Goal: Task Accomplishment & Management: Use online tool/utility

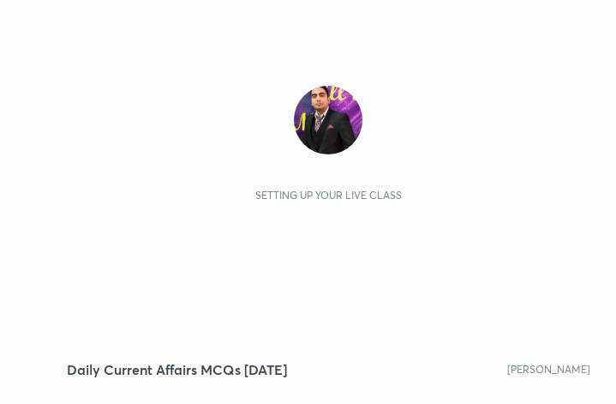
scroll to position [294, 548]
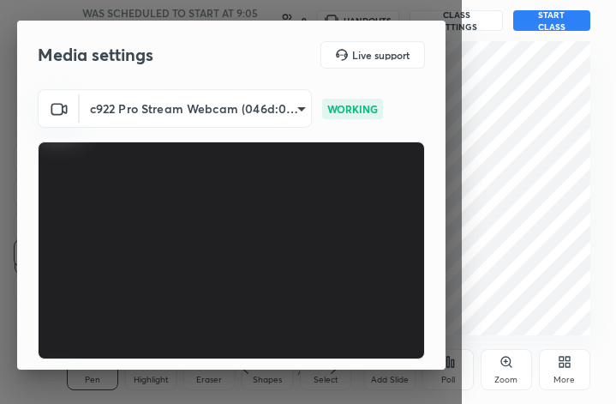
drag, startPoint x: 445, startPoint y: 232, endPoint x: 444, endPoint y: 335, distance: 102.8
click at [444, 335] on div "Media settings Live support c922 Pro Stream Webcam (046d:085c) d5eba7b7490803f8…" at bounding box center [231, 195] width 429 height 349
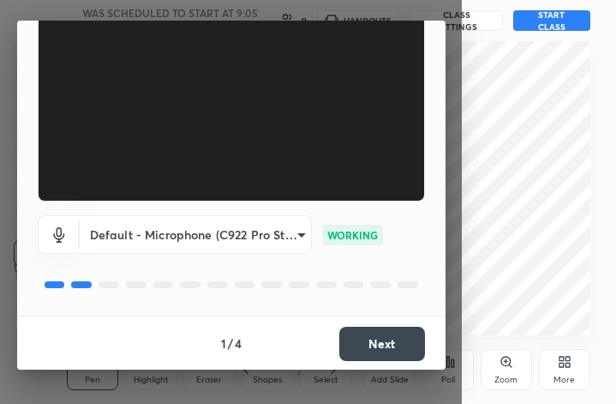
click at [388, 337] on button "Next" at bounding box center [382, 344] width 86 height 34
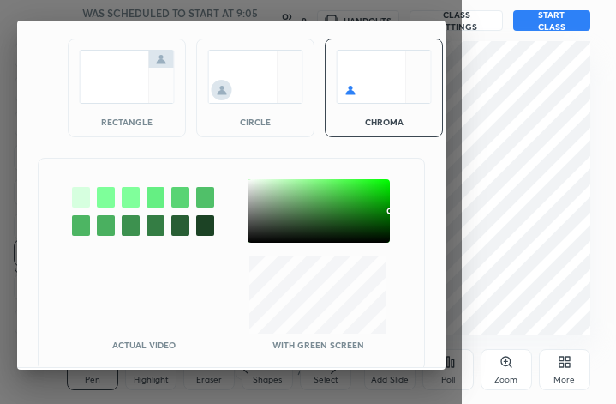
click at [135, 87] on img at bounding box center [127, 77] width 96 height 54
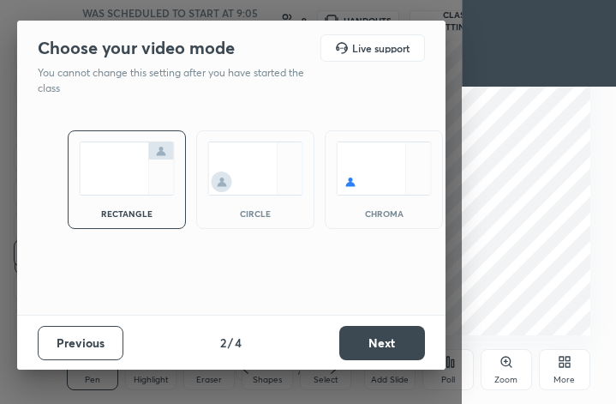
click at [395, 335] on button "Next" at bounding box center [382, 343] width 86 height 34
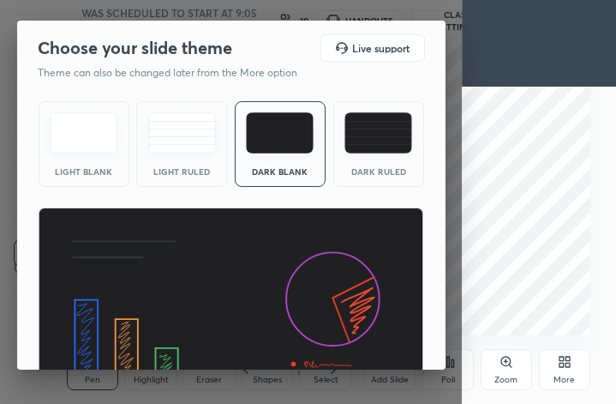
scroll to position [110, 0]
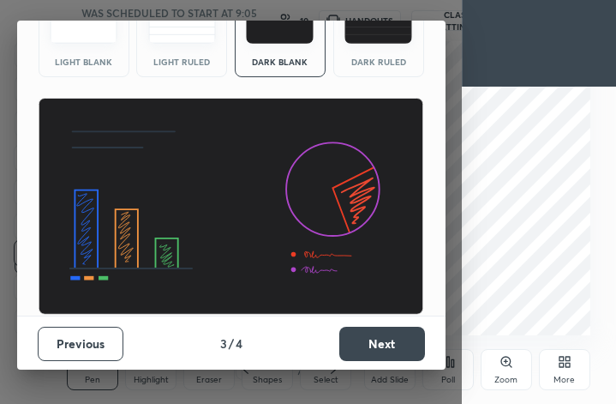
click at [374, 349] on button "Next" at bounding box center [382, 344] width 86 height 34
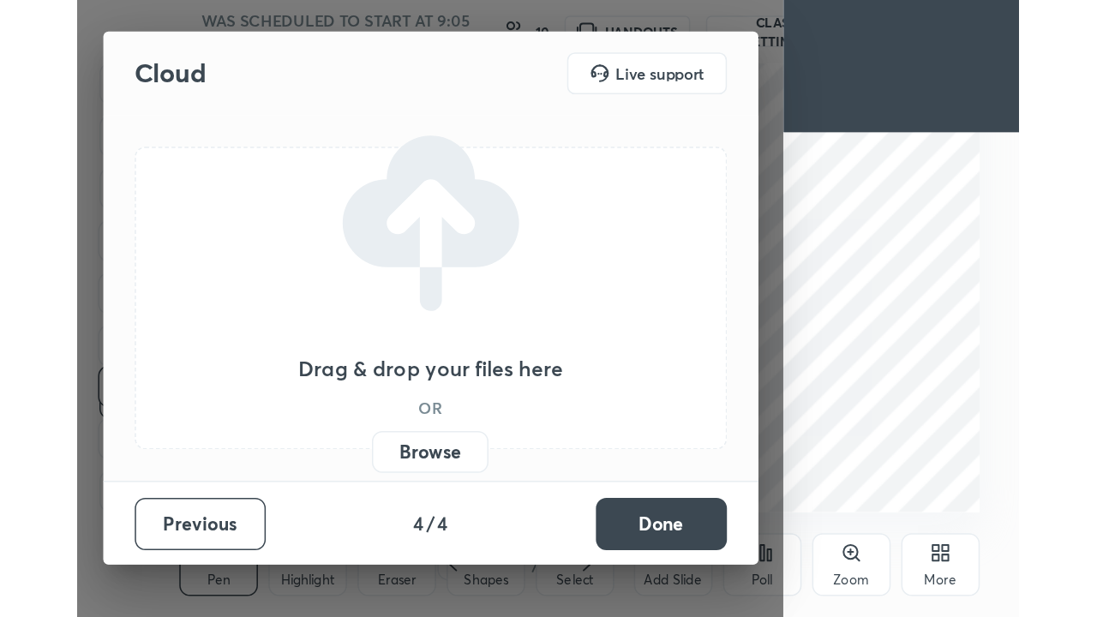
scroll to position [0, 0]
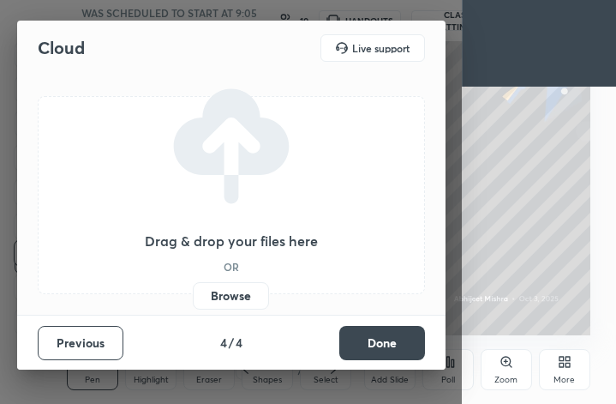
click at [242, 294] on label "Browse" at bounding box center [231, 295] width 76 height 27
click at [193, 294] on input "Browse" at bounding box center [193, 295] width 0 height 27
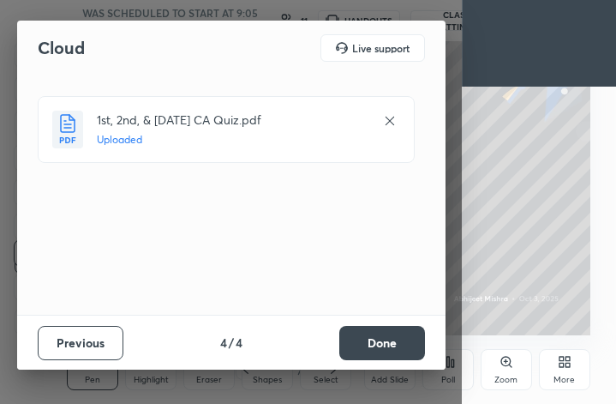
click at [361, 333] on button "Done" at bounding box center [382, 343] width 86 height 34
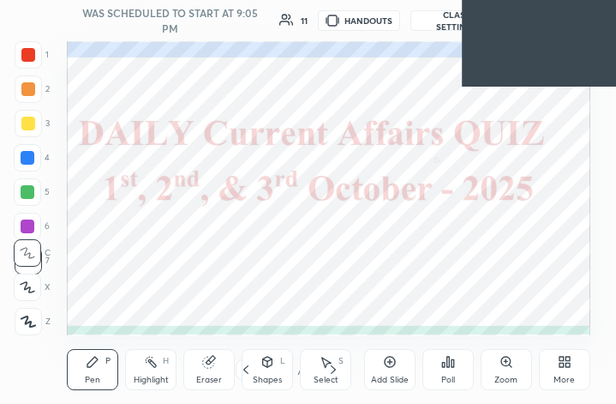
click at [562, 354] on div "More" at bounding box center [564, 369] width 51 height 41
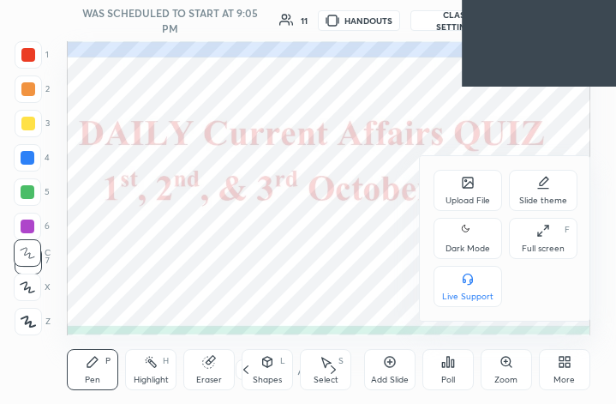
click at [538, 229] on icon at bounding box center [544, 231] width 14 height 14
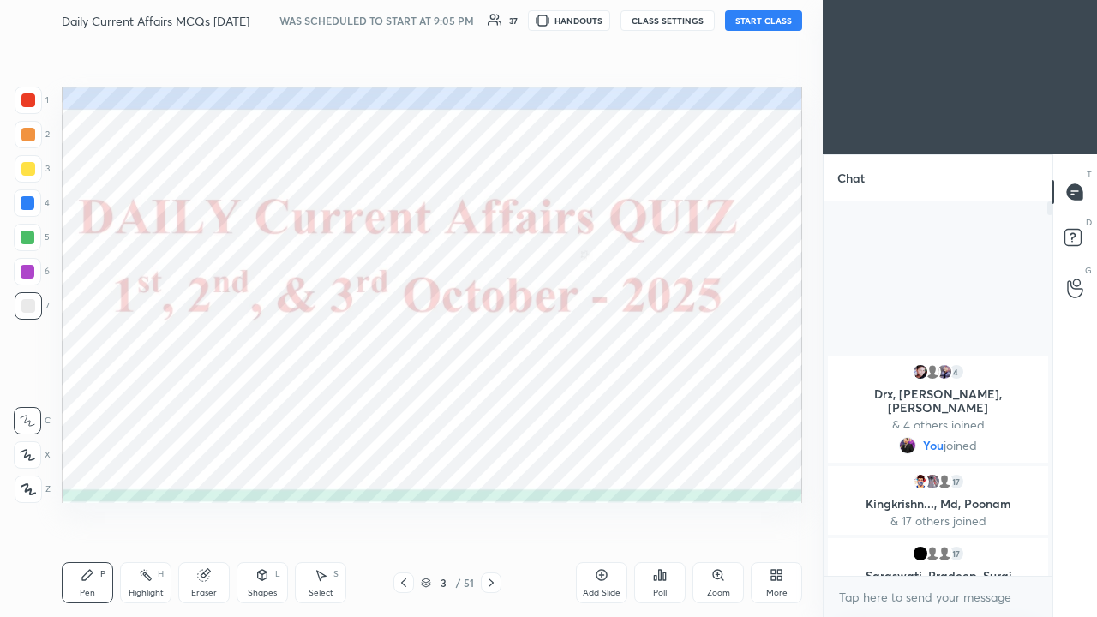
click at [615, 14] on button "START CLASS" at bounding box center [763, 20] width 77 height 21
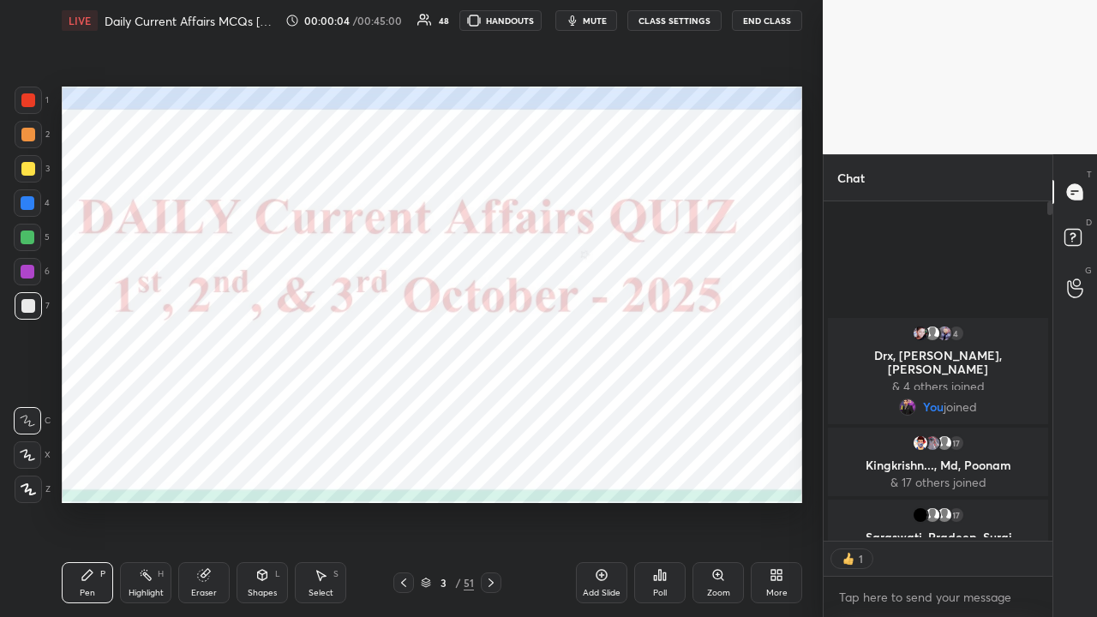
scroll to position [5, 5]
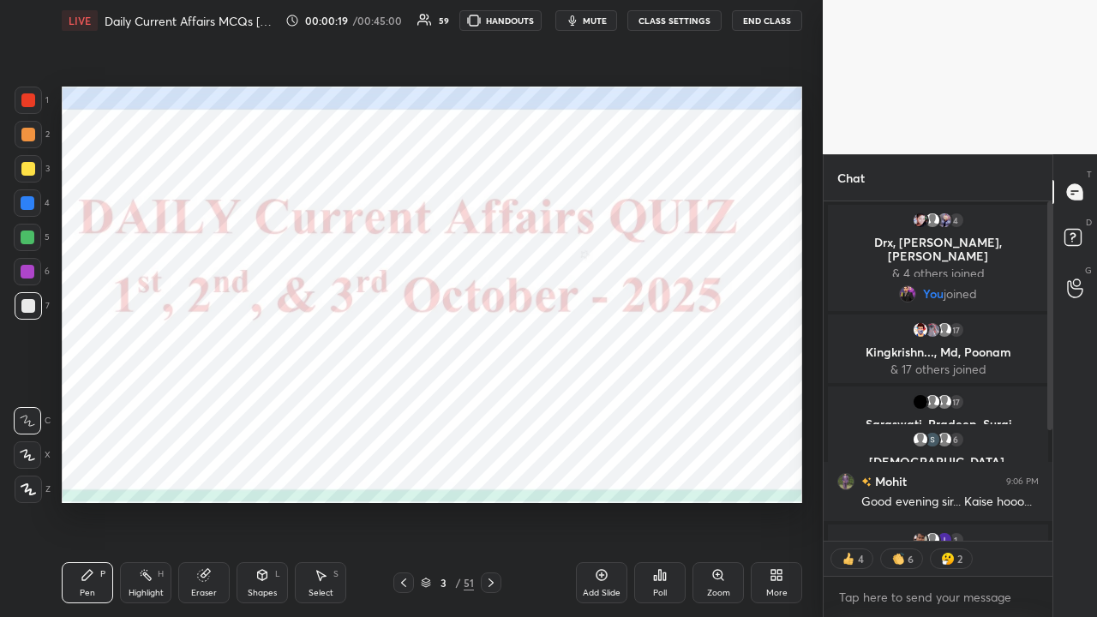
click at [22, 206] on div at bounding box center [28, 203] width 14 height 14
click at [27, 403] on icon at bounding box center [28, 489] width 14 height 10
type textarea "x"
click at [615, 21] on button "CLASS SETTINGS" at bounding box center [674, 20] width 94 height 21
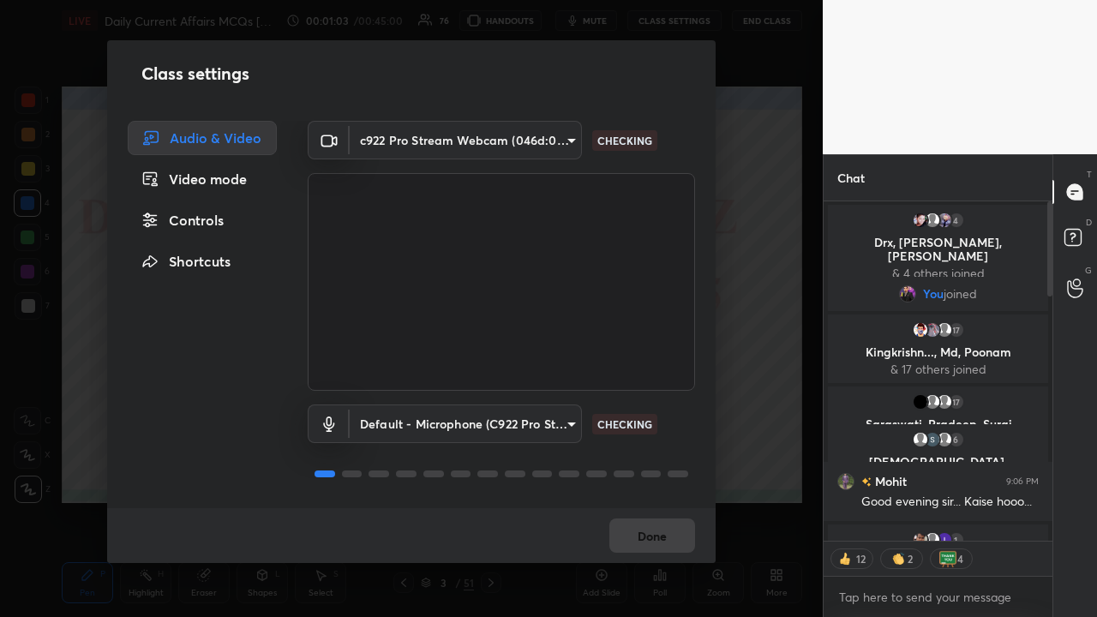
click at [218, 219] on div "Controls" at bounding box center [202, 220] width 149 height 34
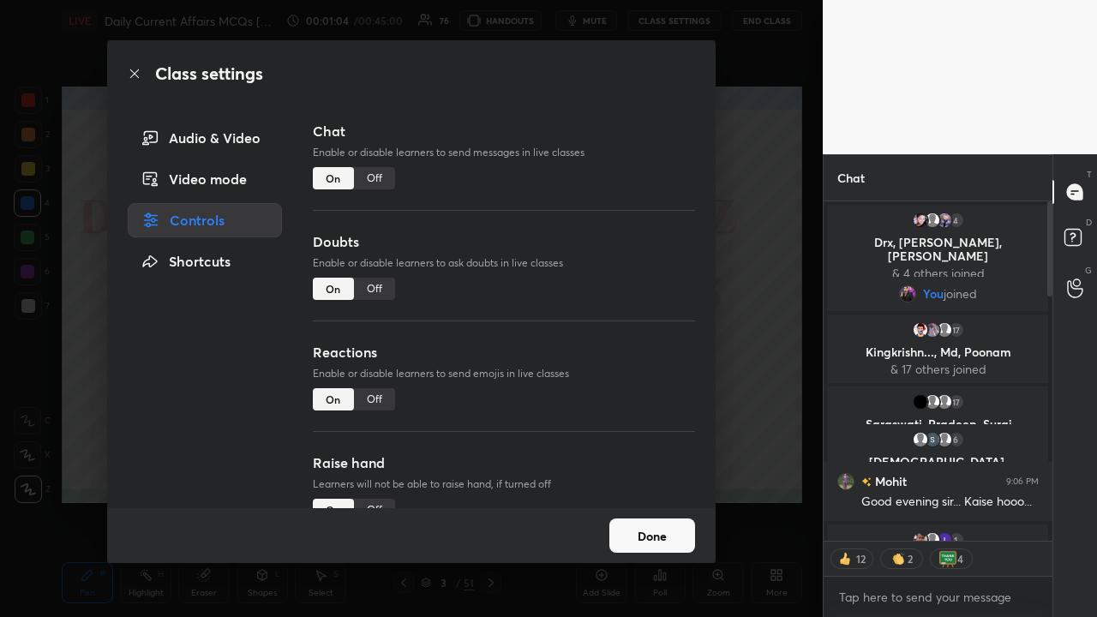
click at [374, 181] on div "Off" at bounding box center [374, 178] width 41 height 22
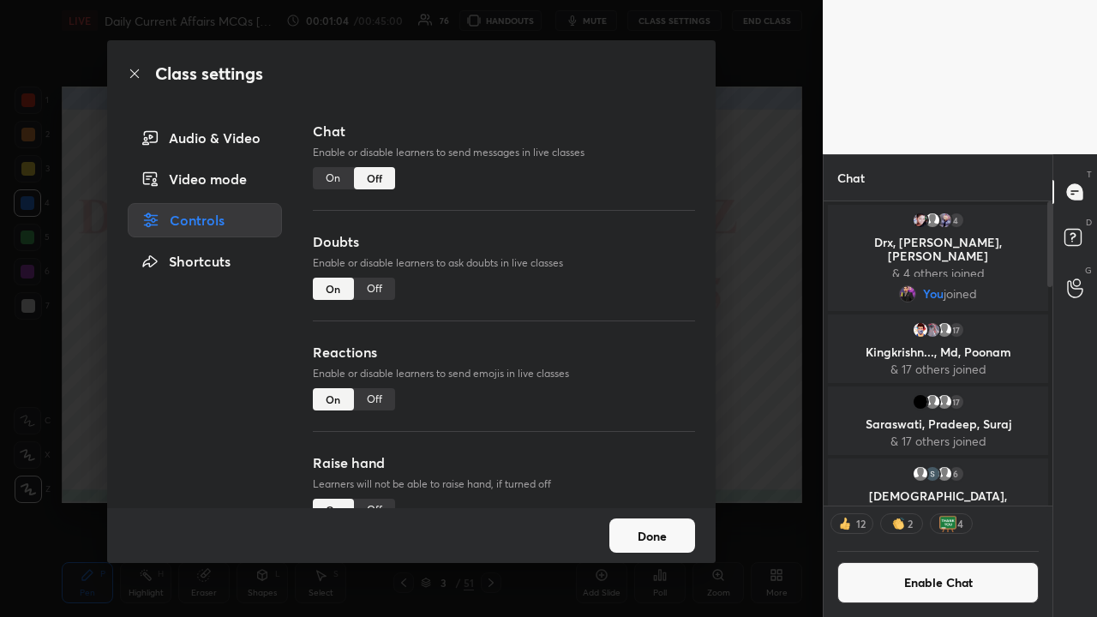
scroll to position [299, 224]
click at [615, 307] on div "Class settings Audio & Video Video mode Controls Shortcuts Chat Enable or disab…" at bounding box center [411, 308] width 823 height 617
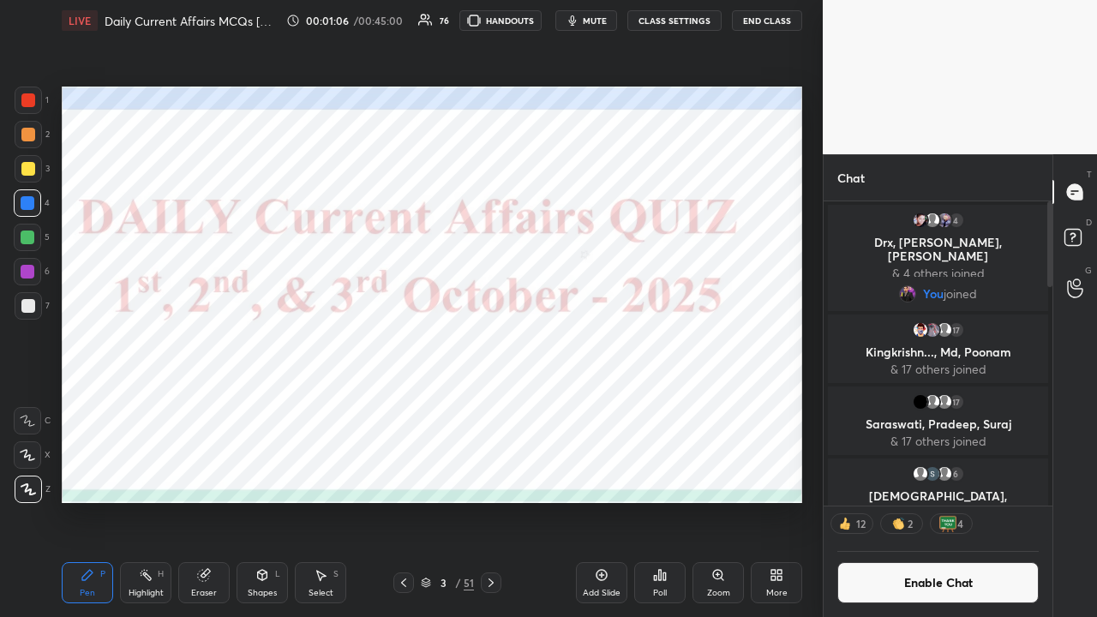
drag, startPoint x: 1053, startPoint y: 277, endPoint x: 1043, endPoint y: 507, distance: 229.9
click at [615, 403] on div "Chat 4 Drx, [PERSON_NAME], [PERSON_NAME] & 4 others joined You joined 17 Kingkr…" at bounding box center [960, 385] width 274 height 463
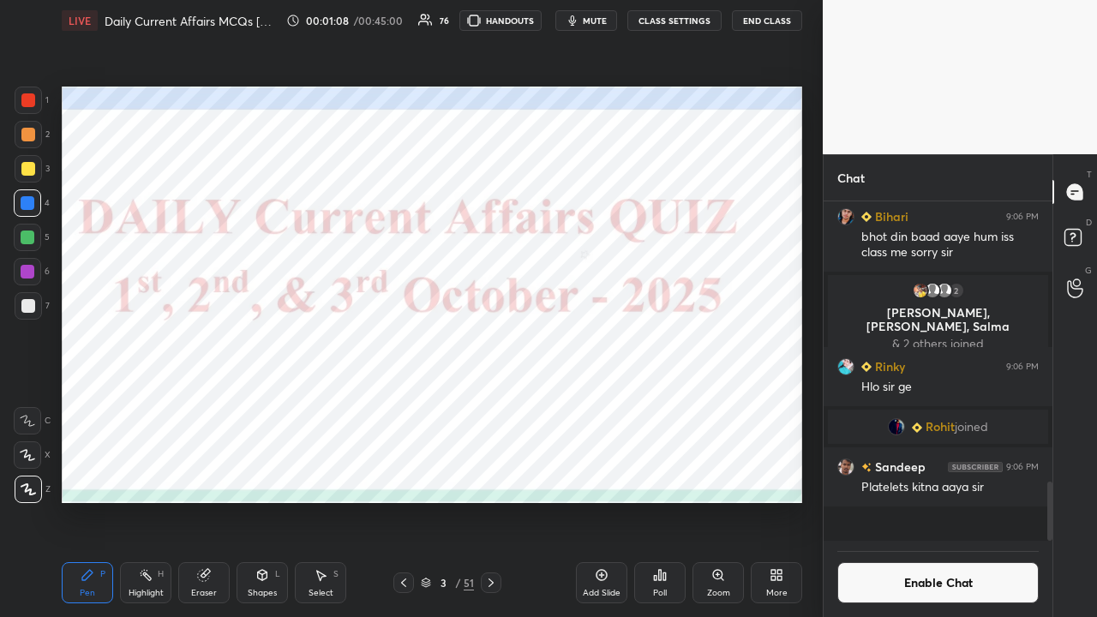
scroll to position [1413, 0]
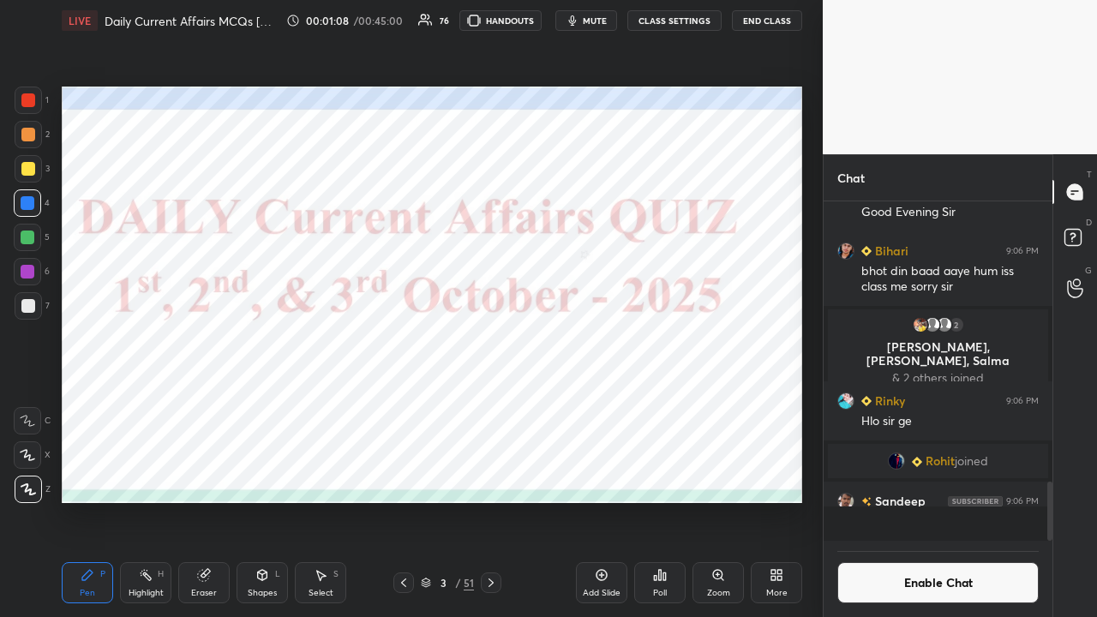
drag, startPoint x: 1047, startPoint y: 290, endPoint x: 1055, endPoint y: 518, distance: 228.1
click at [615, 403] on div "Chat [PERSON_NAME] 9:06 PM Good Evening [PERSON_NAME] 9:06 PM bhot din baad aay…" at bounding box center [960, 385] width 274 height 463
click at [27, 206] on div at bounding box center [28, 203] width 14 height 14
click at [33, 403] on icon at bounding box center [28, 489] width 15 height 12
click at [495, 403] on icon at bounding box center [491, 583] width 14 height 14
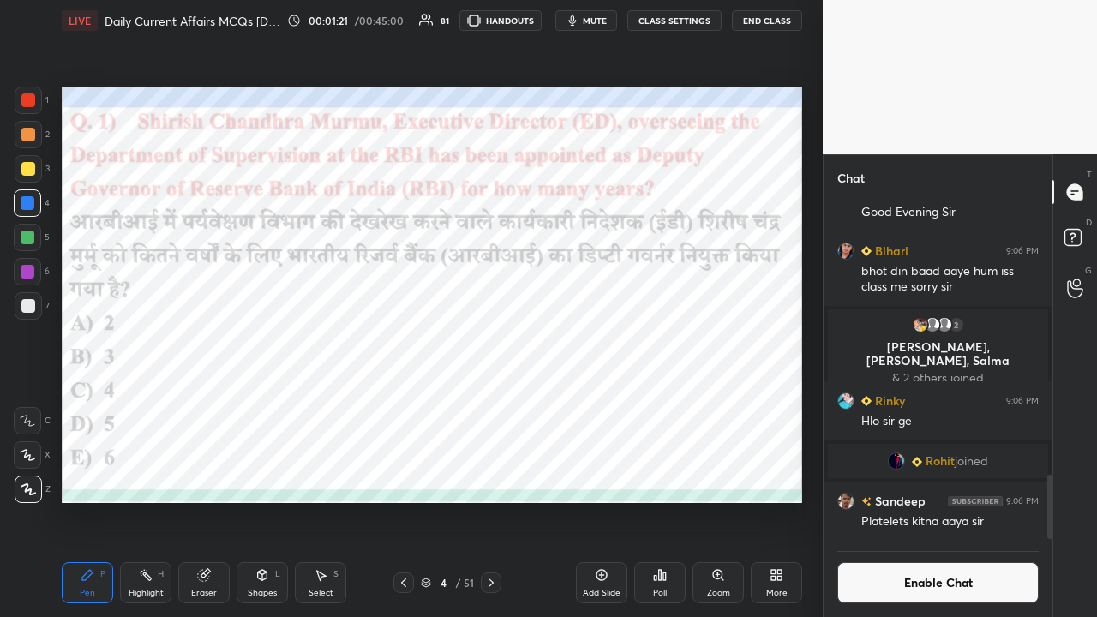
scroll to position [5, 5]
click at [615, 403] on icon at bounding box center [660, 575] width 14 height 14
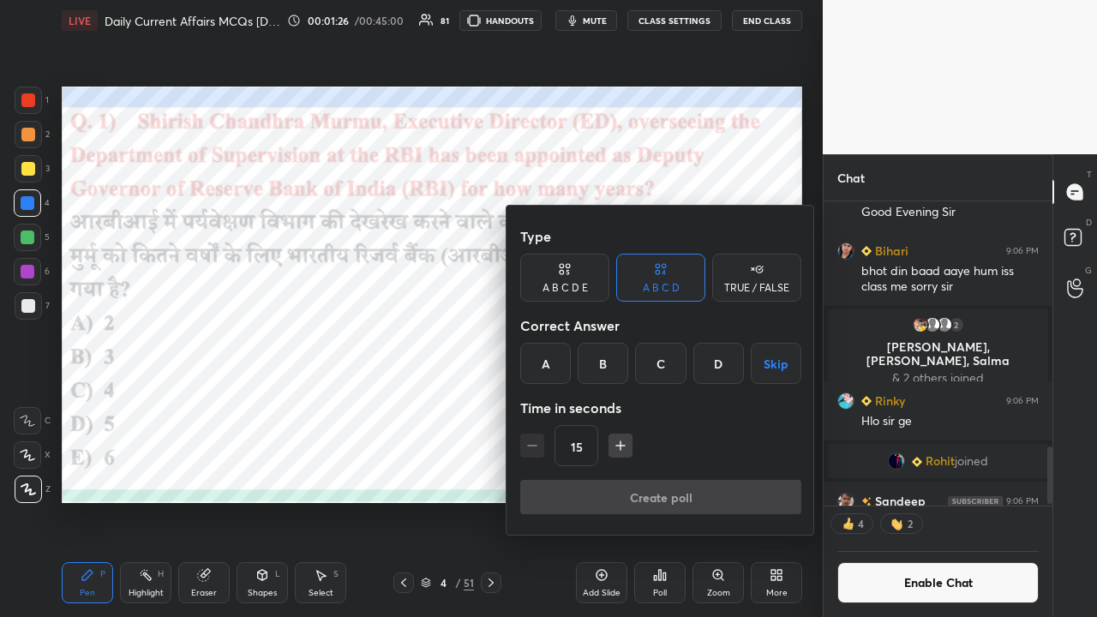
click at [598, 375] on div "B" at bounding box center [603, 363] width 51 height 41
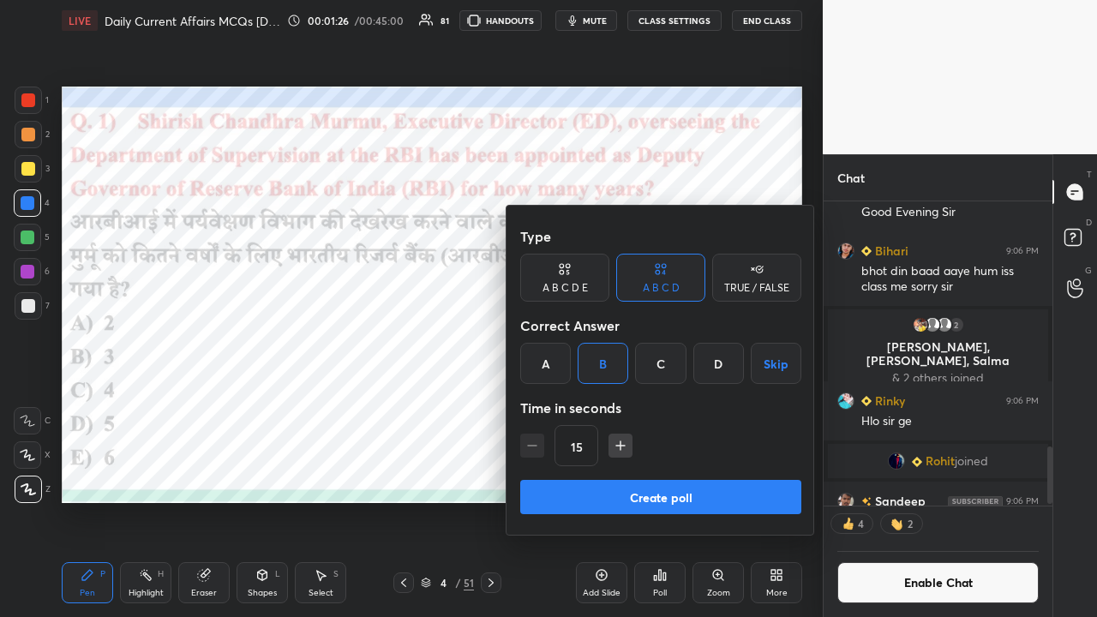
click at [604, 403] on button "Create poll" at bounding box center [660, 497] width 281 height 34
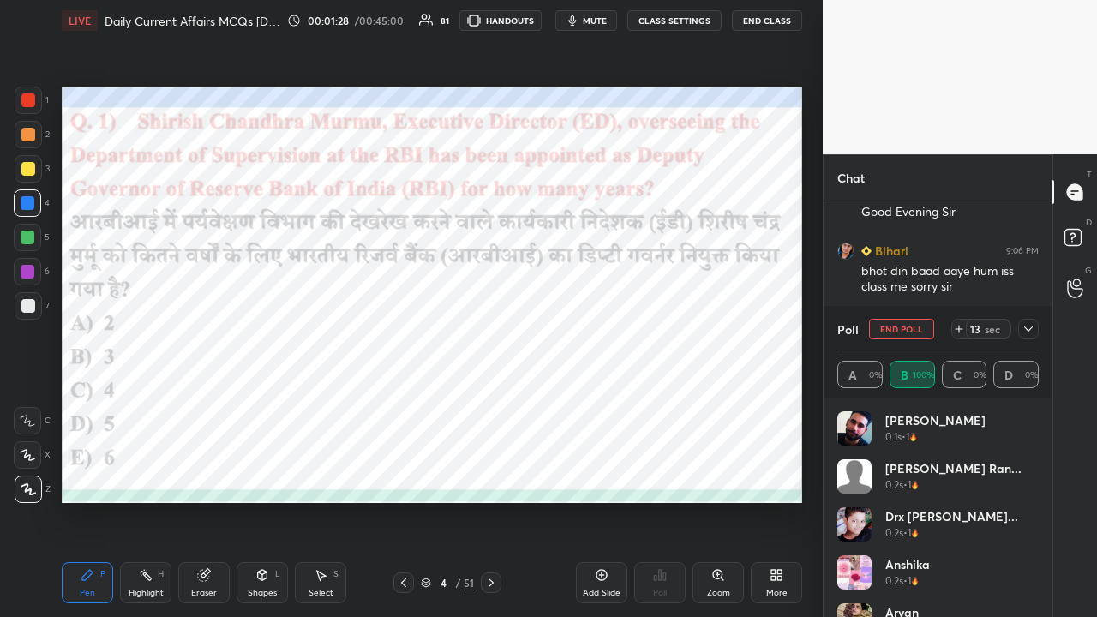
scroll to position [201, 196]
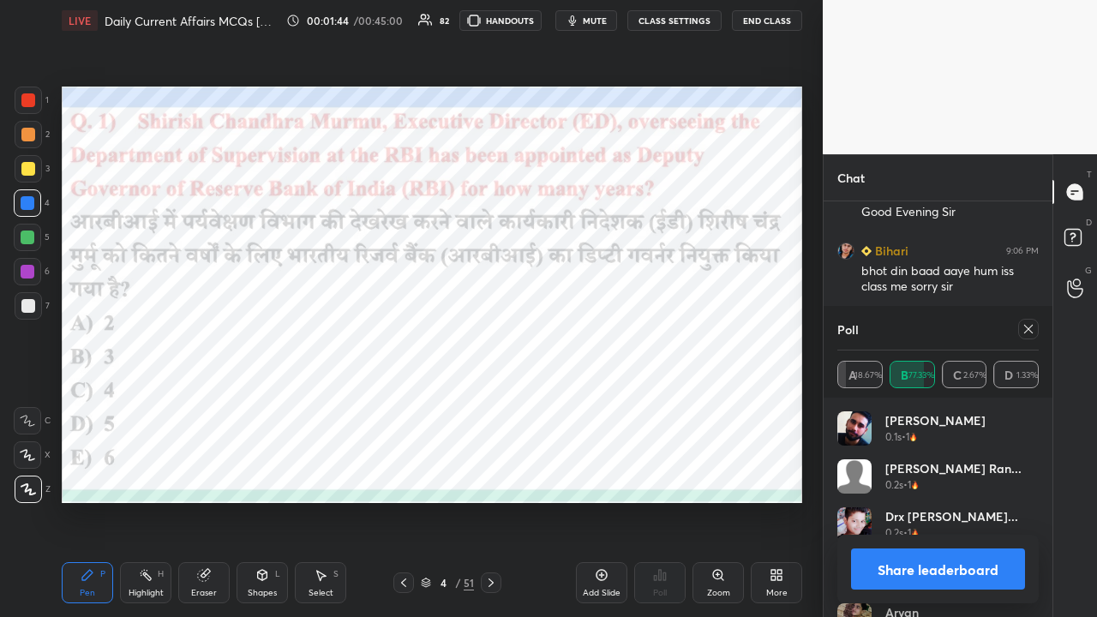
click at [615, 334] on icon at bounding box center [1029, 329] width 14 height 14
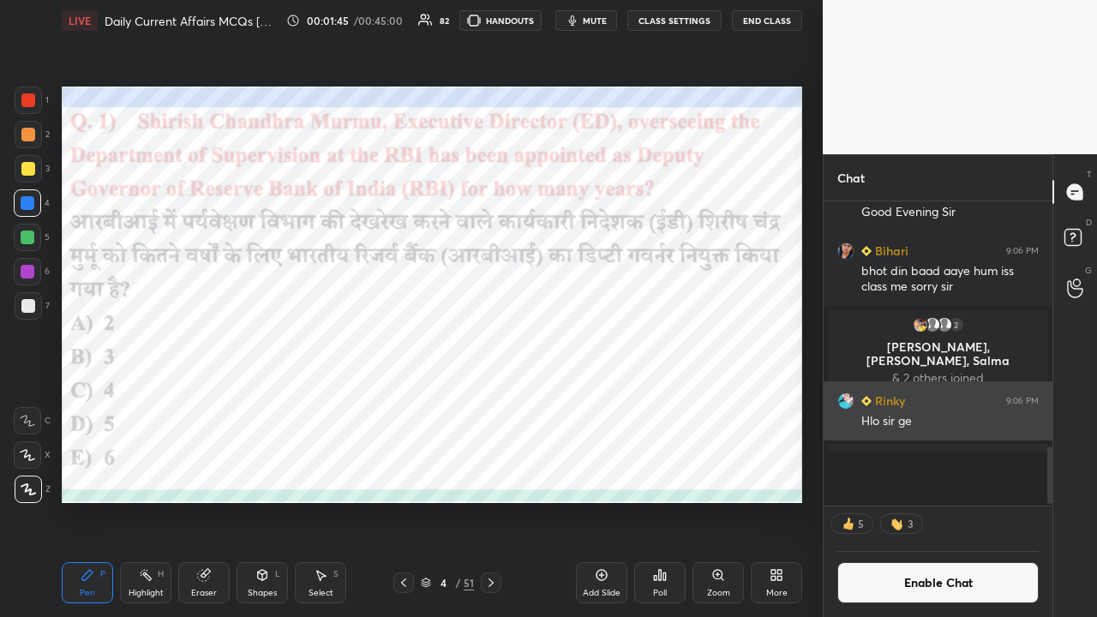
scroll to position [5, 5]
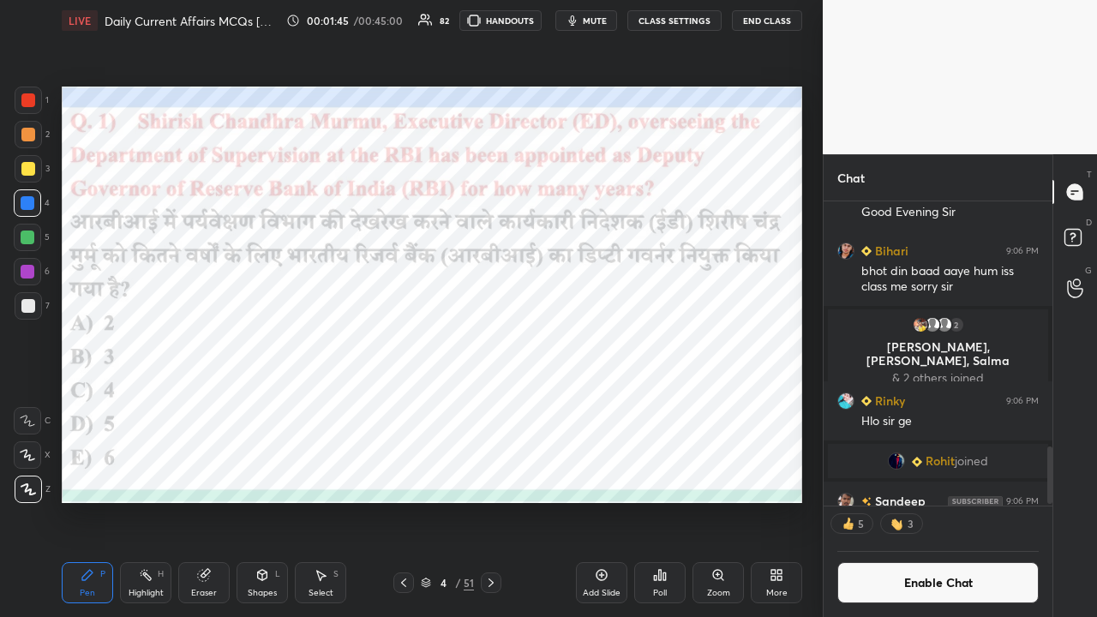
click at [492, 403] on icon at bounding box center [491, 583] width 5 height 9
drag, startPoint x: 495, startPoint y: 578, endPoint x: 494, endPoint y: 569, distance: 8.6
click at [495, 403] on icon at bounding box center [491, 583] width 14 height 14
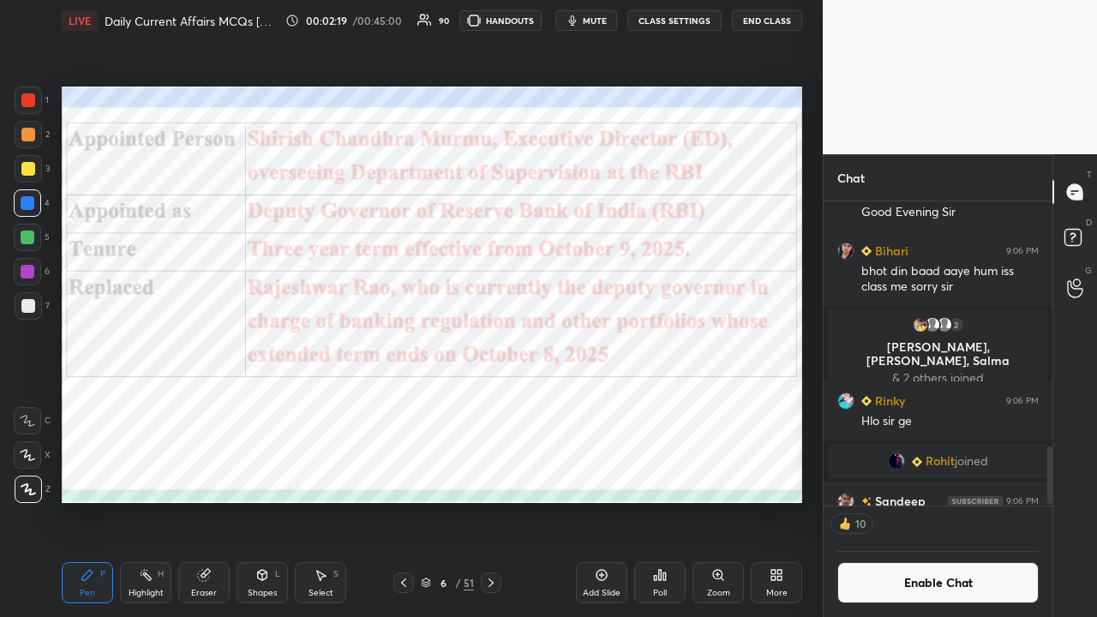
click at [495, 403] on icon at bounding box center [491, 583] width 14 height 14
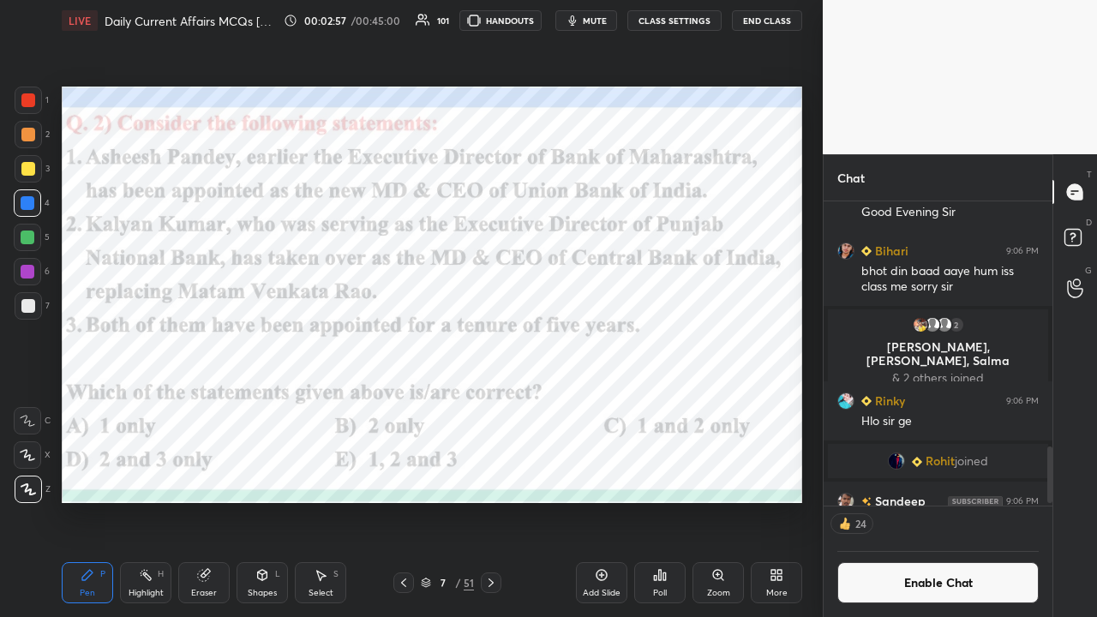
click at [615, 403] on icon at bounding box center [660, 575] width 14 height 14
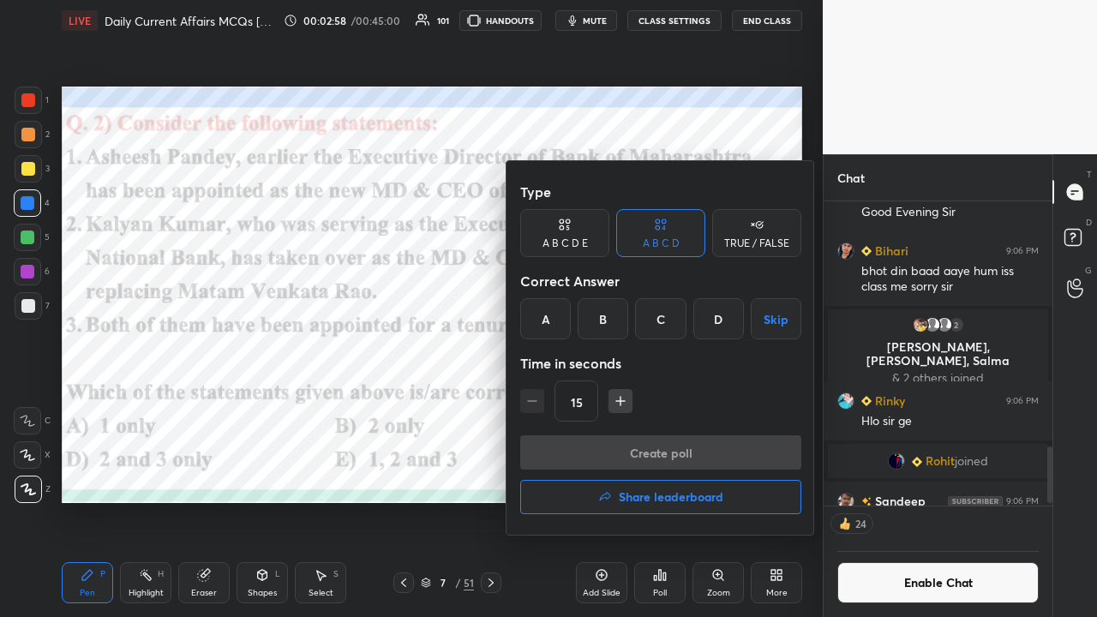
click at [447, 403] on div at bounding box center [548, 308] width 1097 height 617
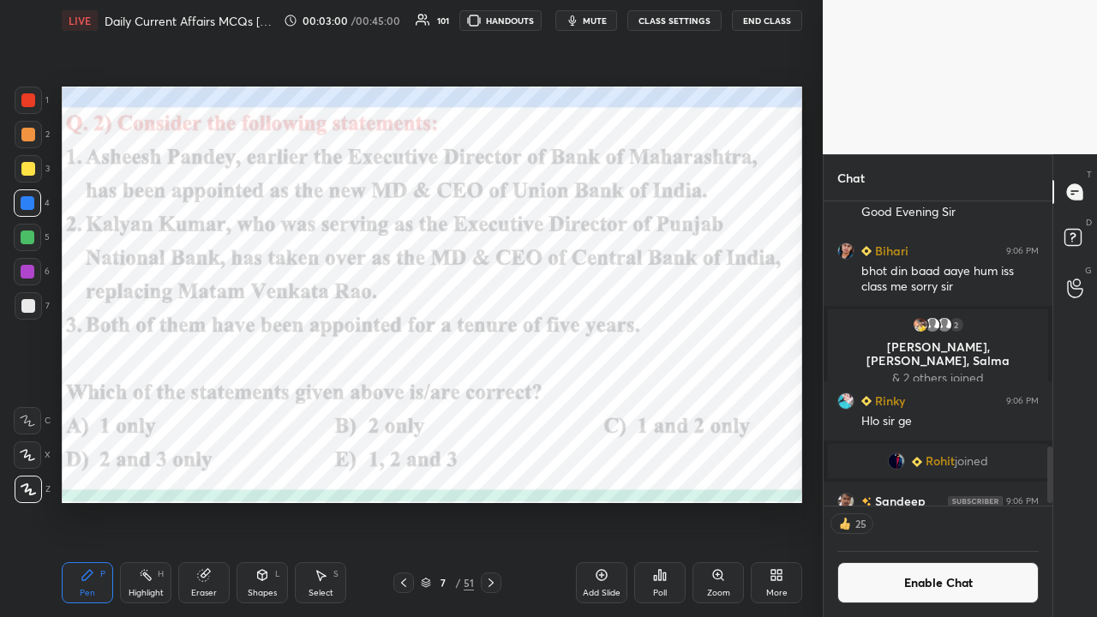
click at [615, 403] on icon at bounding box center [660, 575] width 14 height 14
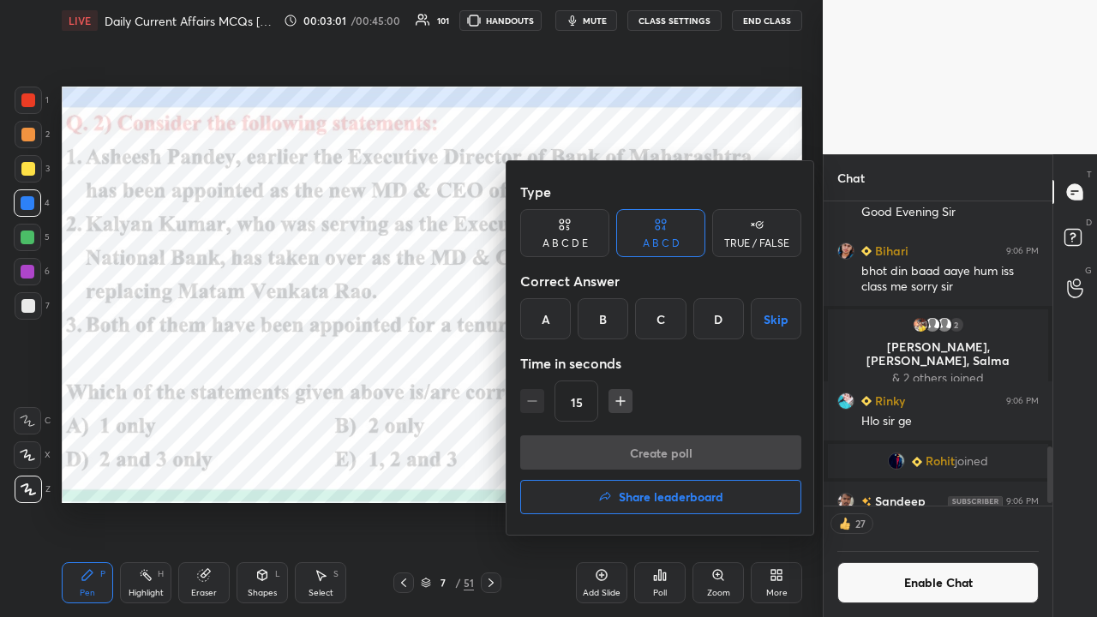
click at [615, 315] on div "C" at bounding box center [660, 318] width 51 height 41
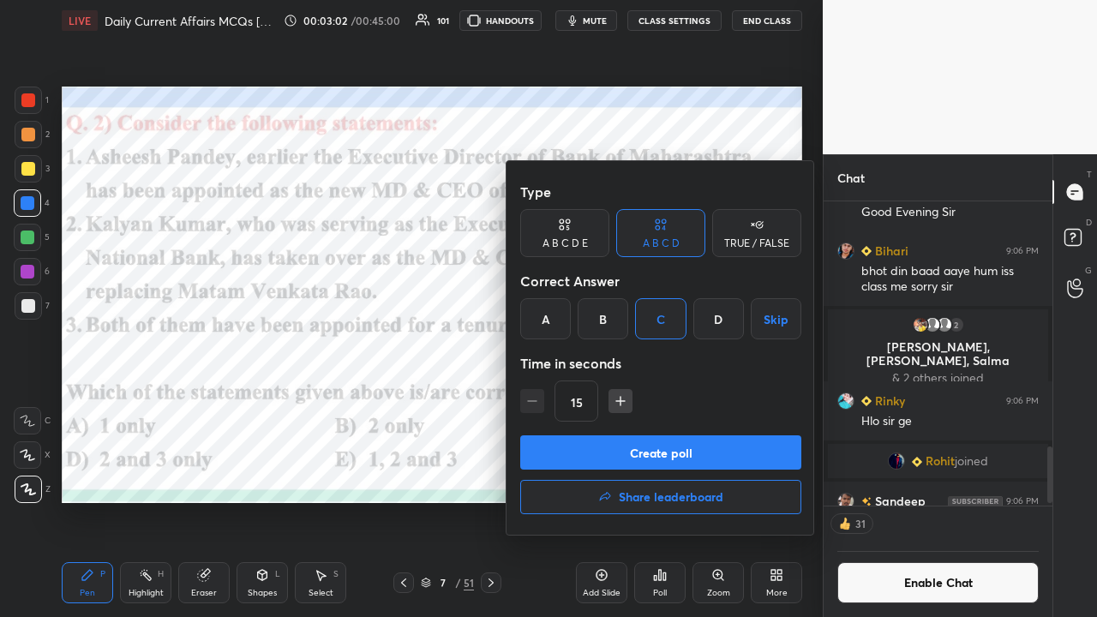
drag, startPoint x: 564, startPoint y: 236, endPoint x: 561, endPoint y: 245, distance: 10.0
click at [563, 236] on div "A B C D E" at bounding box center [564, 233] width 89 height 48
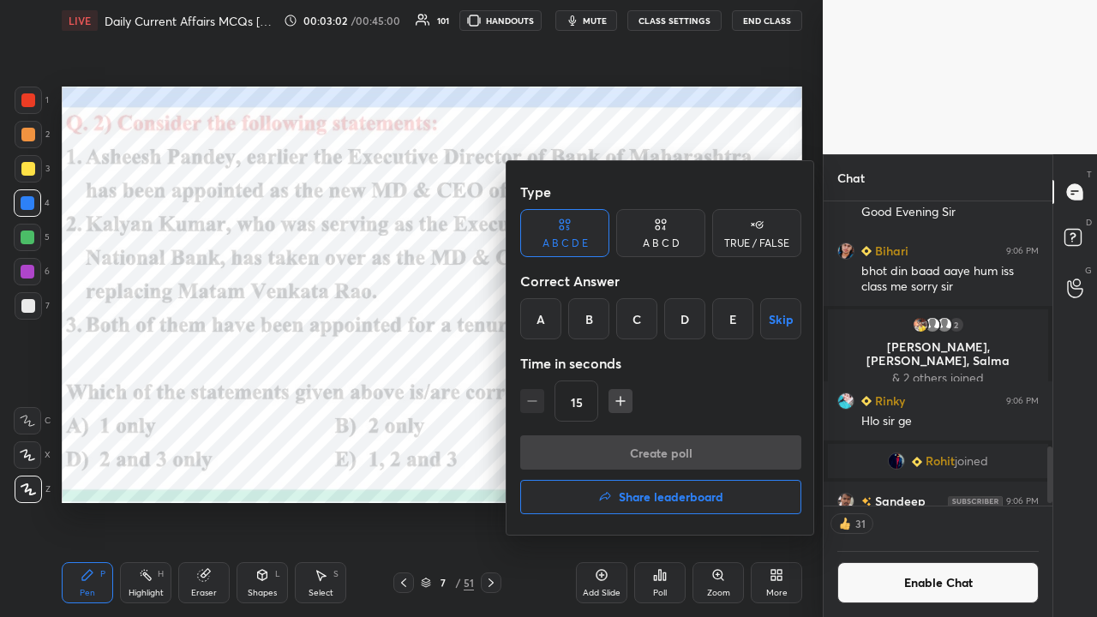
click at [615, 321] on div "C" at bounding box center [636, 318] width 41 height 41
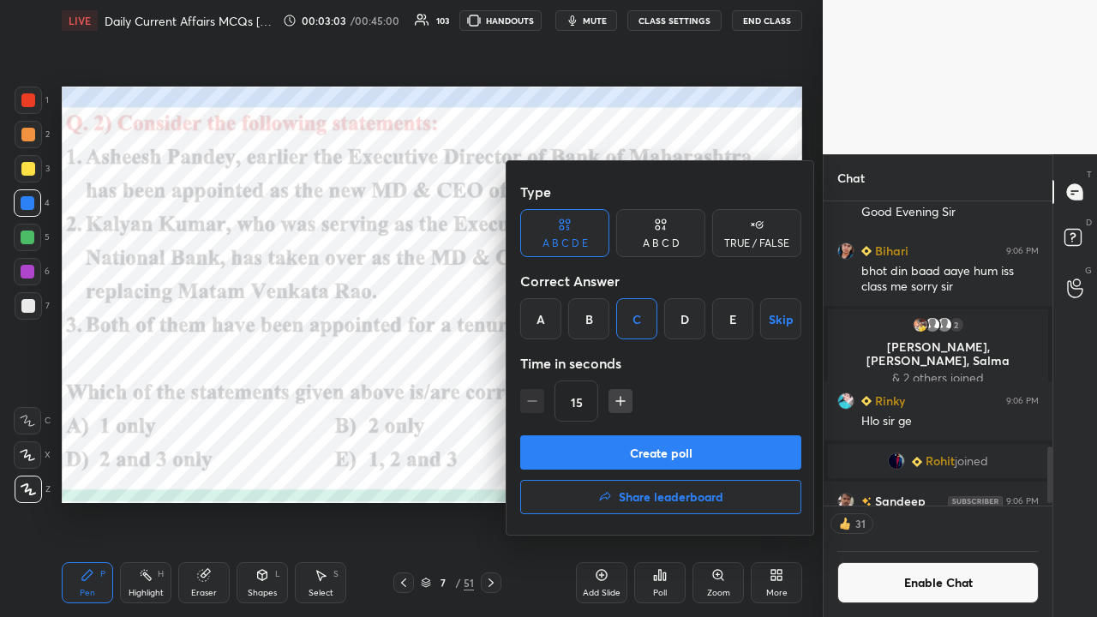
click at [615, 403] on button "Create poll" at bounding box center [660, 452] width 281 height 34
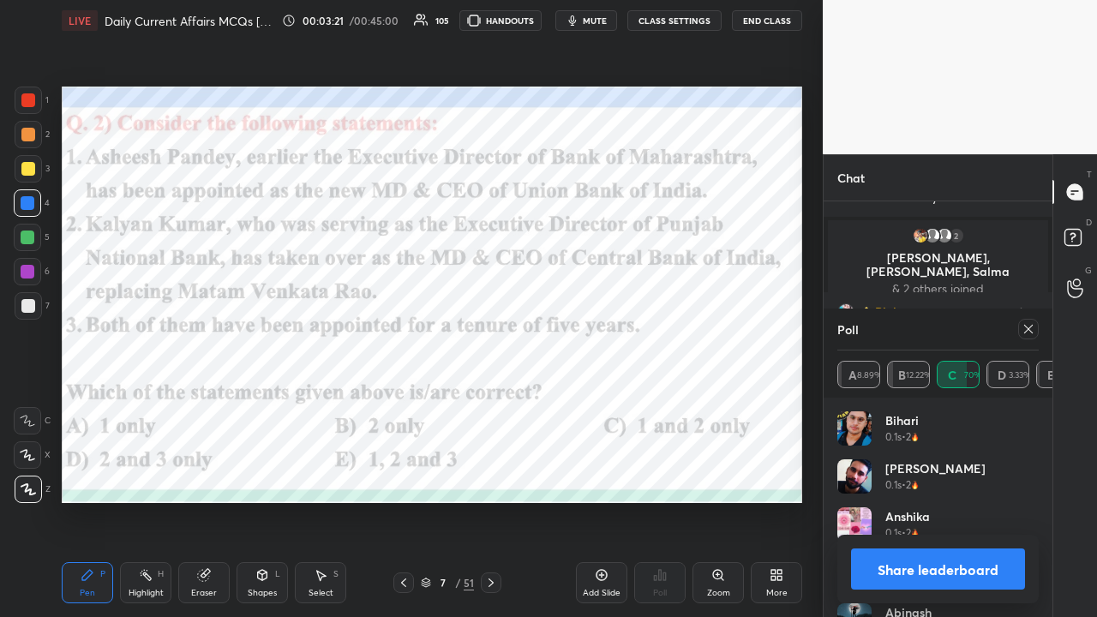
click at [615, 326] on icon at bounding box center [1029, 329] width 14 height 14
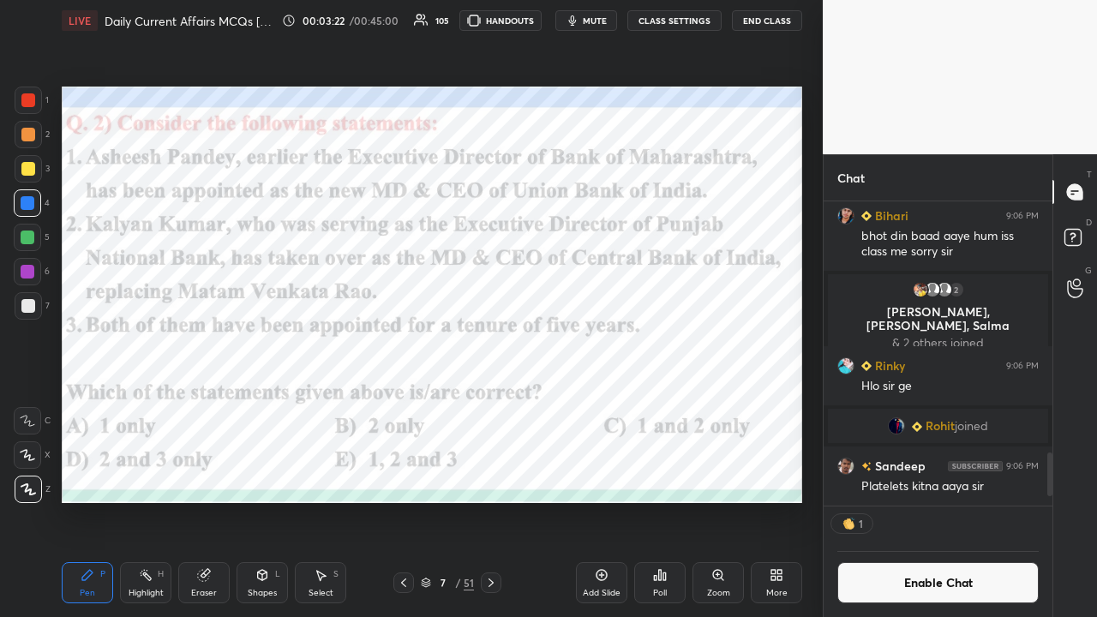
click at [492, 403] on icon at bounding box center [491, 583] width 5 height 9
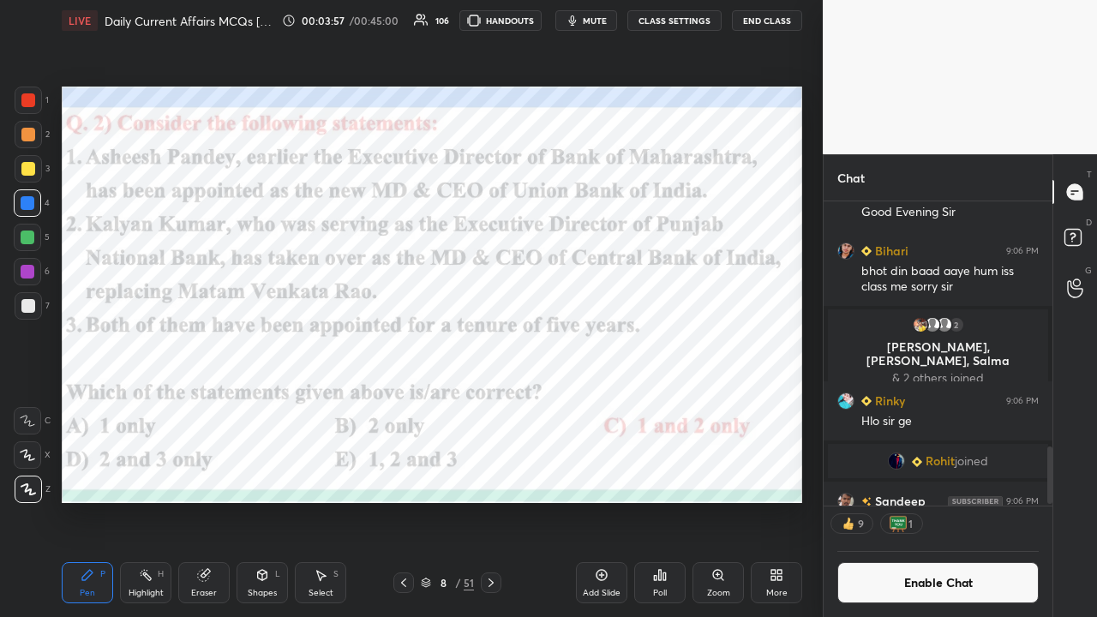
click at [492, 403] on icon at bounding box center [491, 583] width 14 height 14
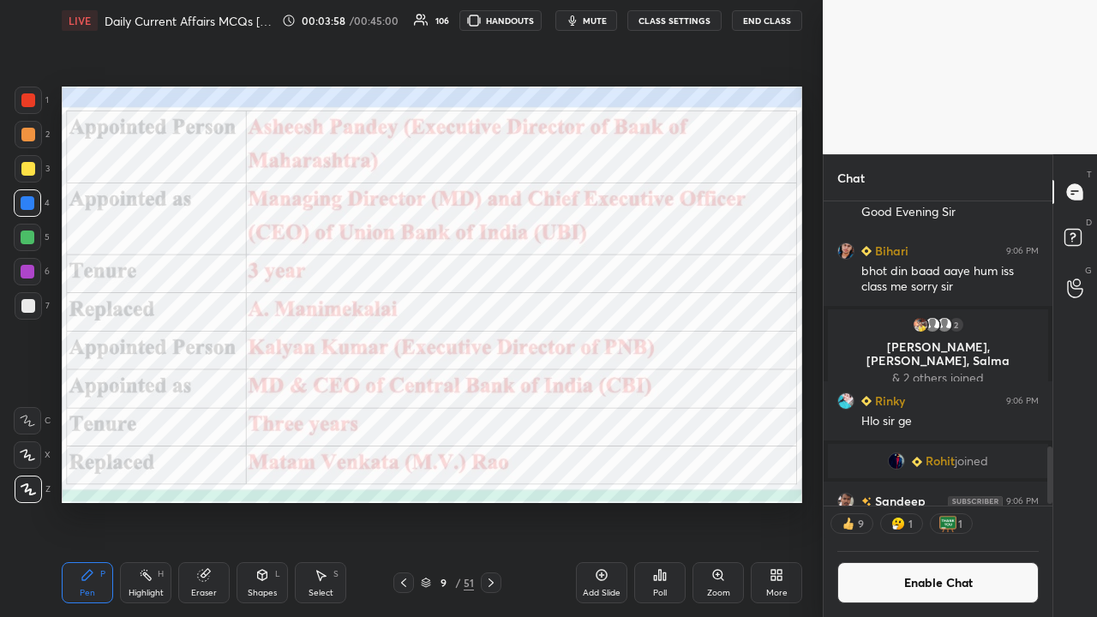
click at [490, 403] on icon at bounding box center [491, 583] width 14 height 14
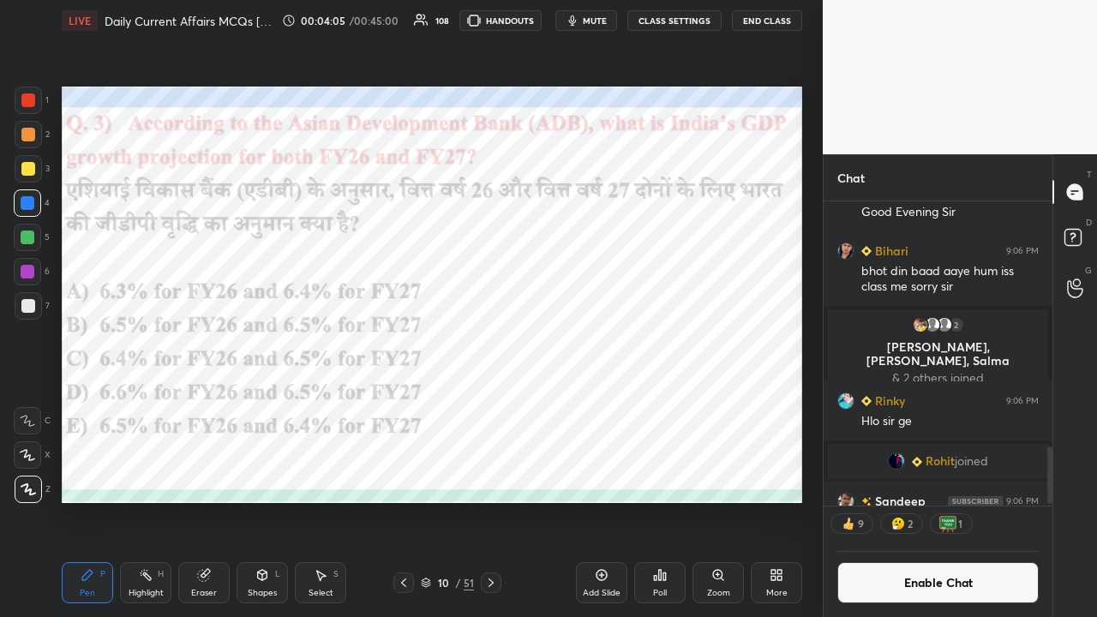
click at [615, 403] on div "Poll" at bounding box center [659, 582] width 51 height 41
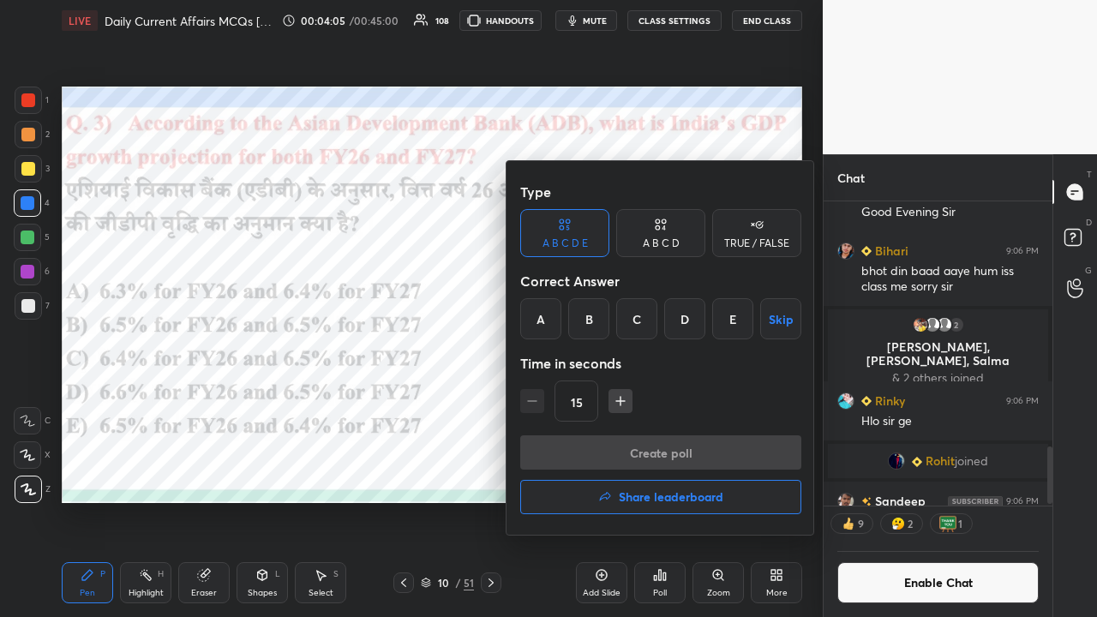
click at [585, 322] on div "B" at bounding box center [588, 318] width 41 height 41
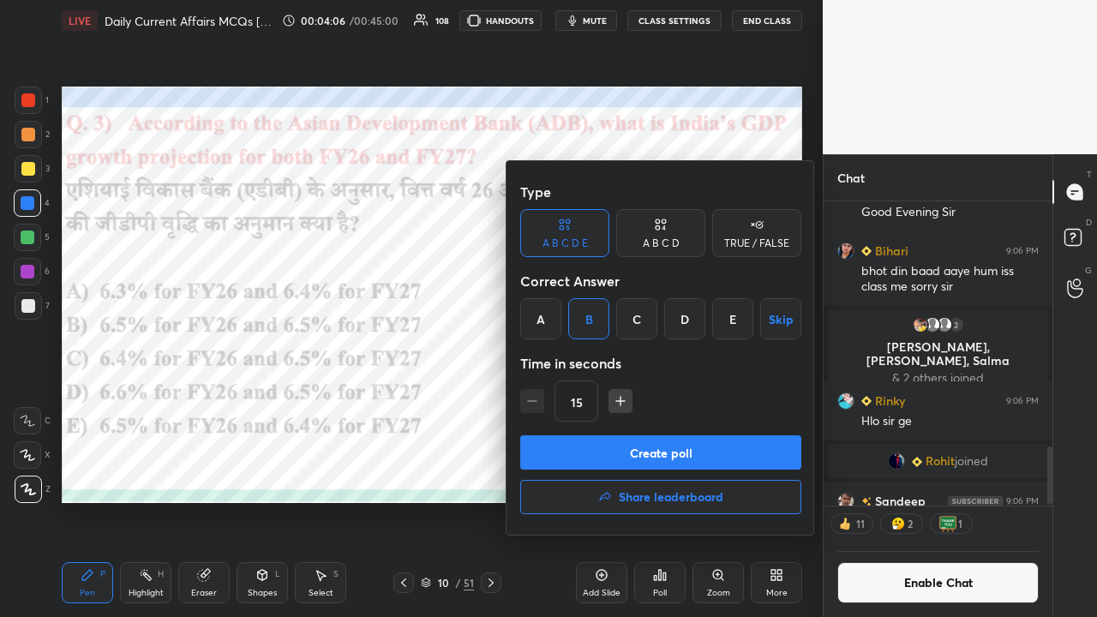
click at [597, 403] on button "Create poll" at bounding box center [660, 452] width 281 height 34
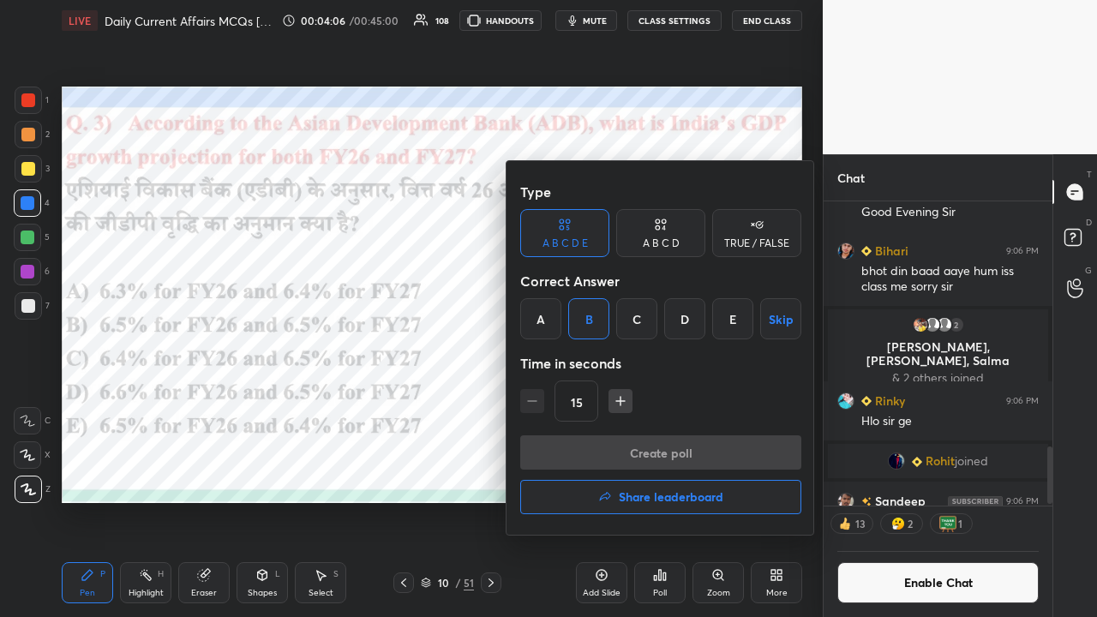
scroll to position [6, 5]
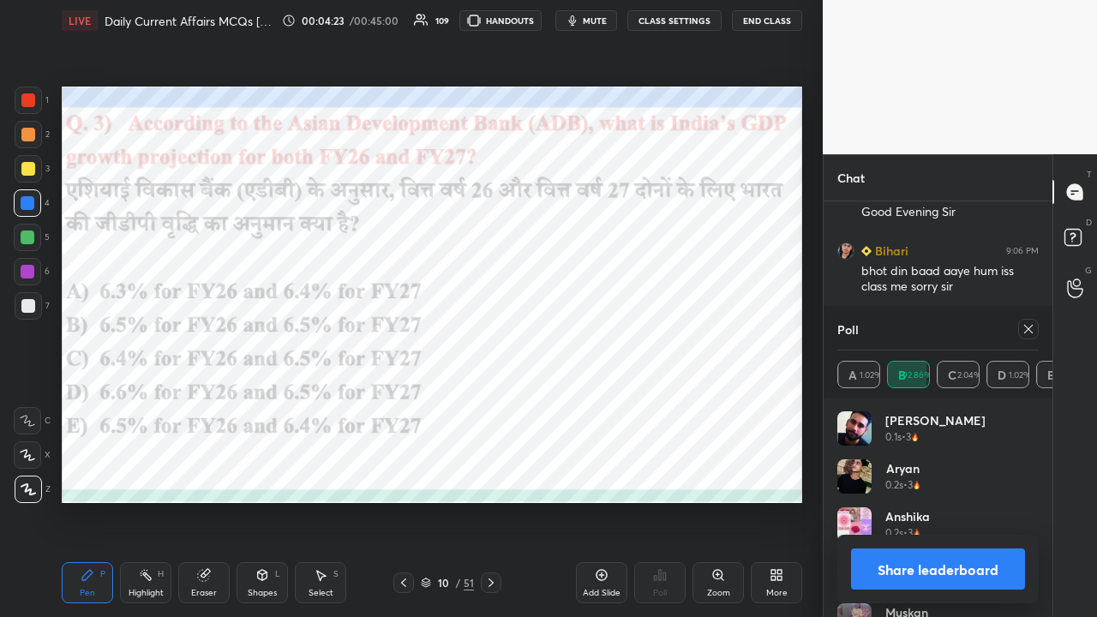
click at [493, 403] on icon at bounding box center [491, 583] width 14 height 14
click at [615, 329] on icon at bounding box center [1028, 329] width 9 height 9
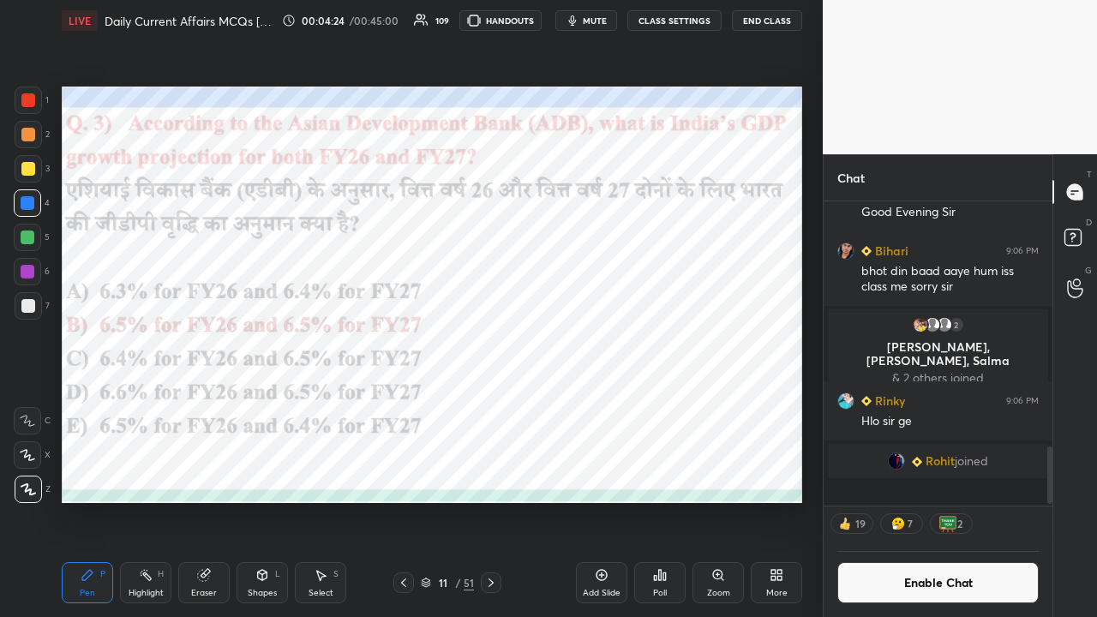
scroll to position [5, 5]
click at [489, 403] on icon at bounding box center [491, 583] width 14 height 14
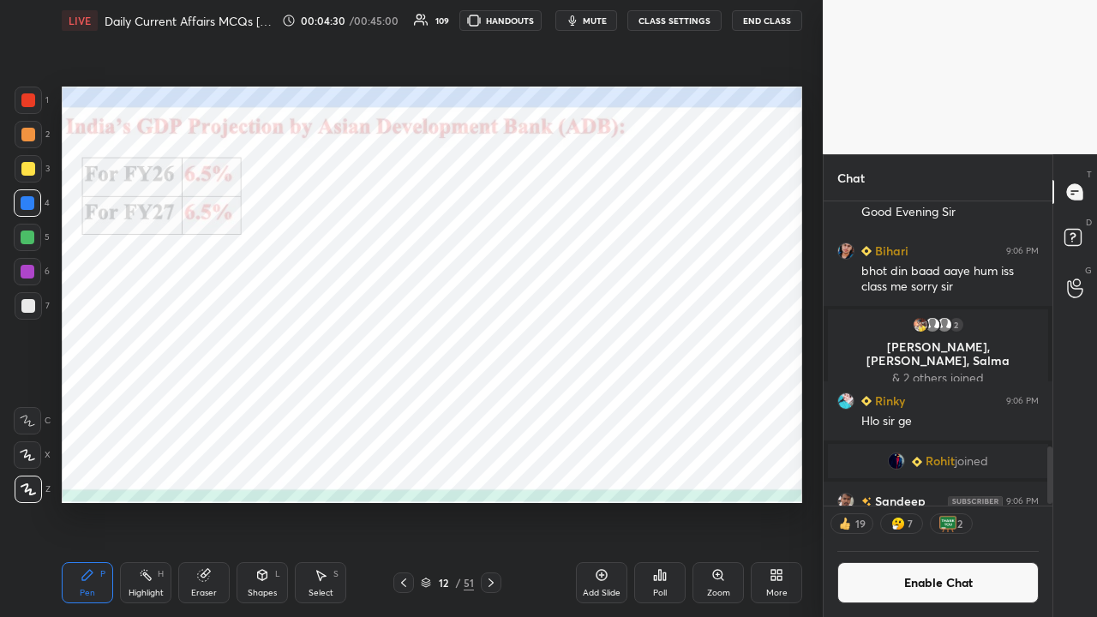
click at [498, 403] on div at bounding box center [491, 583] width 21 height 21
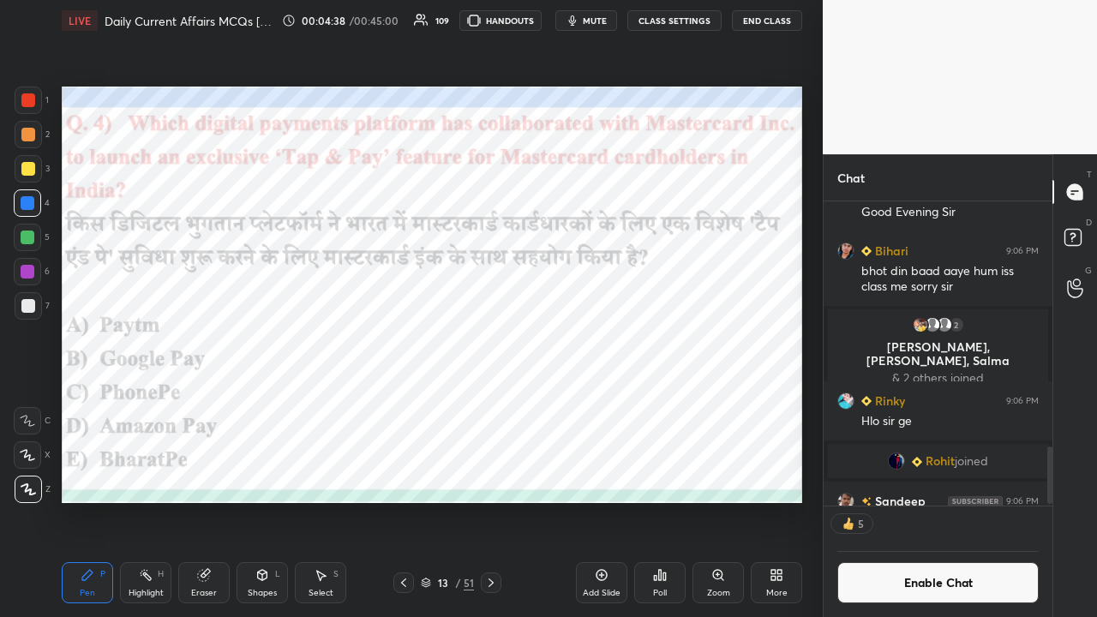
click at [615, 403] on icon at bounding box center [660, 575] width 14 height 14
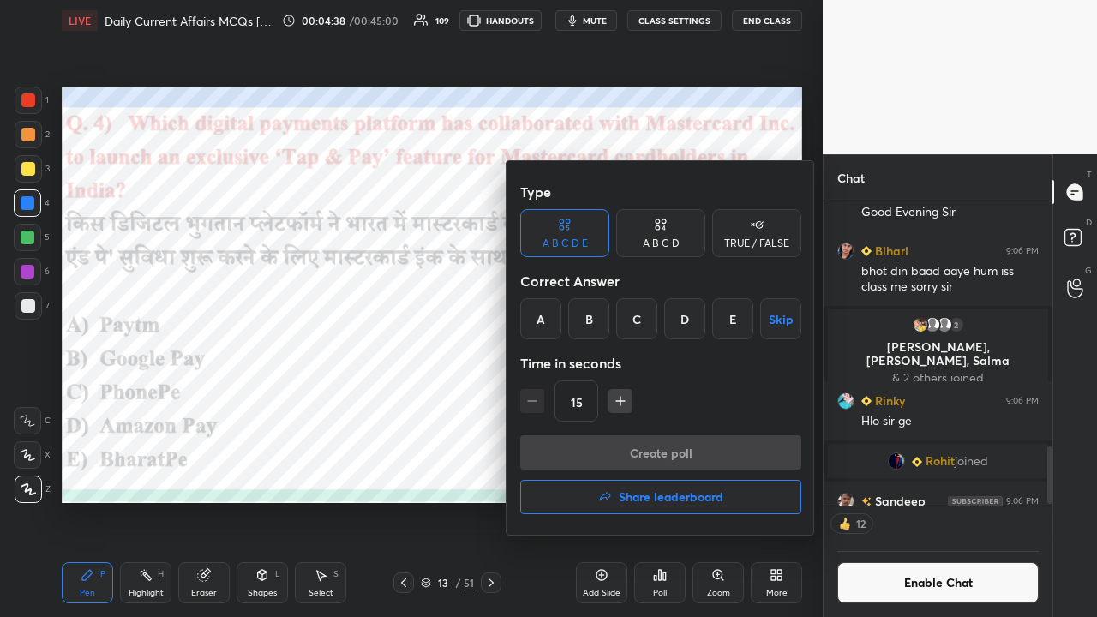
drag, startPoint x: 638, startPoint y: 322, endPoint x: 626, endPoint y: 356, distance: 35.5
click at [615, 327] on div "C" at bounding box center [636, 318] width 41 height 41
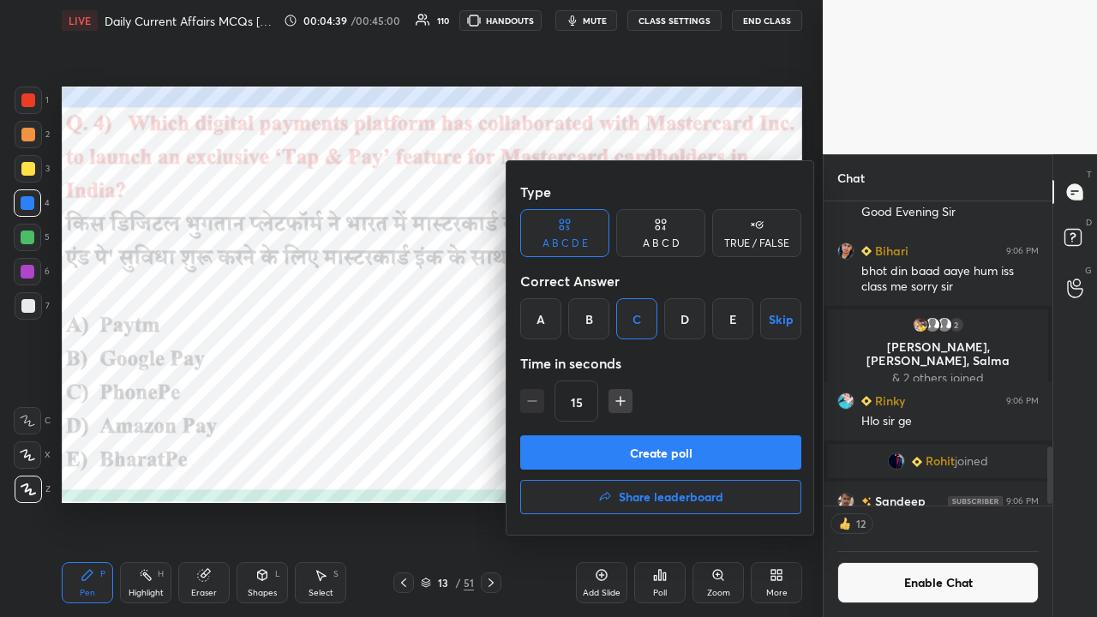
click at [615, 403] on button "Create poll" at bounding box center [660, 452] width 281 height 34
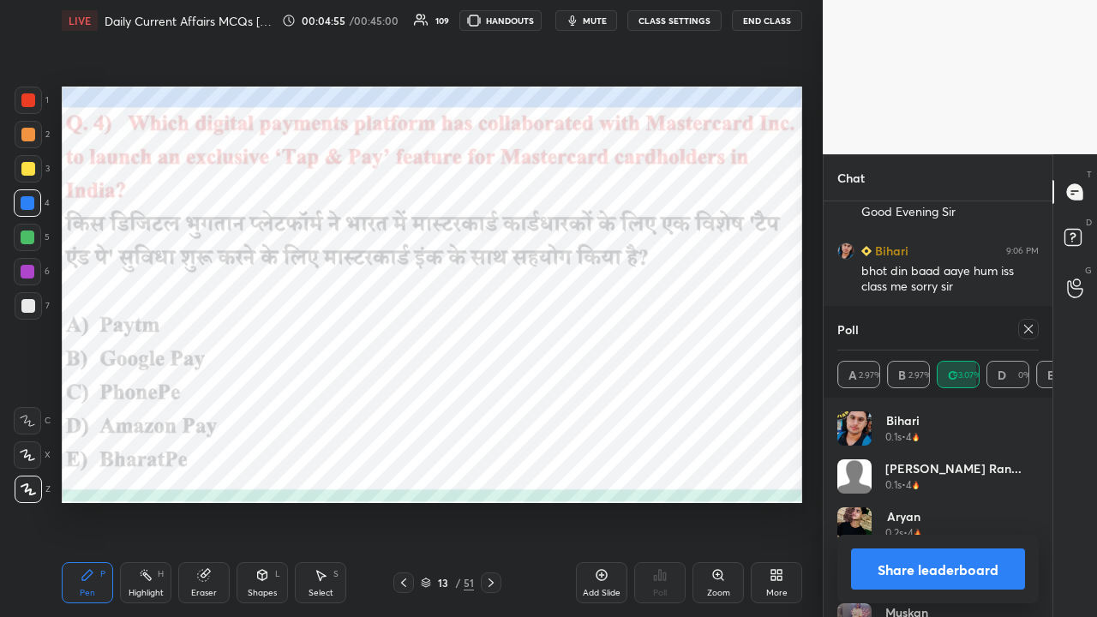
click at [492, 403] on icon at bounding box center [491, 583] width 5 height 9
click at [615, 334] on icon at bounding box center [1029, 329] width 14 height 14
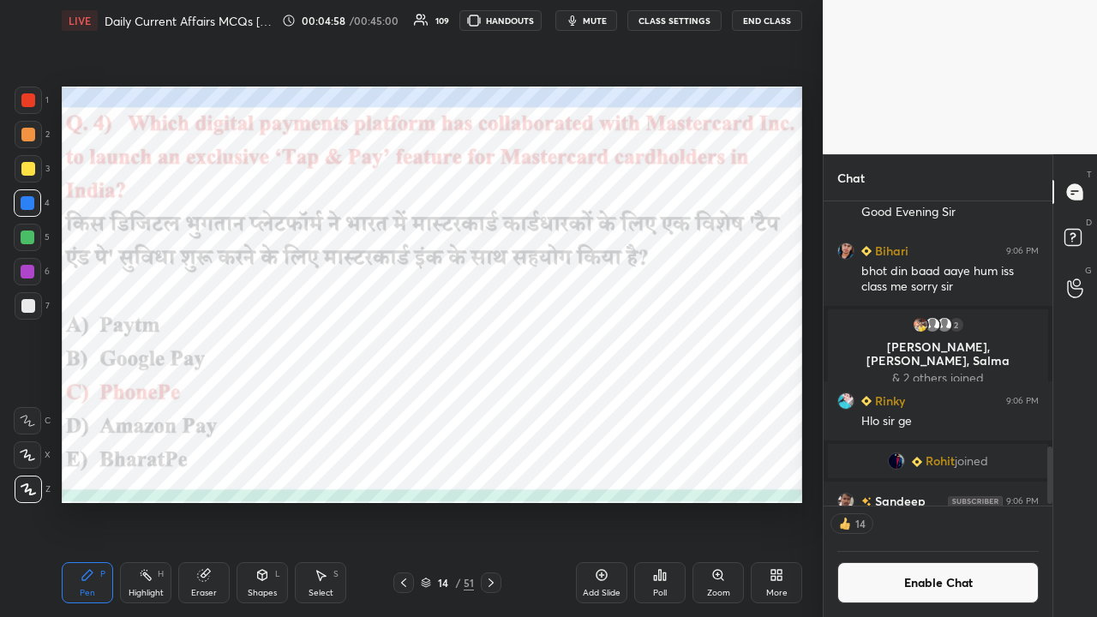
click at [494, 403] on icon at bounding box center [491, 583] width 14 height 14
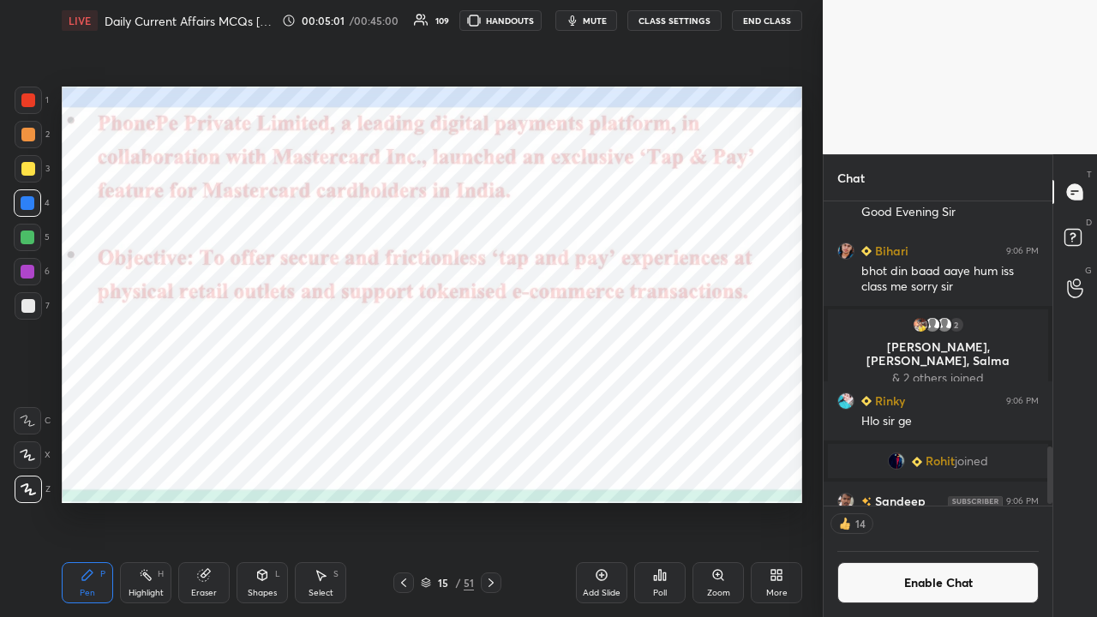
click at [492, 403] on icon at bounding box center [491, 583] width 14 height 14
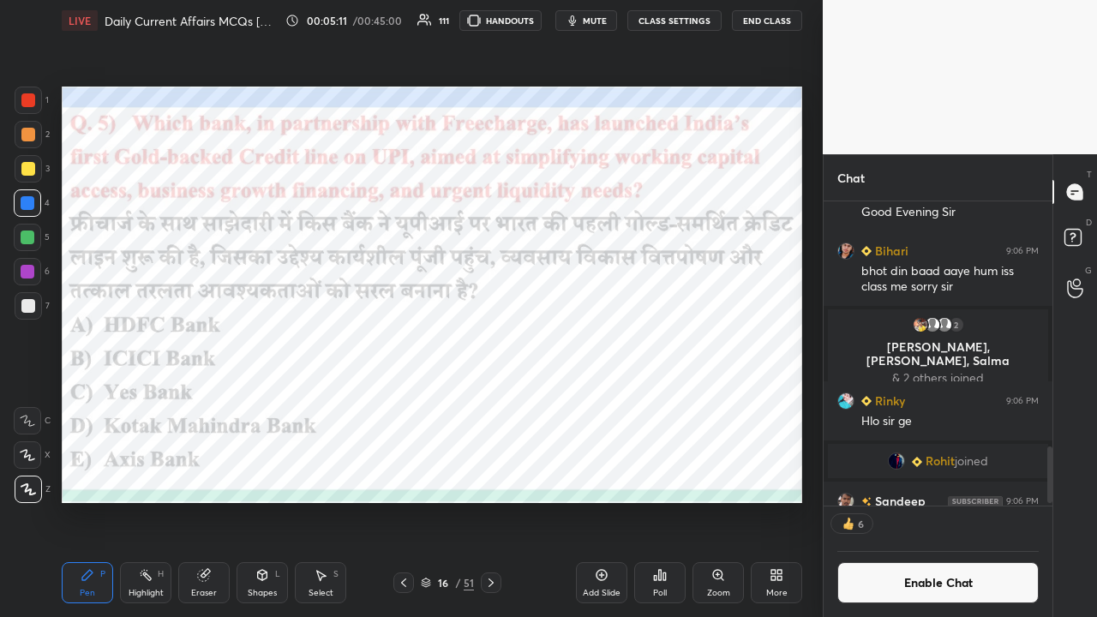
click at [615, 403] on div "Poll" at bounding box center [659, 582] width 51 height 41
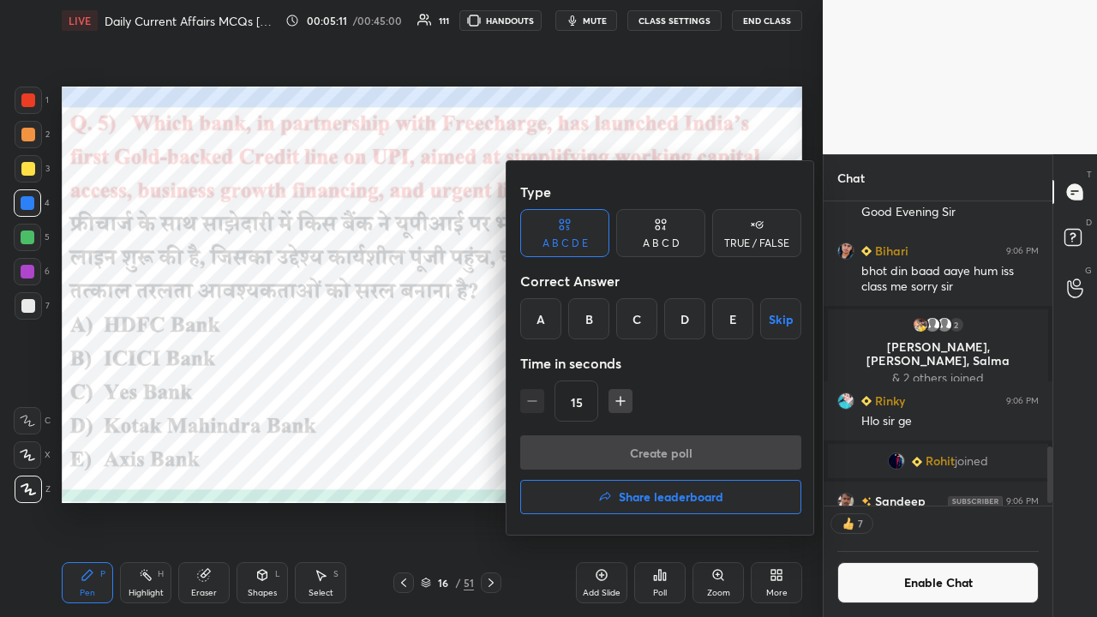
click at [615, 322] on div "E" at bounding box center [732, 318] width 41 height 41
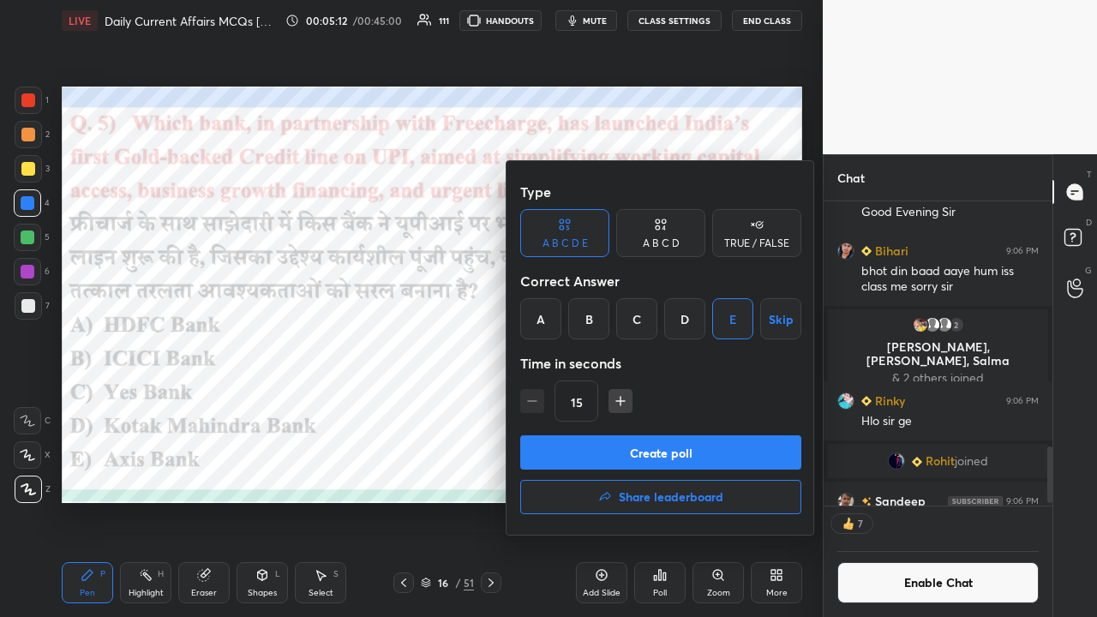
click at [615, 403] on button "Create poll" at bounding box center [660, 452] width 281 height 34
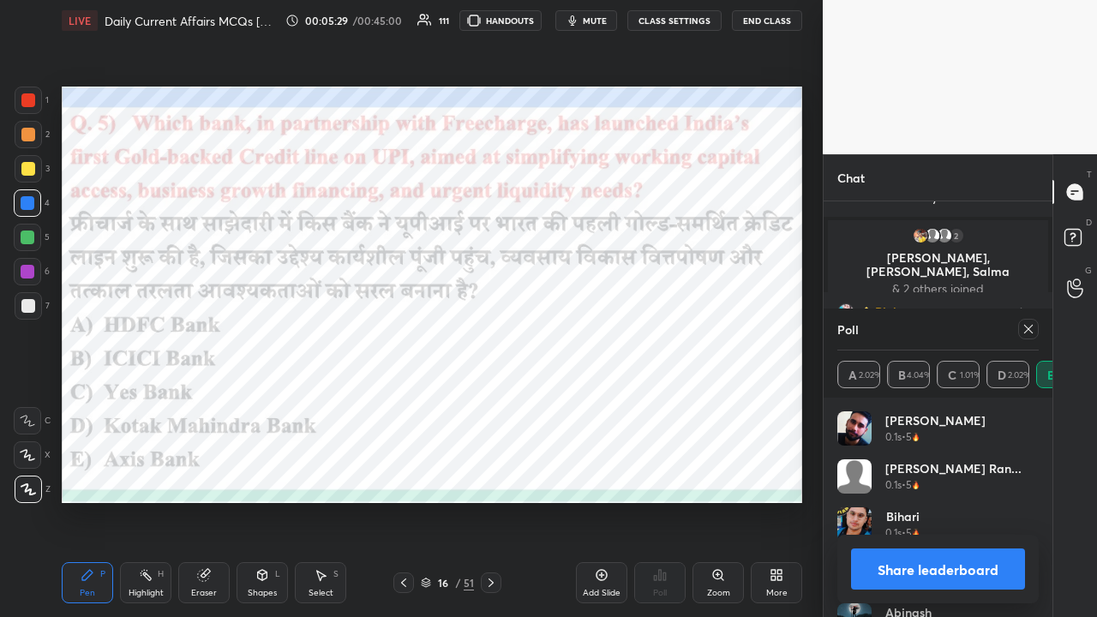
click at [497, 403] on icon at bounding box center [491, 583] width 14 height 14
click at [615, 329] on icon at bounding box center [1029, 329] width 14 height 14
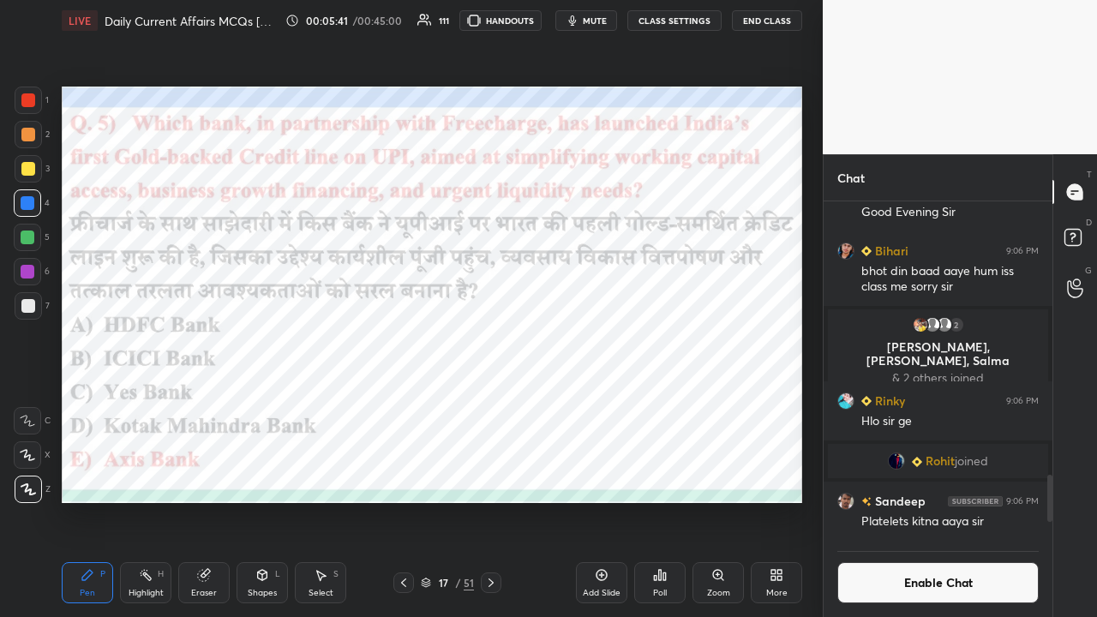
click at [495, 403] on icon at bounding box center [491, 583] width 14 height 14
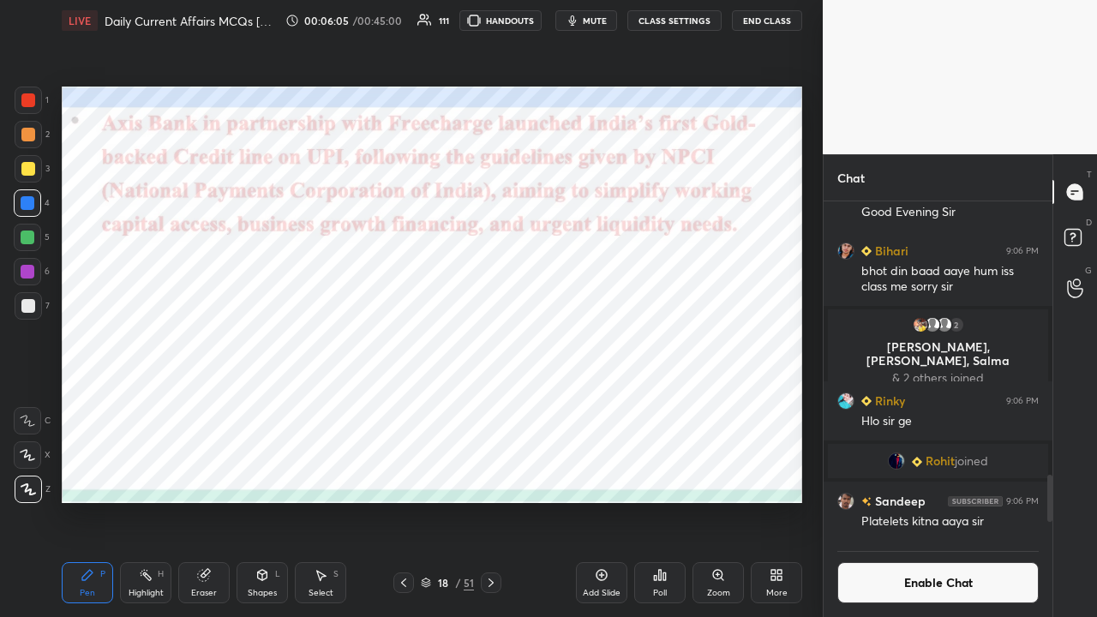
click at [411, 403] on div at bounding box center [403, 583] width 21 height 21
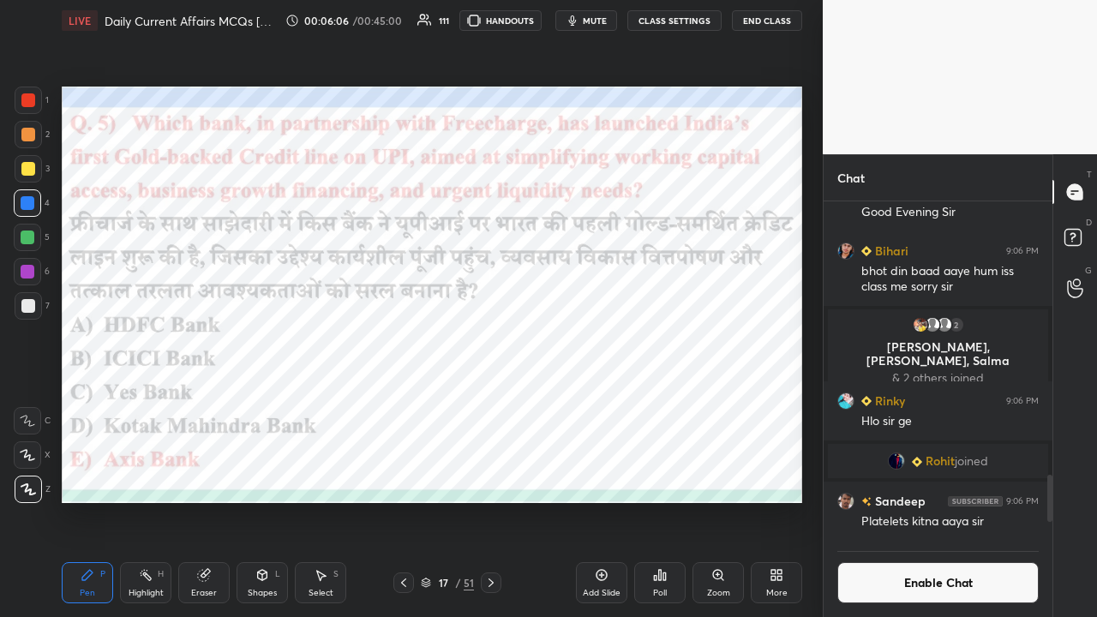
click at [490, 403] on icon at bounding box center [491, 583] width 14 height 14
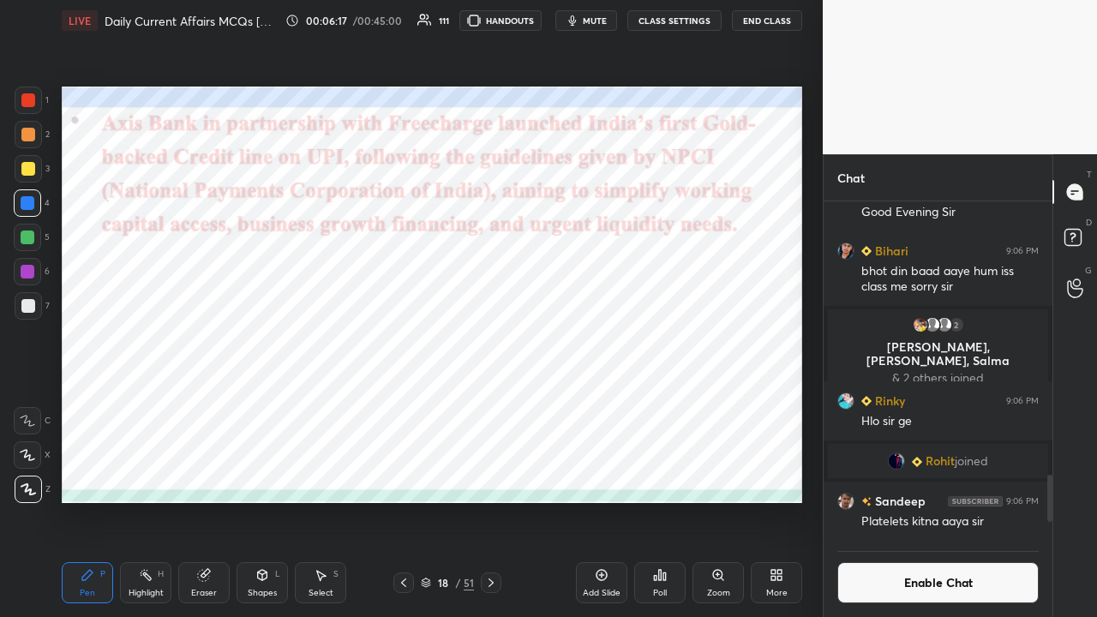
click at [495, 403] on div at bounding box center [491, 583] width 21 height 21
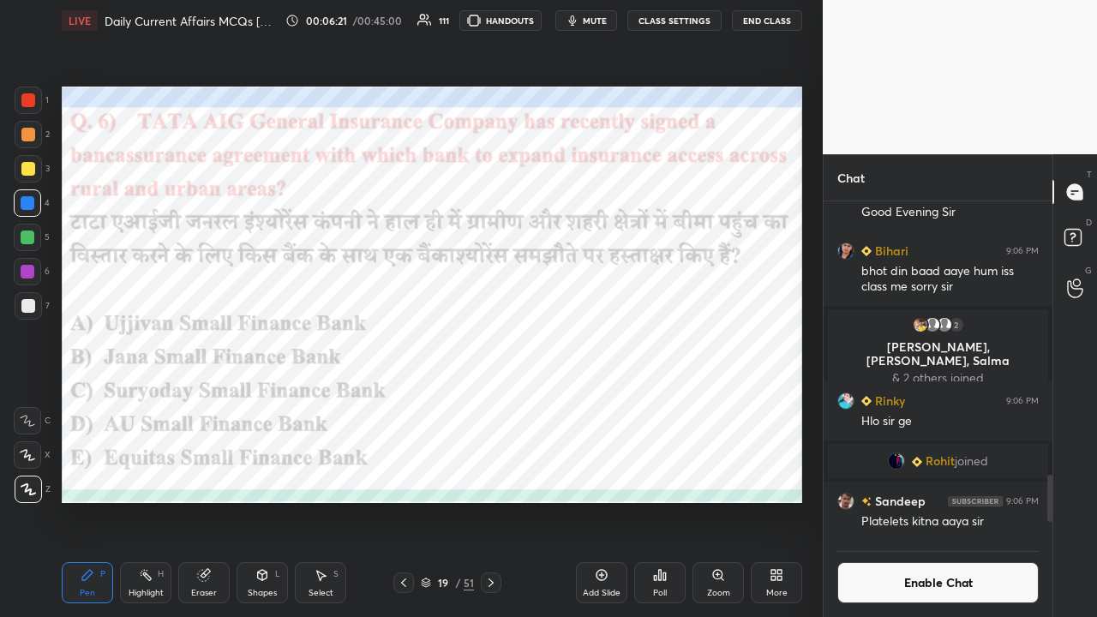
click at [615, 403] on div "Poll" at bounding box center [659, 582] width 51 height 41
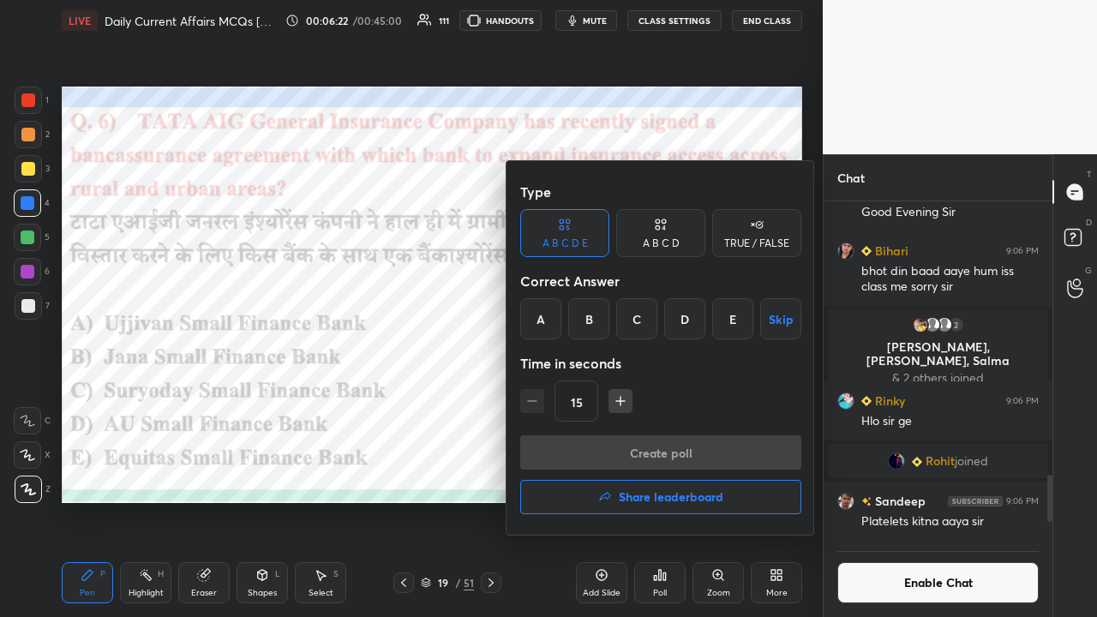
click at [615, 323] on div "E" at bounding box center [732, 318] width 41 height 41
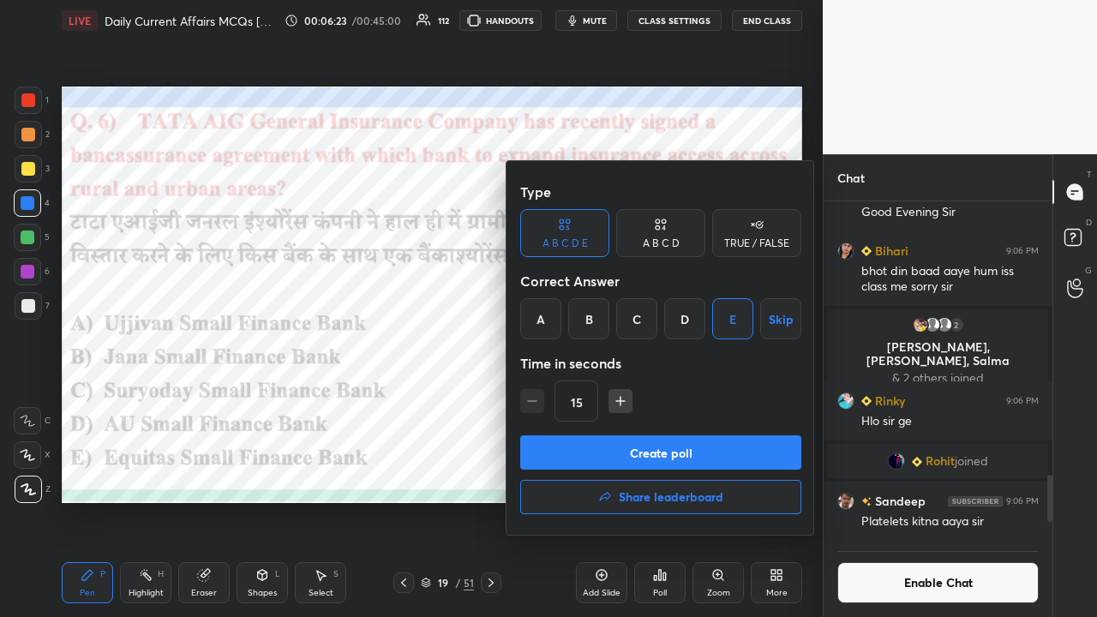
click at [615, 403] on button "Create poll" at bounding box center [660, 452] width 281 height 34
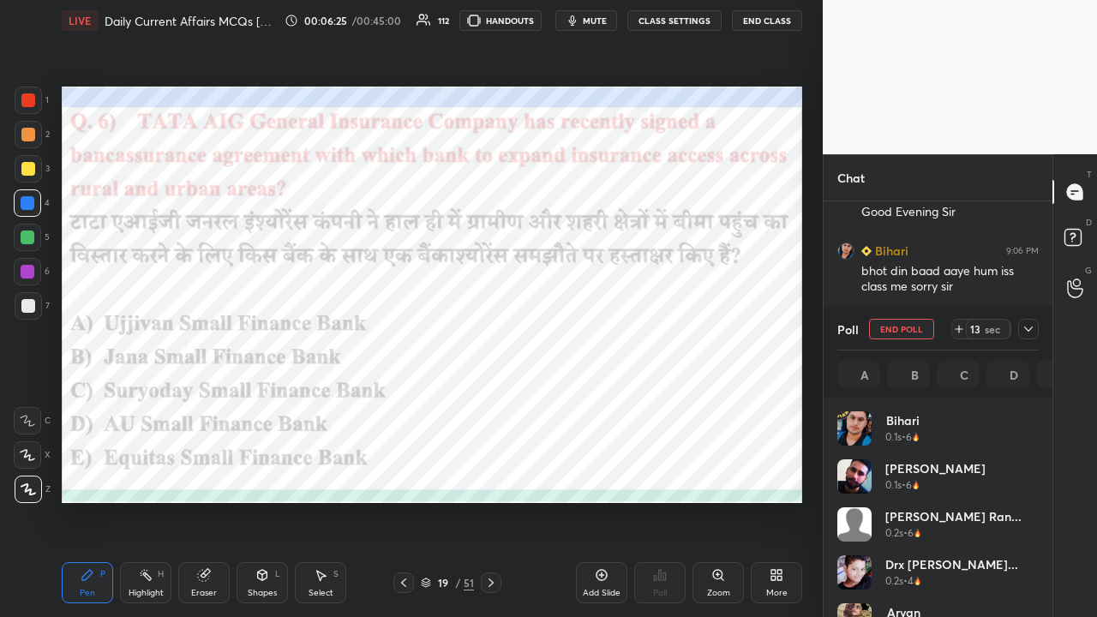
scroll to position [201, 196]
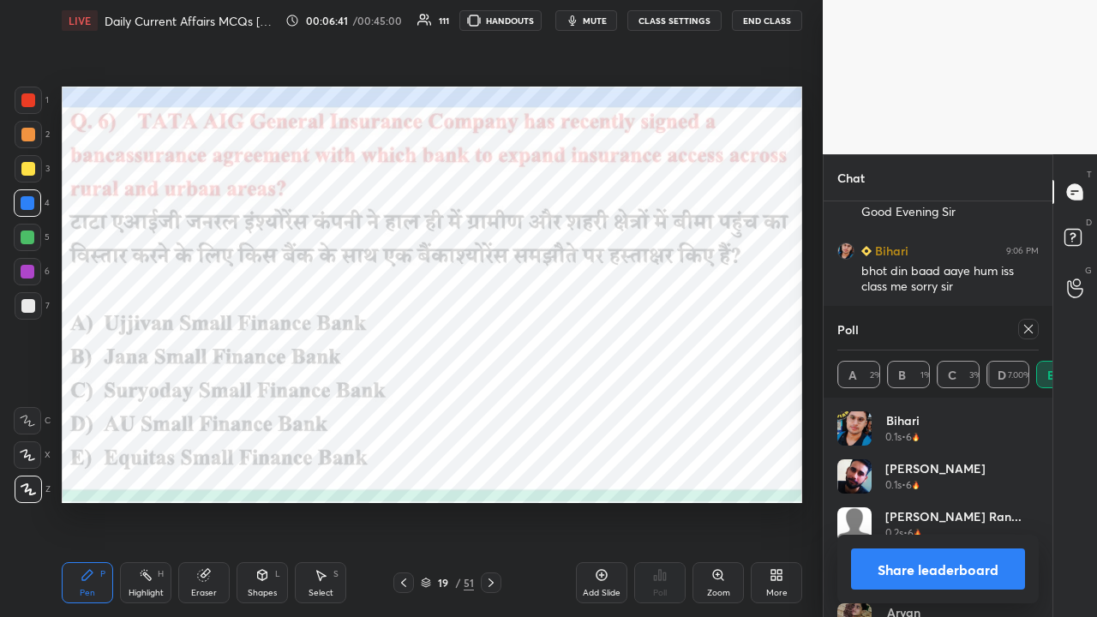
click at [615, 332] on icon at bounding box center [1029, 329] width 14 height 14
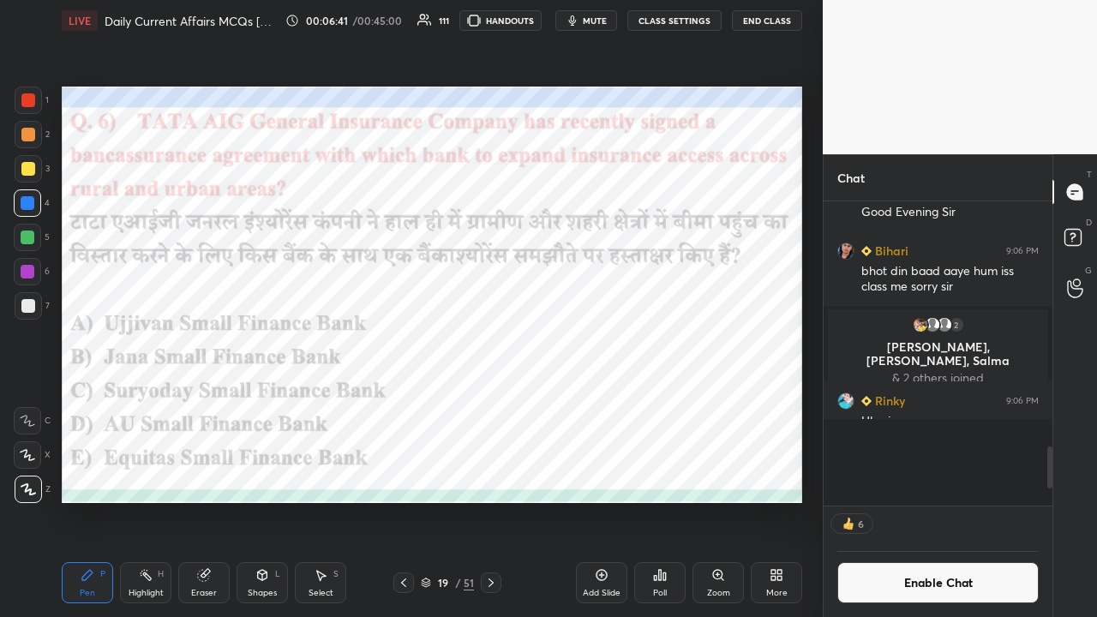
scroll to position [222, 224]
click at [490, 403] on icon at bounding box center [491, 583] width 14 height 14
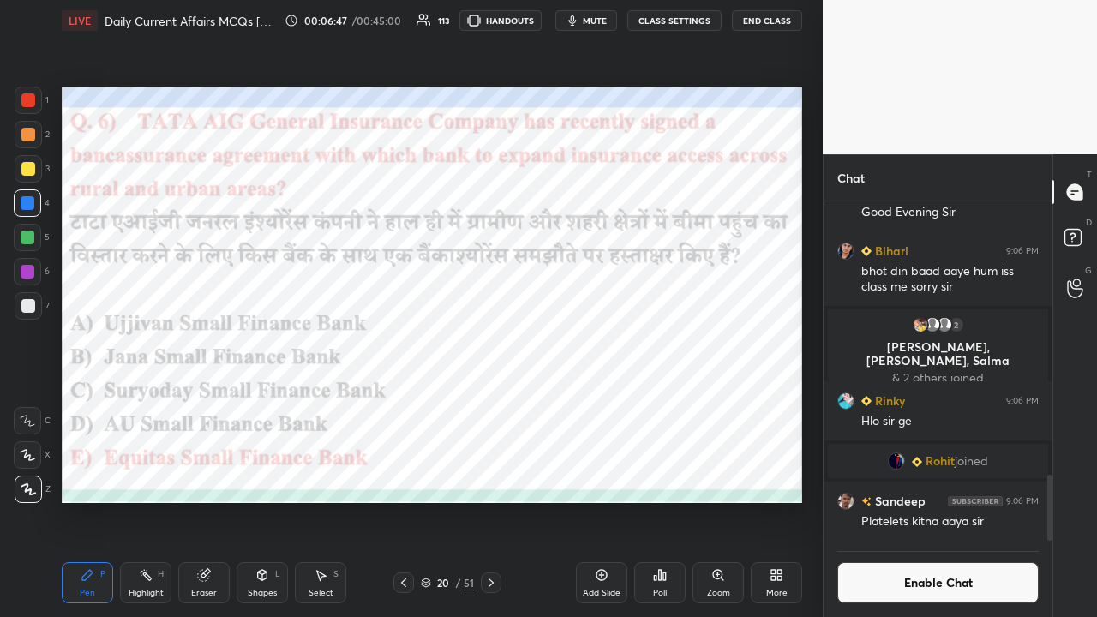
click at [489, 403] on icon at bounding box center [491, 583] width 14 height 14
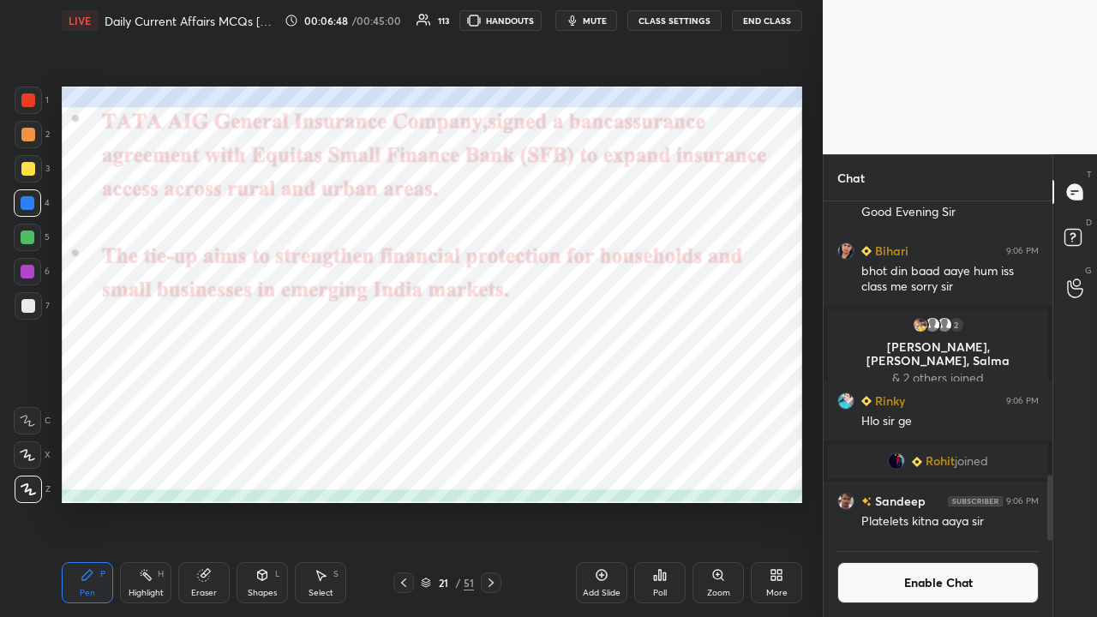
click at [495, 403] on icon at bounding box center [491, 583] width 14 height 14
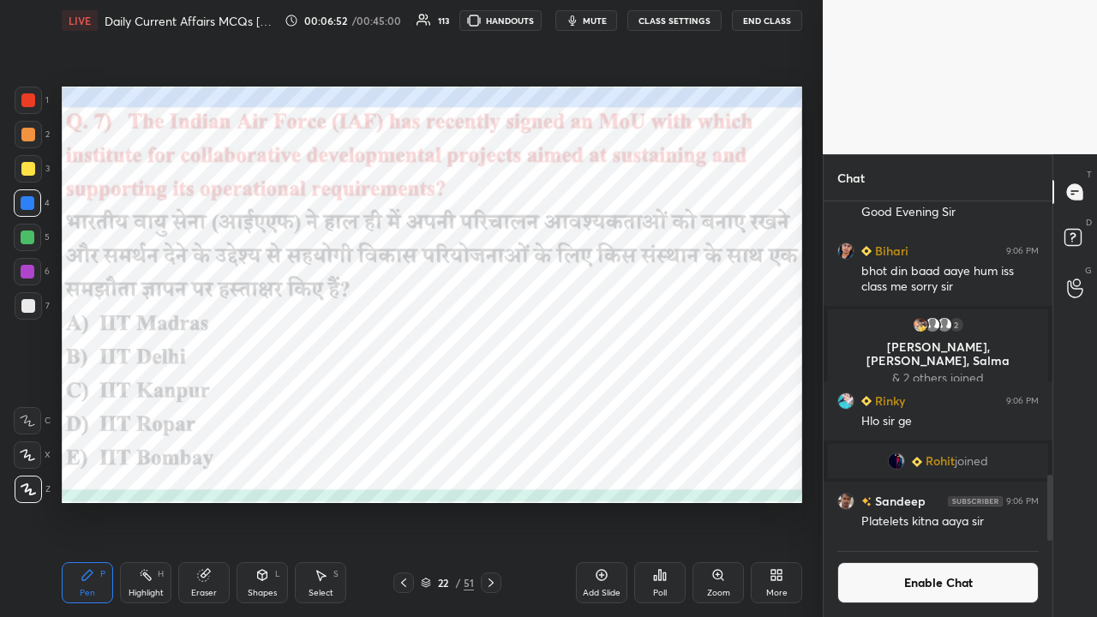
click at [615, 403] on icon at bounding box center [660, 575] width 14 height 14
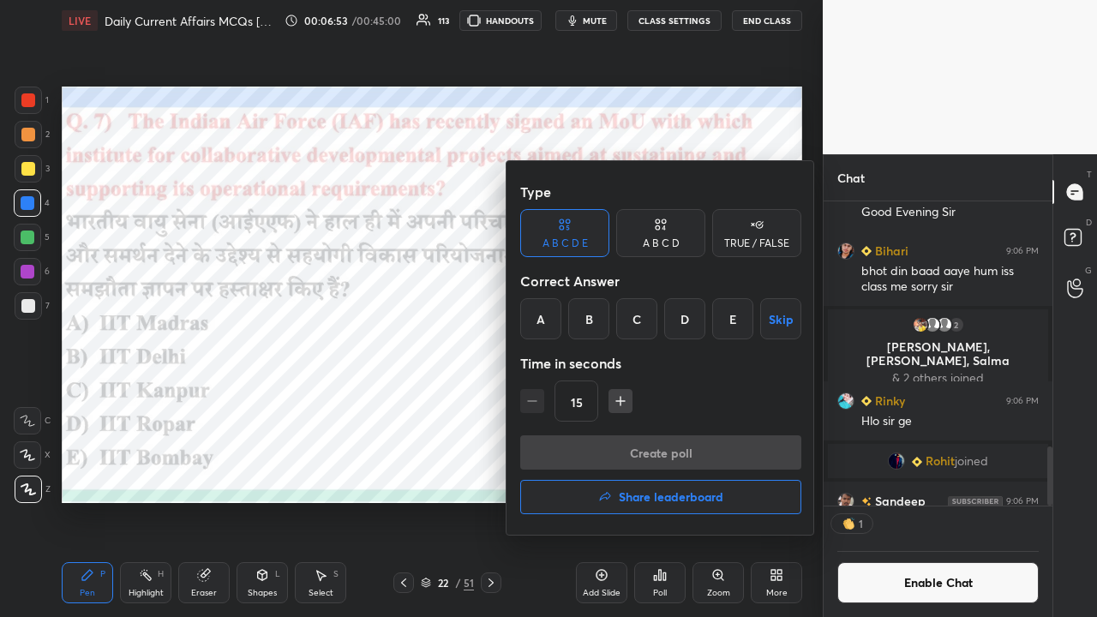
click at [615, 313] on div "D" at bounding box center [684, 318] width 41 height 41
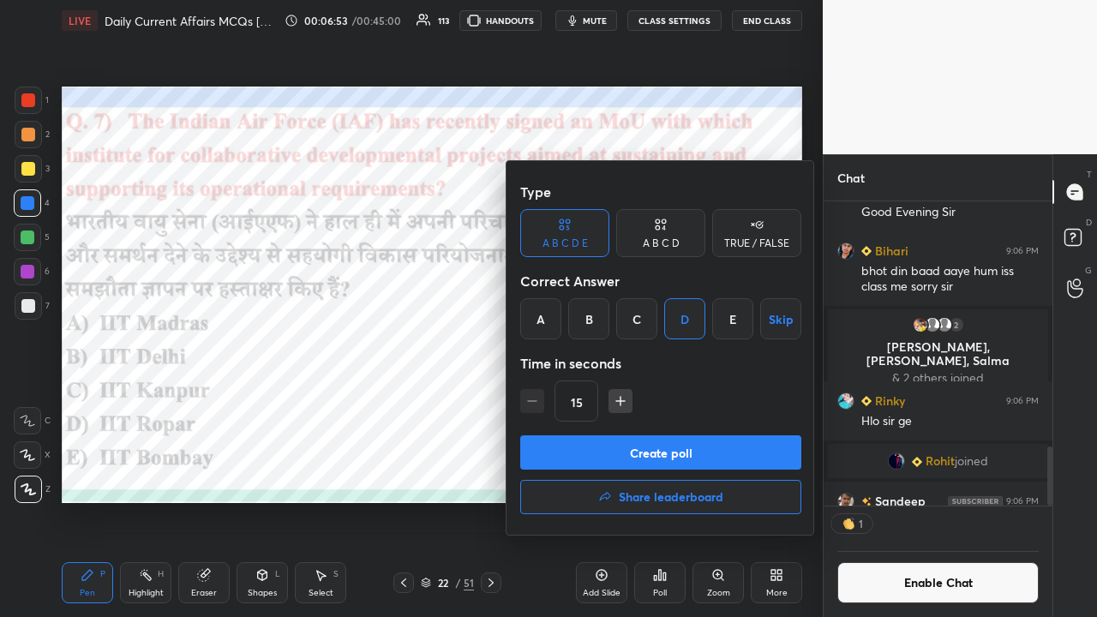
click at [615, 403] on button "Create poll" at bounding box center [660, 452] width 281 height 34
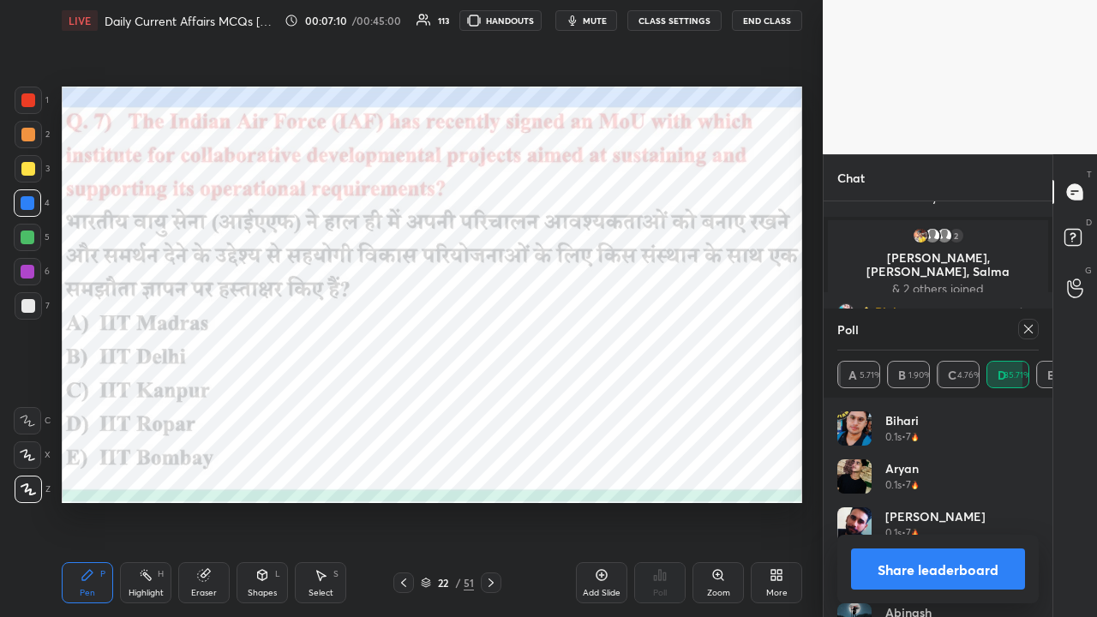
click at [615, 327] on icon at bounding box center [1029, 329] width 14 height 14
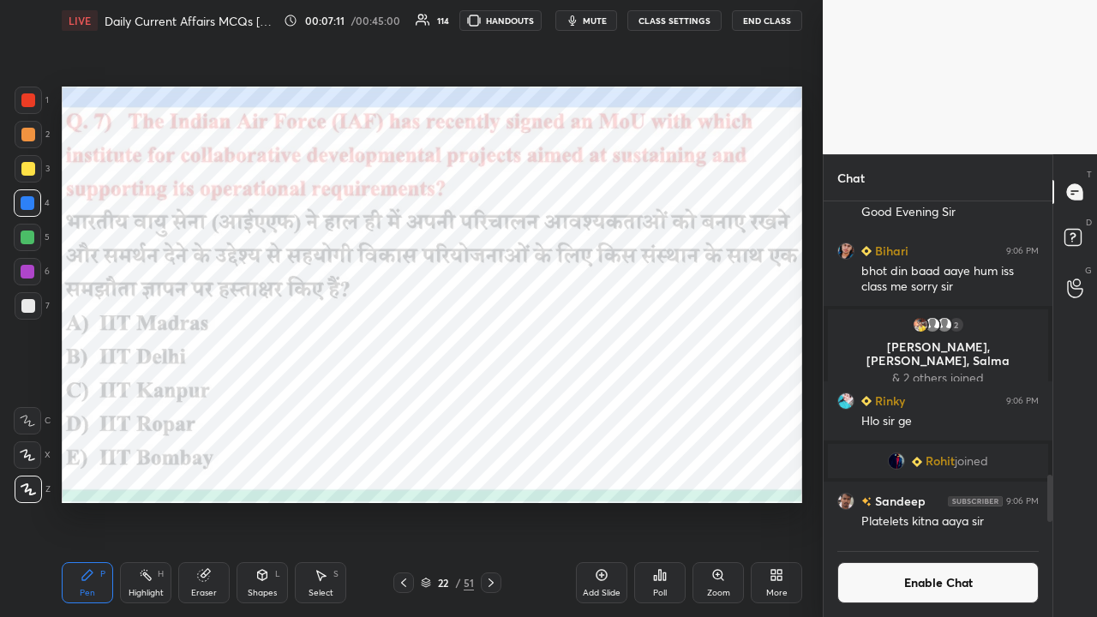
click at [491, 403] on icon at bounding box center [491, 583] width 14 height 14
click at [492, 403] on icon at bounding box center [491, 583] width 14 height 14
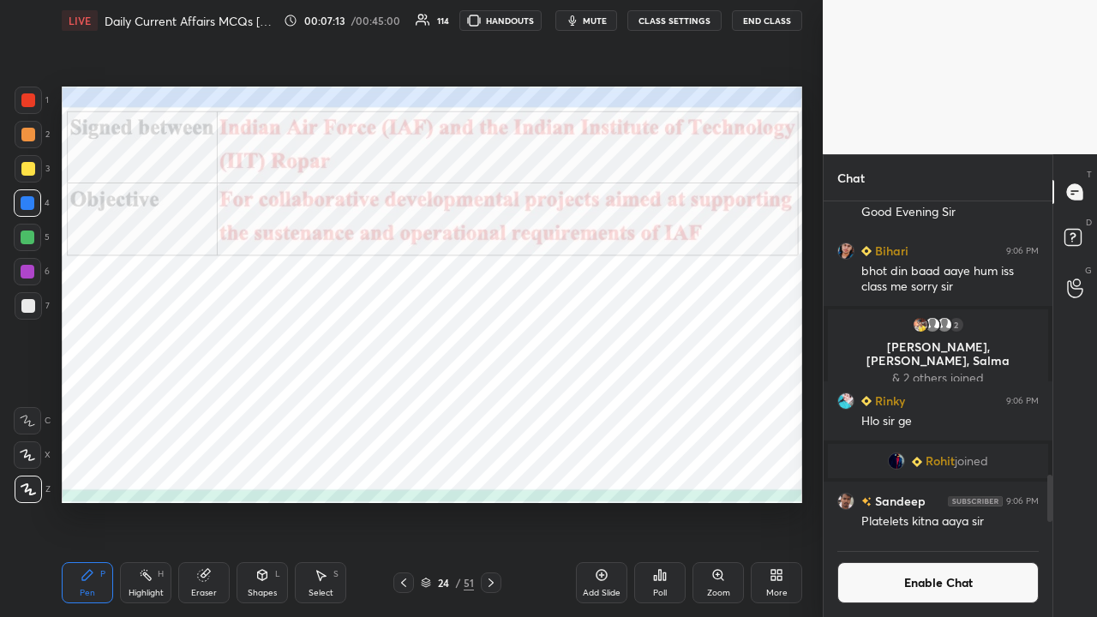
click at [492, 403] on icon at bounding box center [491, 583] width 14 height 14
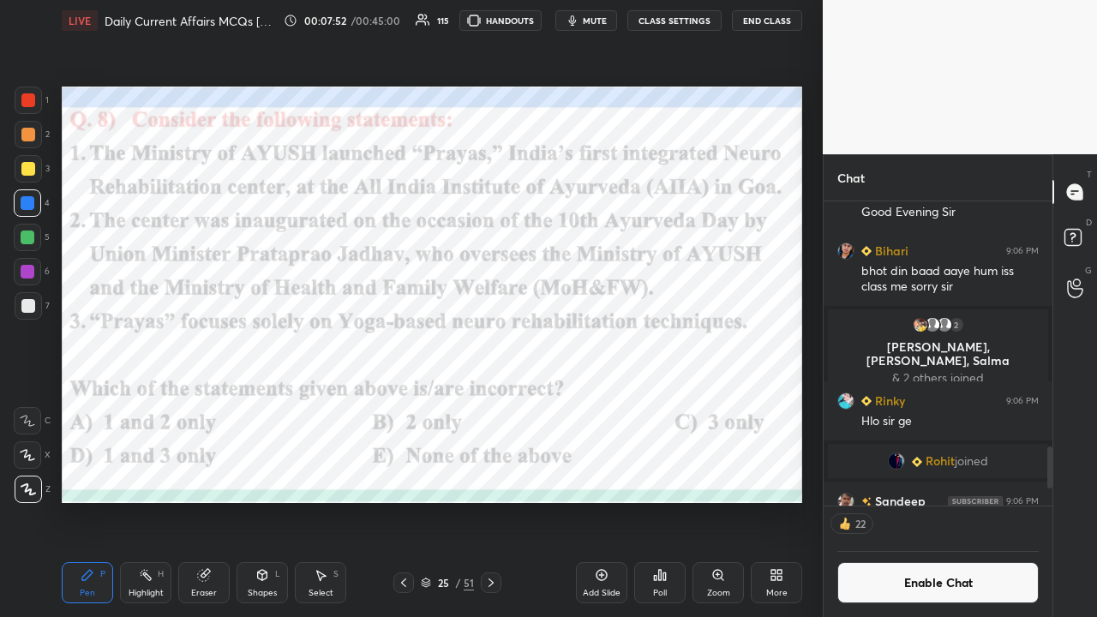
click at [615, 403] on div "Poll" at bounding box center [660, 593] width 14 height 9
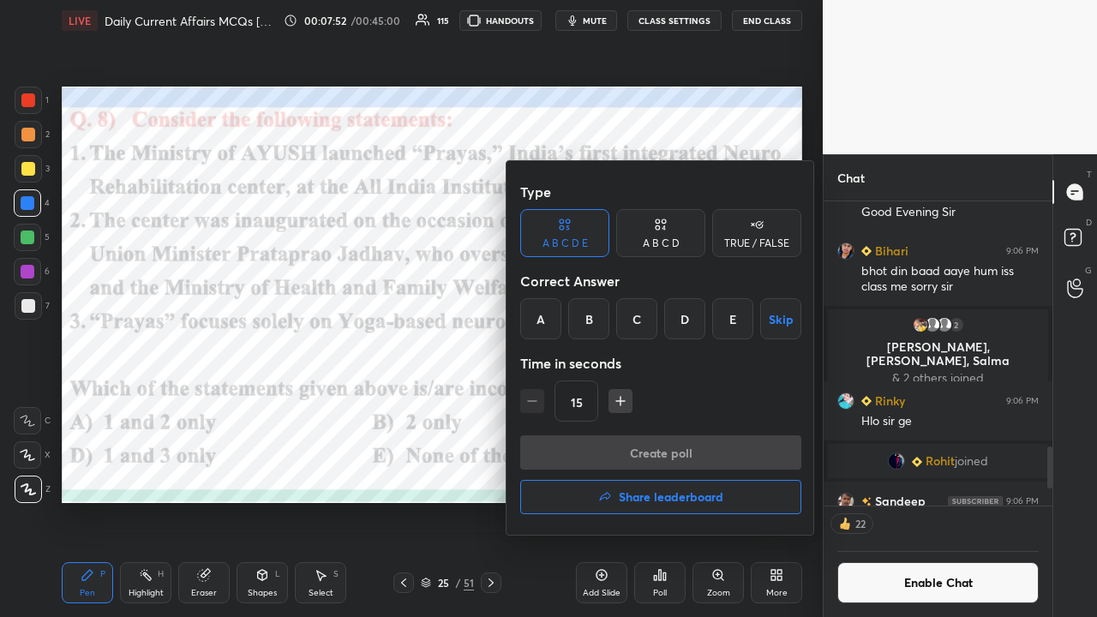
click at [615, 312] on div "C" at bounding box center [636, 318] width 41 height 41
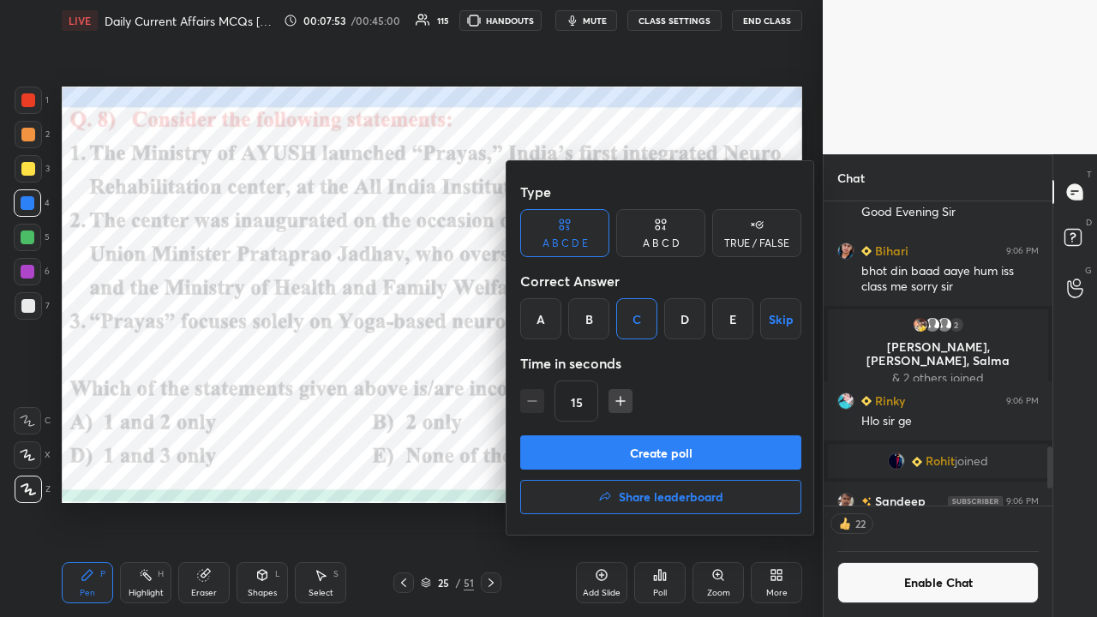
click at [615, 403] on button "Create poll" at bounding box center [660, 452] width 281 height 34
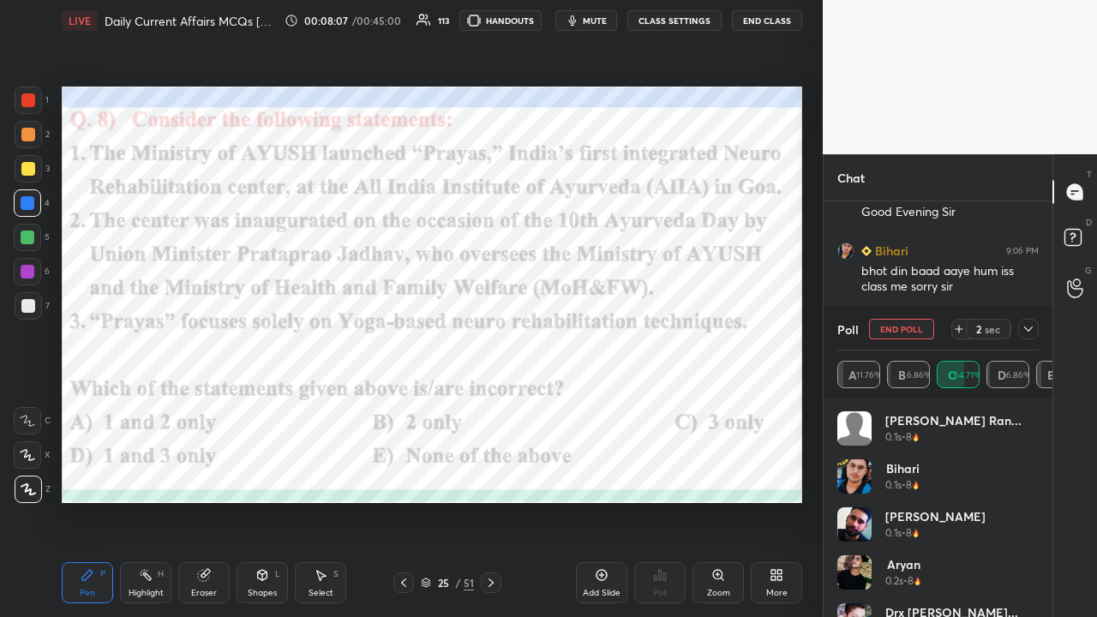
scroll to position [5, 5]
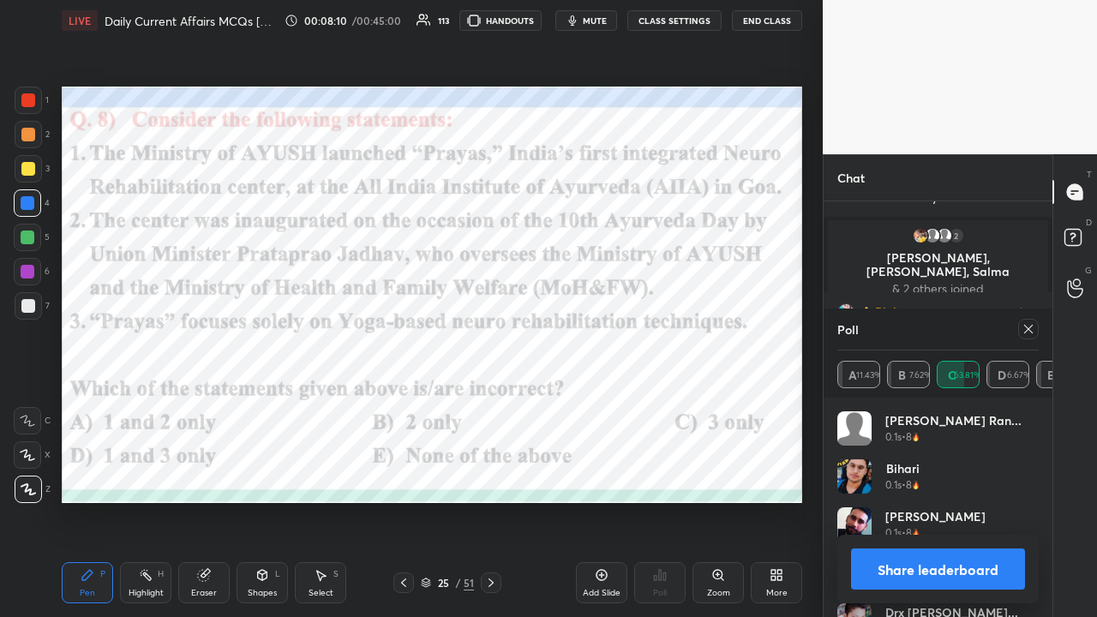
click at [615, 330] on icon at bounding box center [1028, 329] width 9 height 9
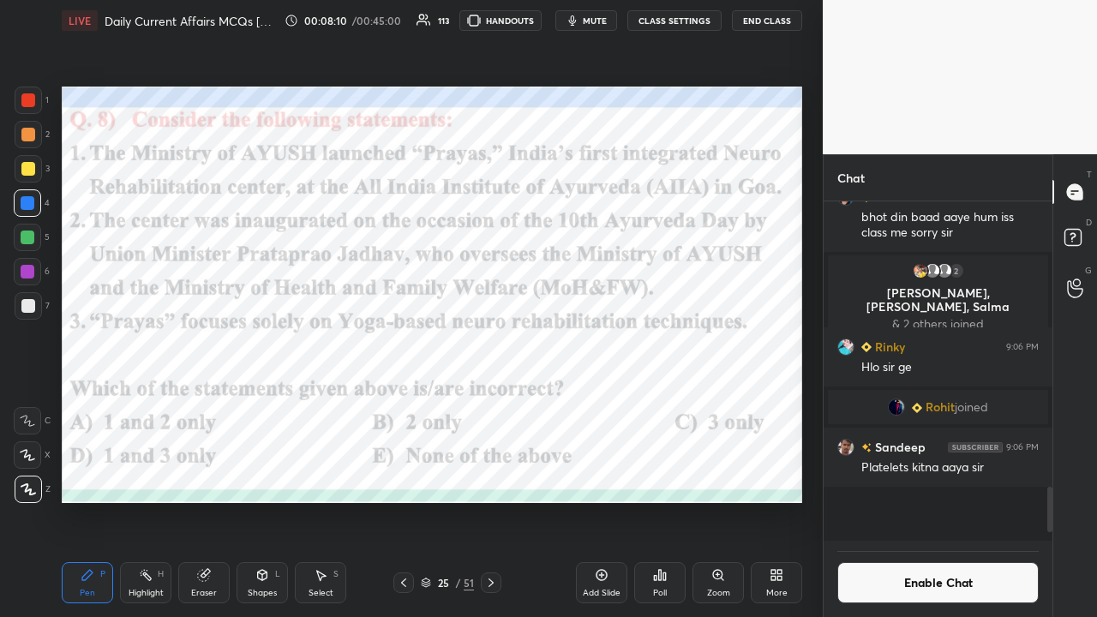
scroll to position [329, 224]
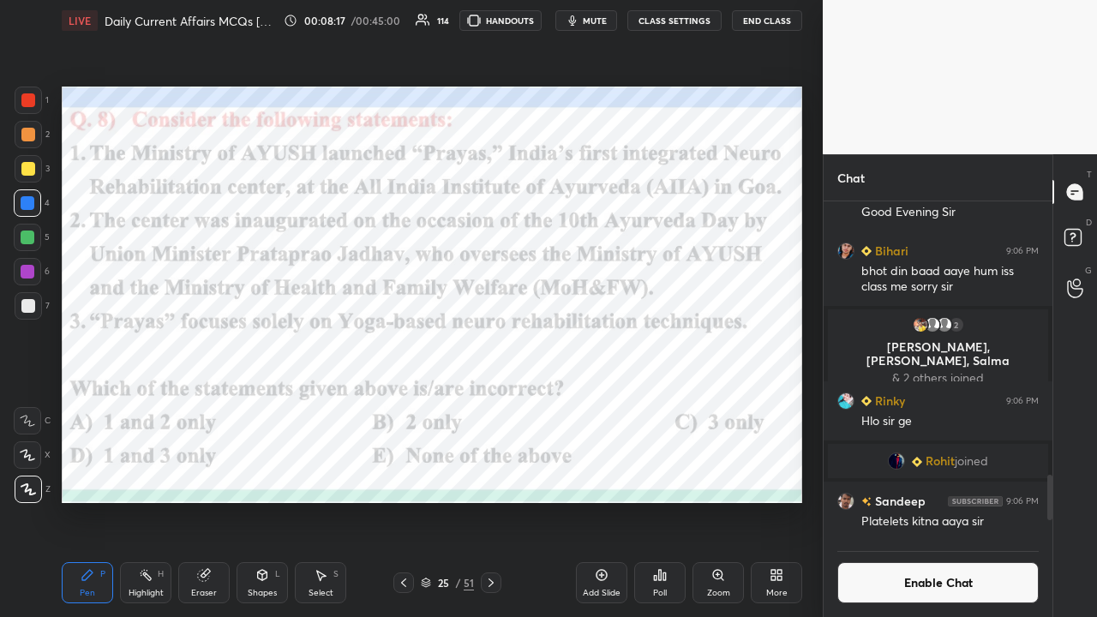
click at [489, 403] on icon at bounding box center [491, 583] width 14 height 14
click at [492, 403] on icon at bounding box center [491, 583] width 14 height 14
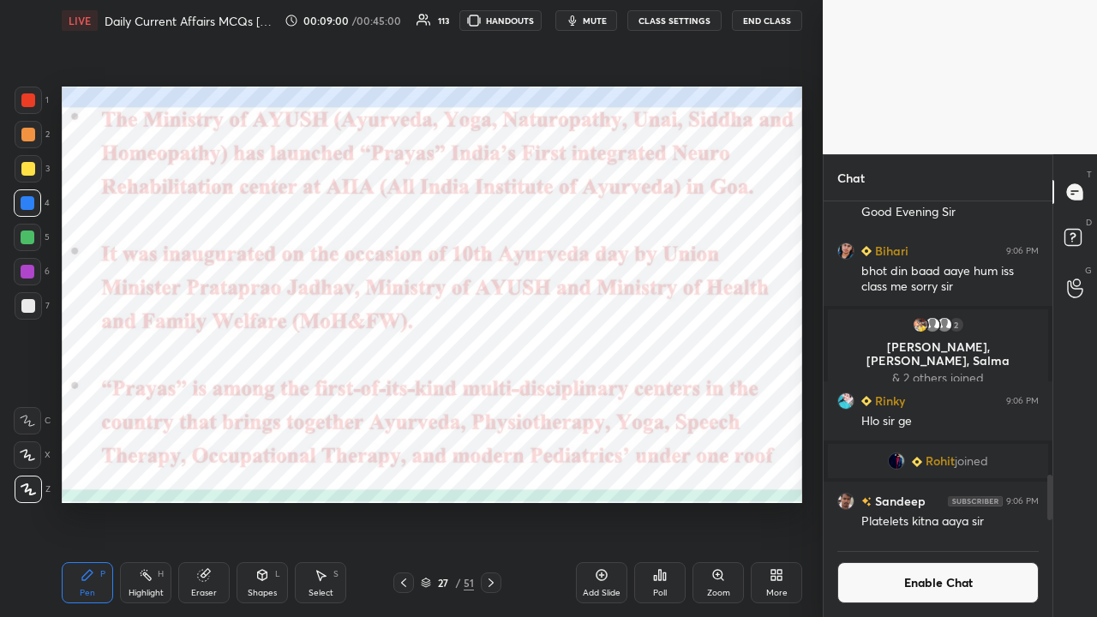
click at [406, 403] on icon at bounding box center [404, 583] width 14 height 14
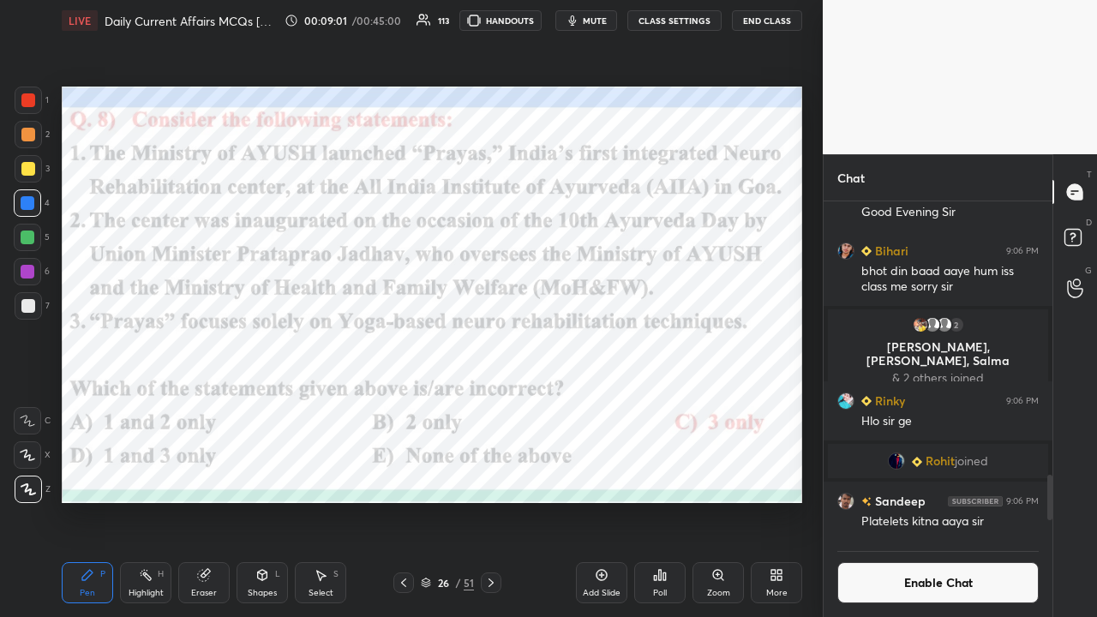
click at [496, 403] on div "Pen P Highlight H Eraser Shapes L Select S 26 / 51 Add Slide Poll Zoom More" at bounding box center [432, 583] width 740 height 69
click at [489, 403] on icon at bounding box center [491, 583] width 14 height 14
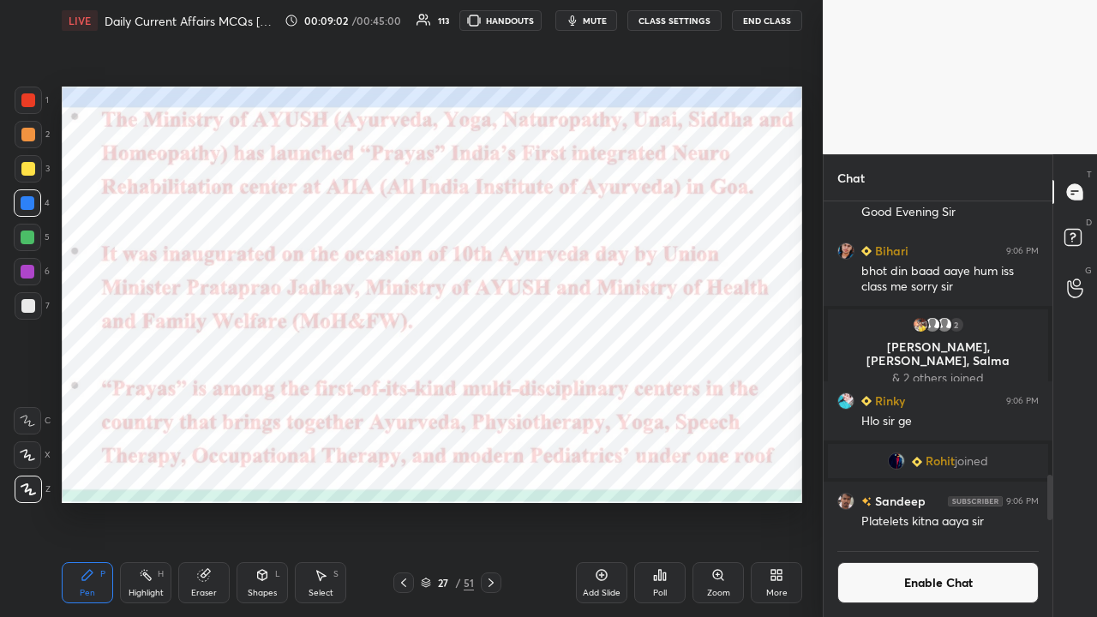
click at [490, 403] on icon at bounding box center [491, 583] width 14 height 14
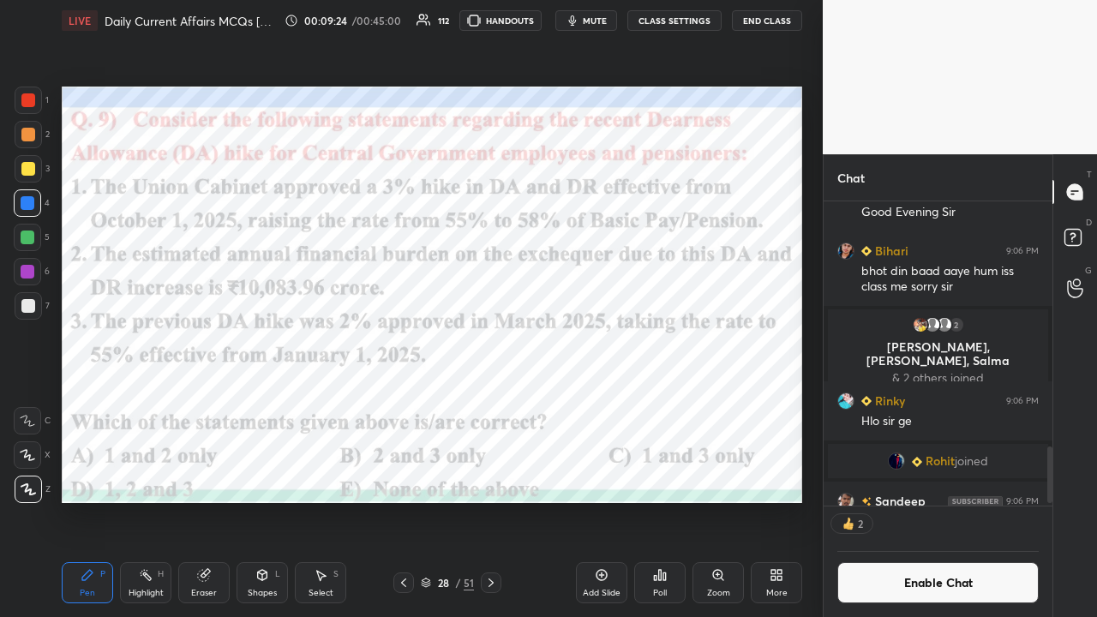
scroll to position [5, 5]
click at [615, 403] on div "Poll" at bounding box center [659, 582] width 51 height 41
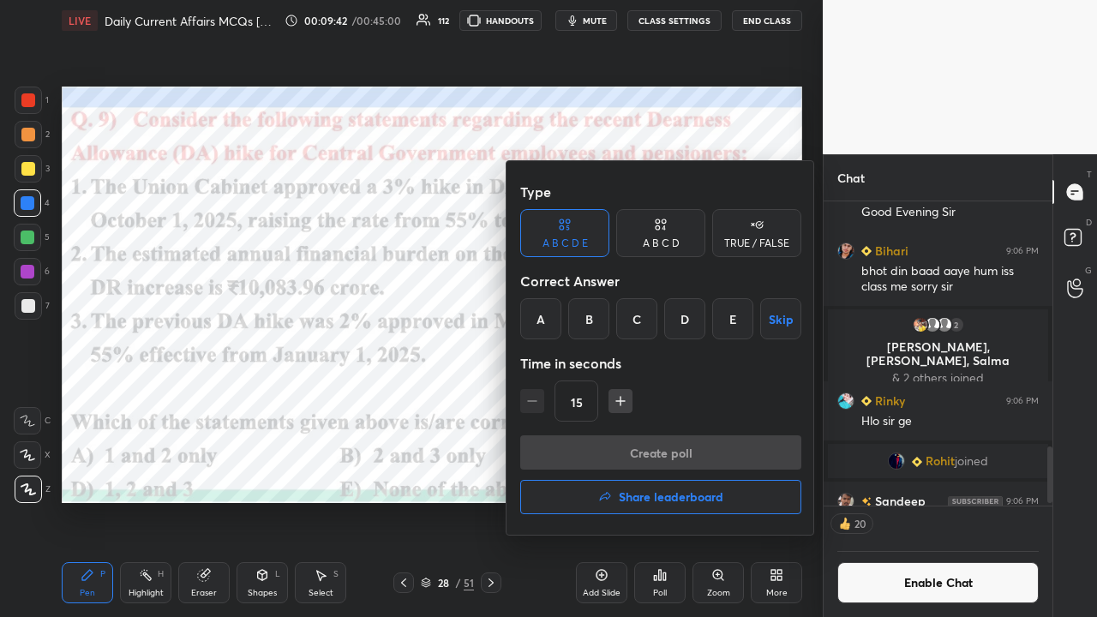
click at [615, 325] on div "D" at bounding box center [684, 318] width 41 height 41
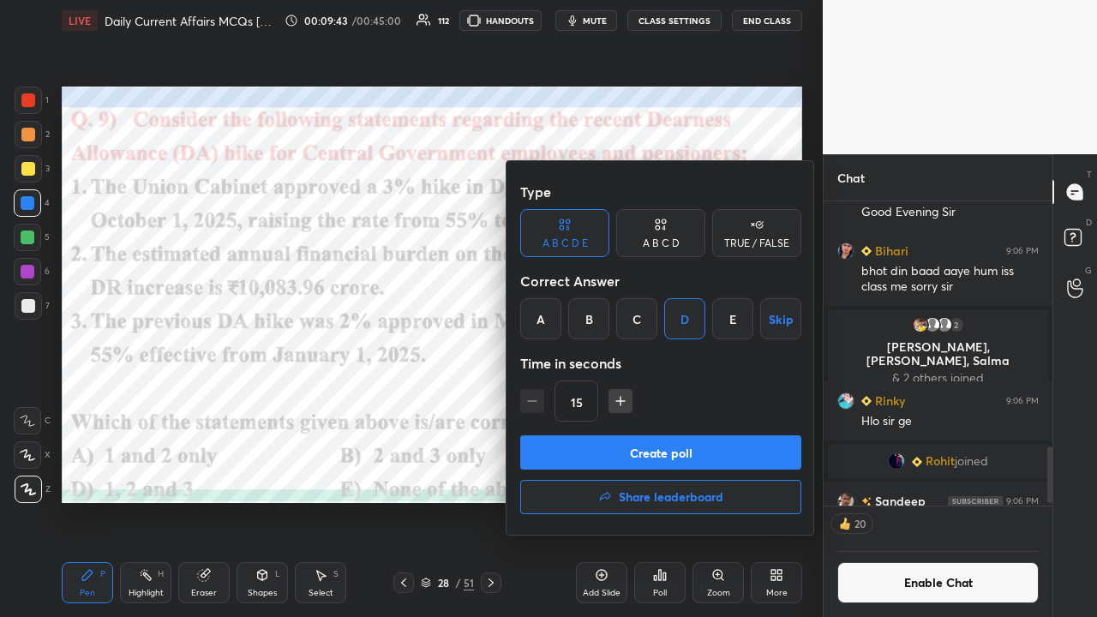
click at [615, 403] on button "Create poll" at bounding box center [660, 452] width 281 height 34
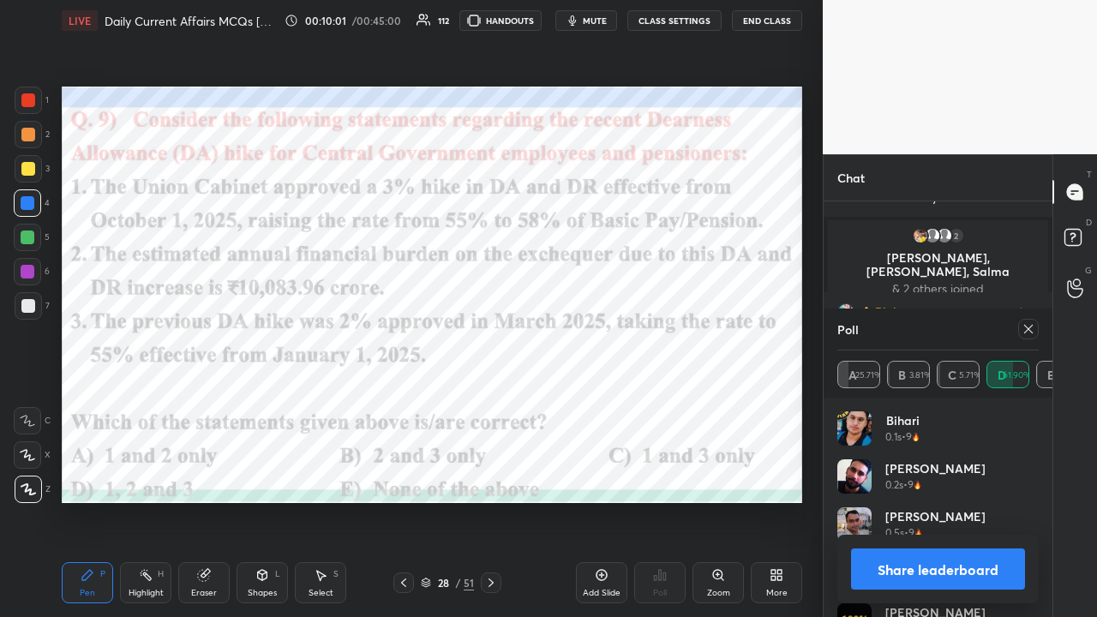
click at [615, 336] on div at bounding box center [1028, 329] width 21 height 21
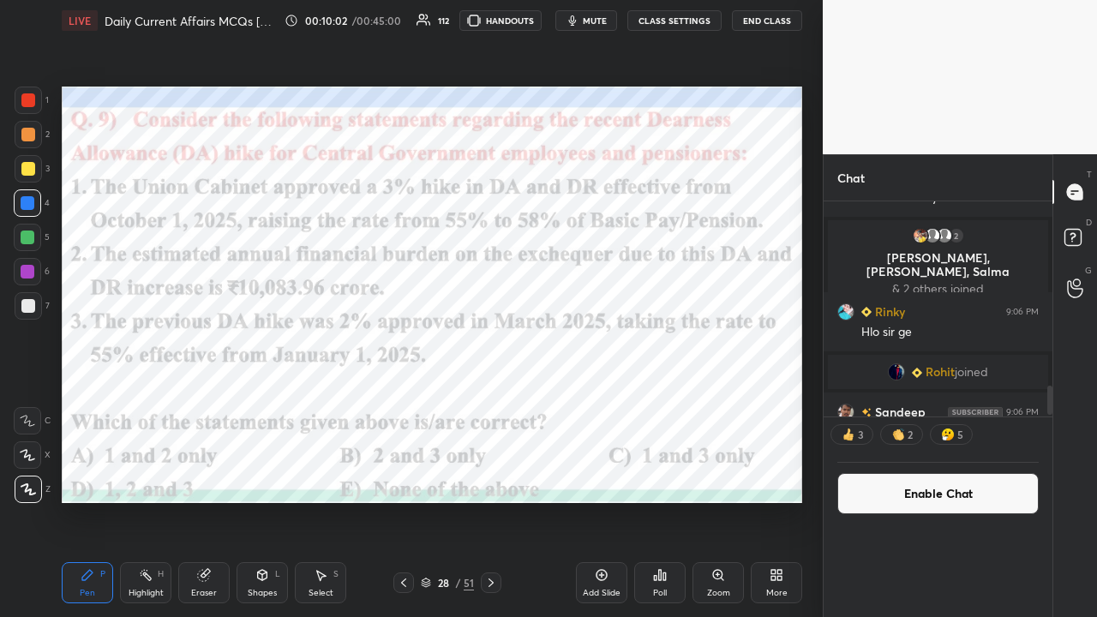
scroll to position [165, 224]
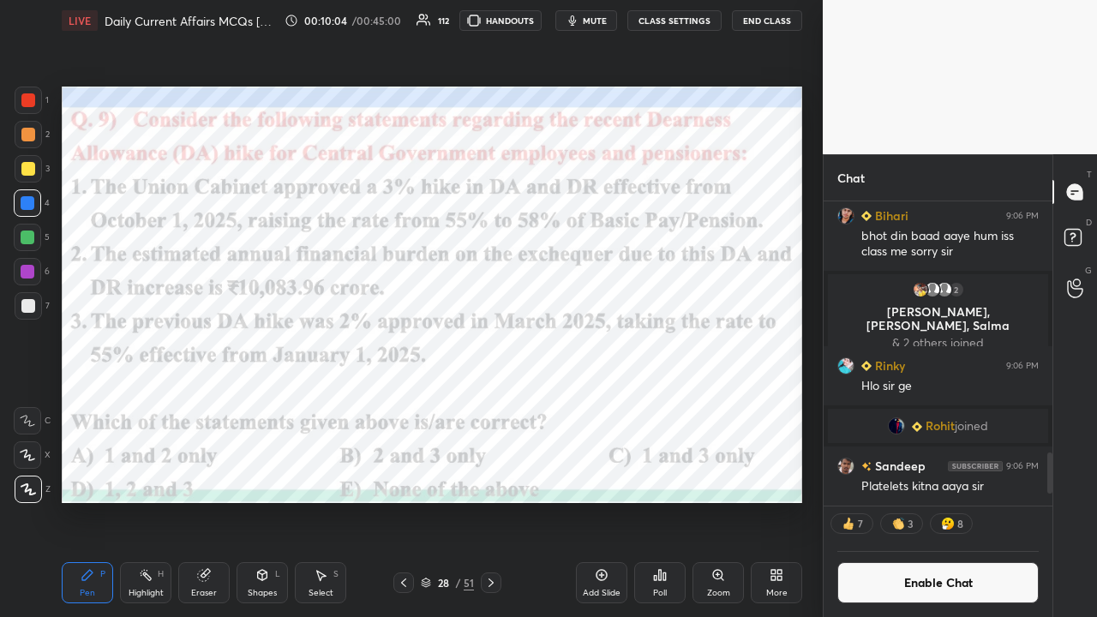
click at [492, 403] on icon at bounding box center [491, 583] width 5 height 9
click at [497, 403] on icon at bounding box center [491, 583] width 14 height 14
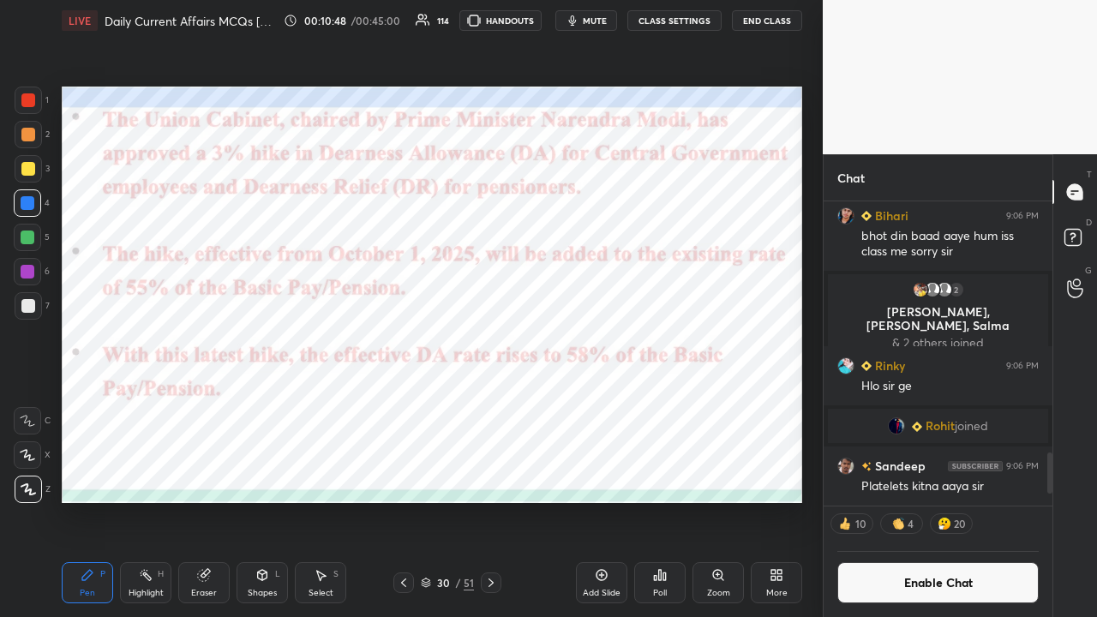
click at [495, 403] on icon at bounding box center [491, 583] width 14 height 14
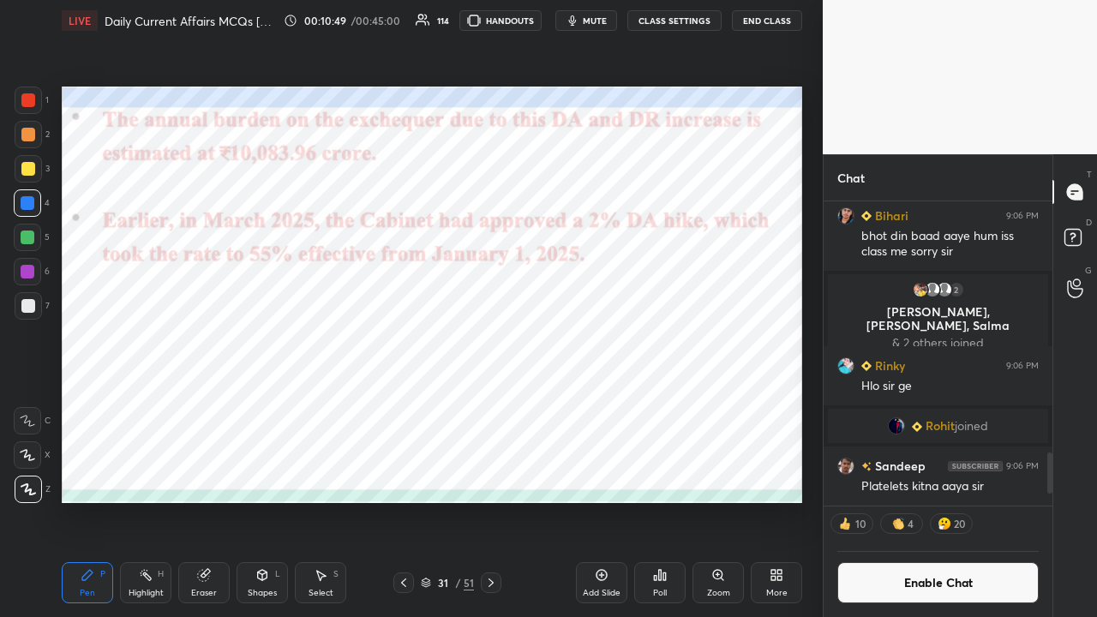
click at [492, 403] on icon at bounding box center [491, 583] width 5 height 9
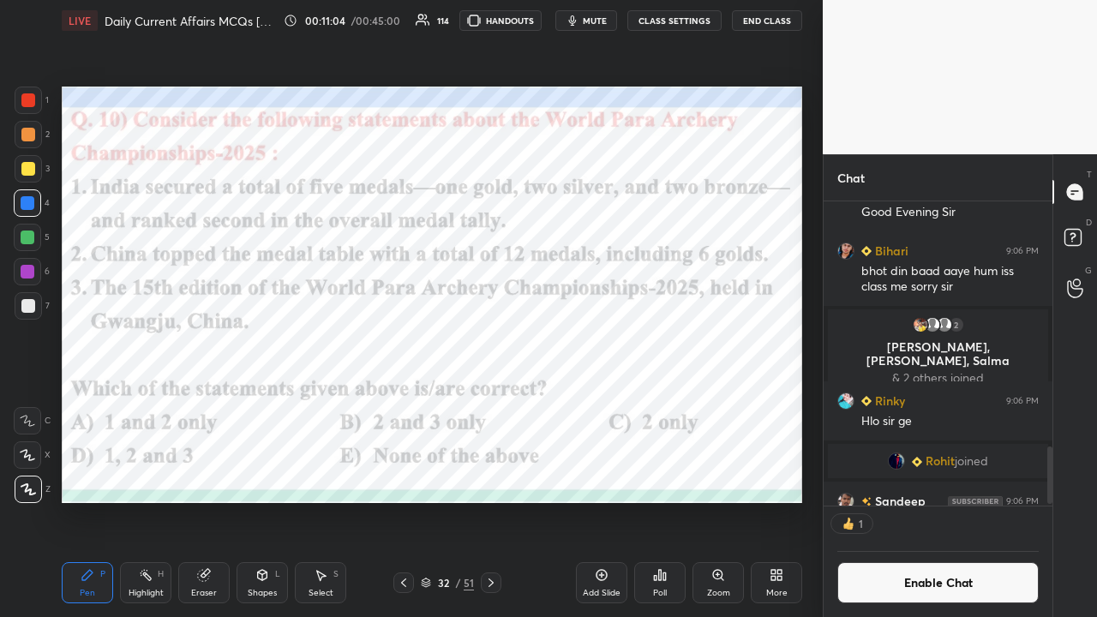
scroll to position [5, 5]
click at [615, 403] on icon at bounding box center [660, 575] width 14 height 14
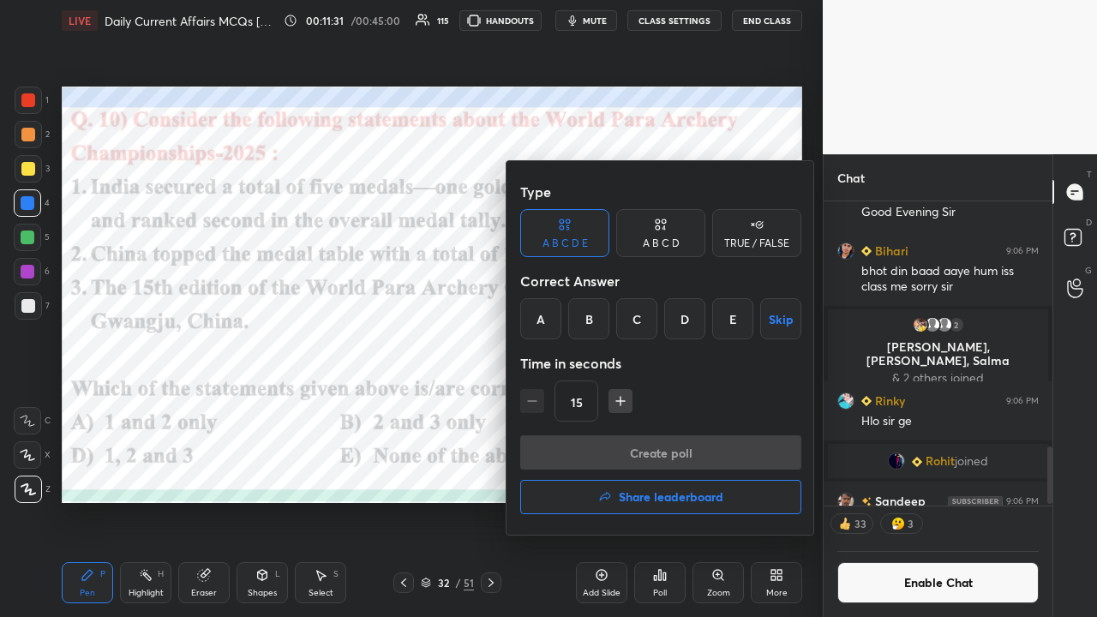
click at [615, 320] on div "C" at bounding box center [636, 318] width 41 height 41
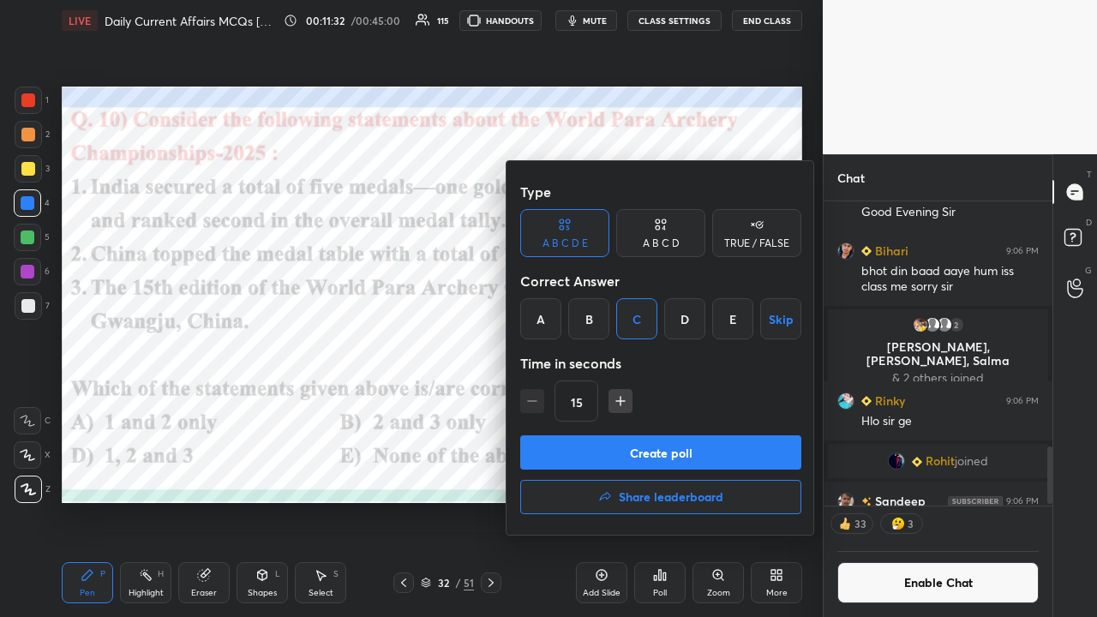
click at [615, 403] on button "Create poll" at bounding box center [660, 452] width 281 height 34
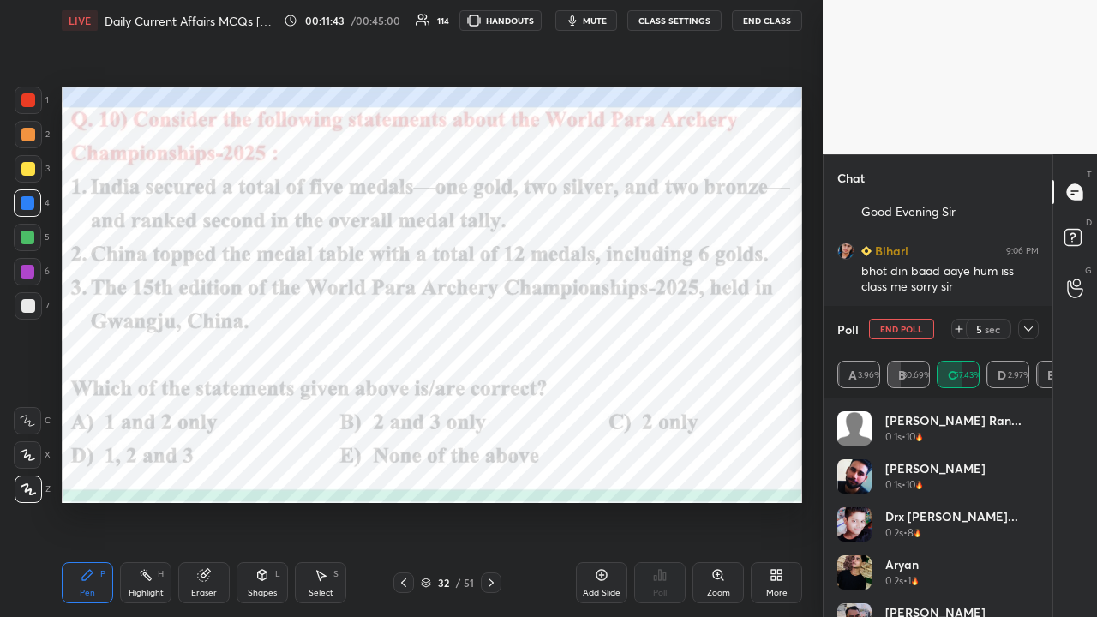
scroll to position [1502, 0]
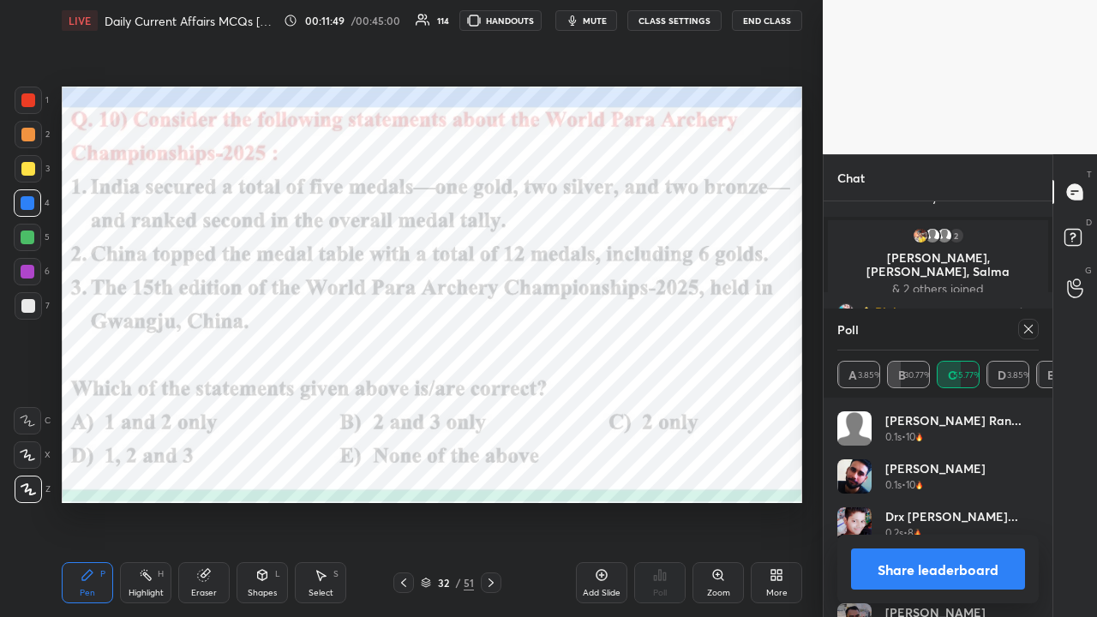
click at [615, 330] on icon at bounding box center [1029, 329] width 14 height 14
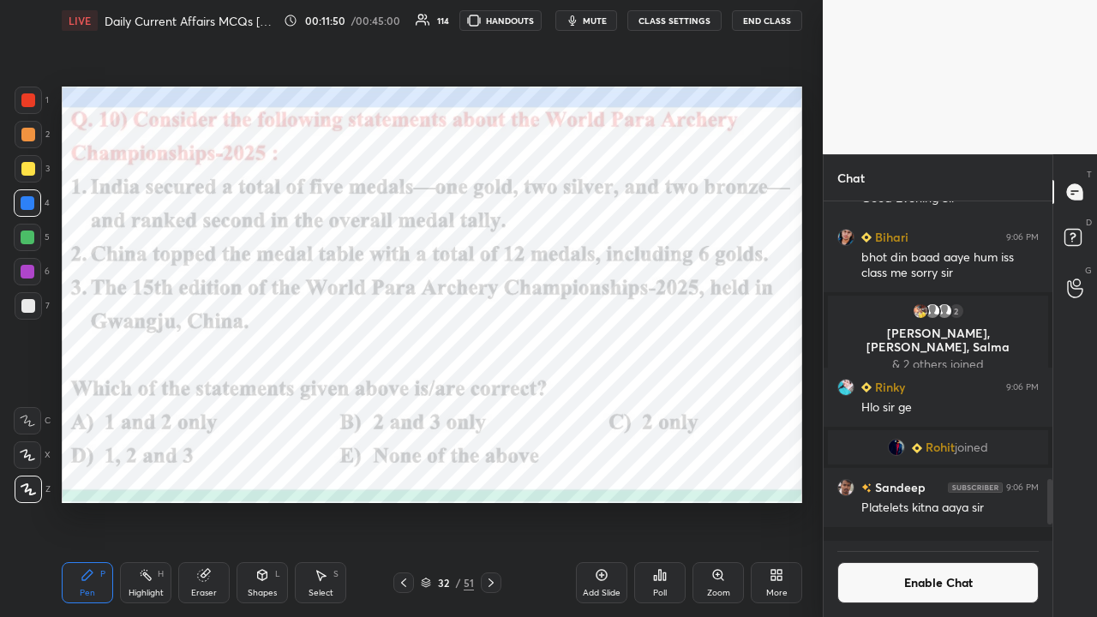
scroll to position [1422, 0]
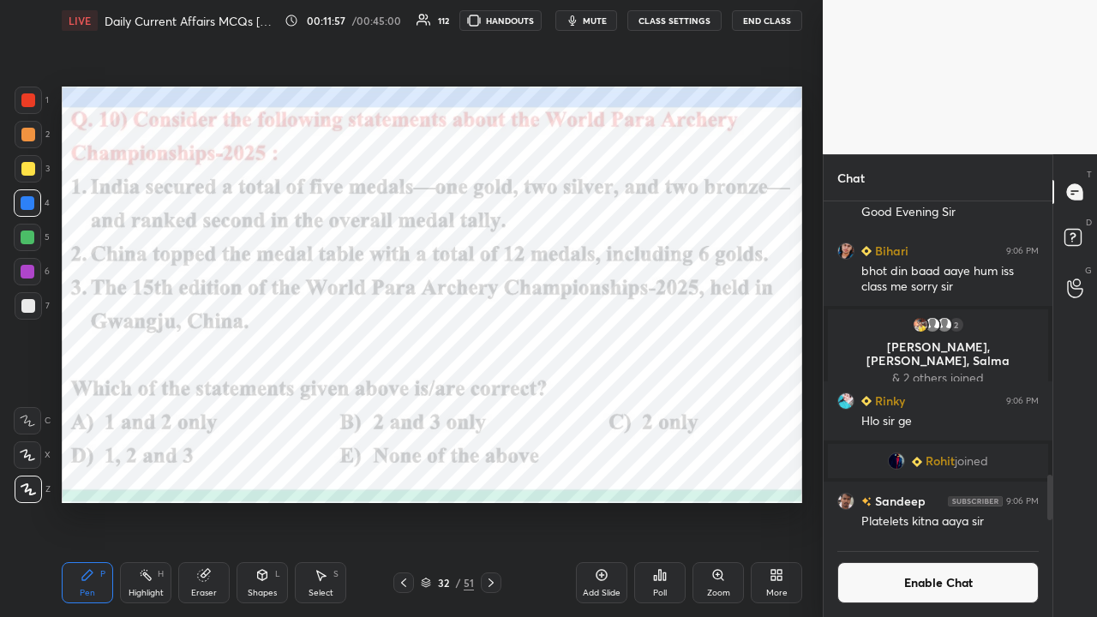
click at [615, 17] on button "CLASS SETTINGS" at bounding box center [674, 20] width 94 height 21
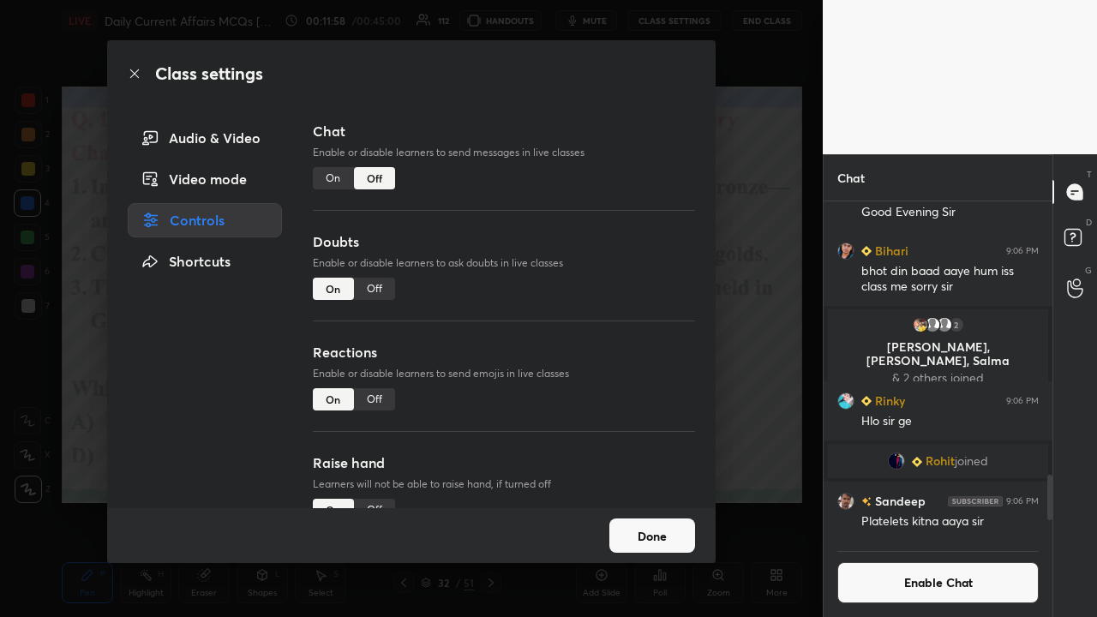
click at [331, 177] on div "On" at bounding box center [333, 178] width 41 height 22
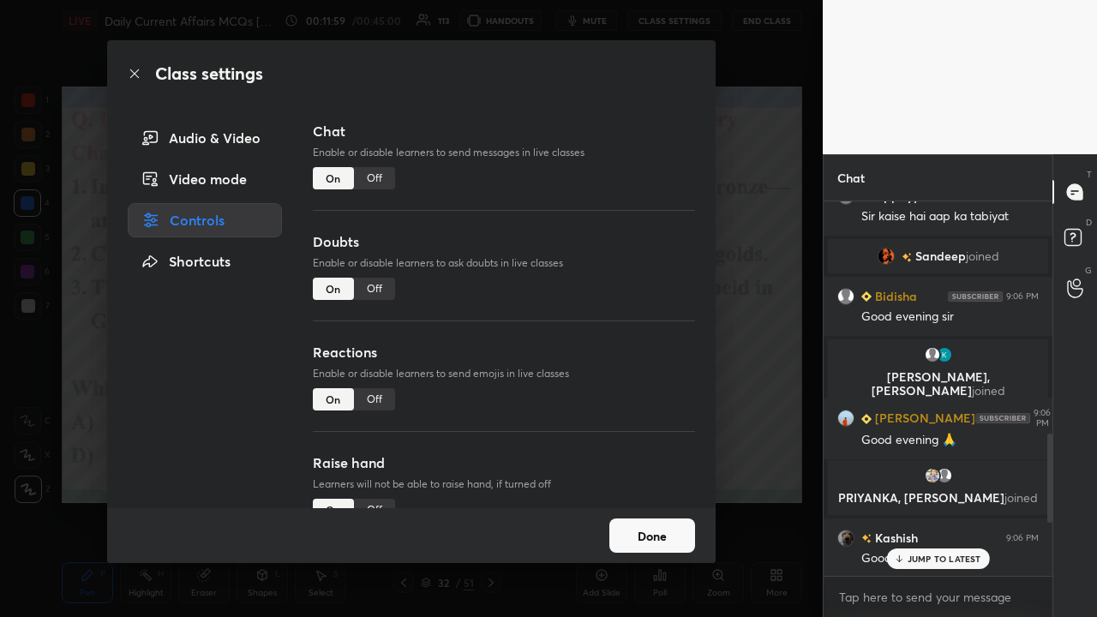
drag, startPoint x: 729, startPoint y: 353, endPoint x: 727, endPoint y: 343, distance: 10.6
click at [615, 355] on div "Class settings Audio & Video Video mode Controls Shortcuts Chat Enable or disab…" at bounding box center [411, 308] width 823 height 617
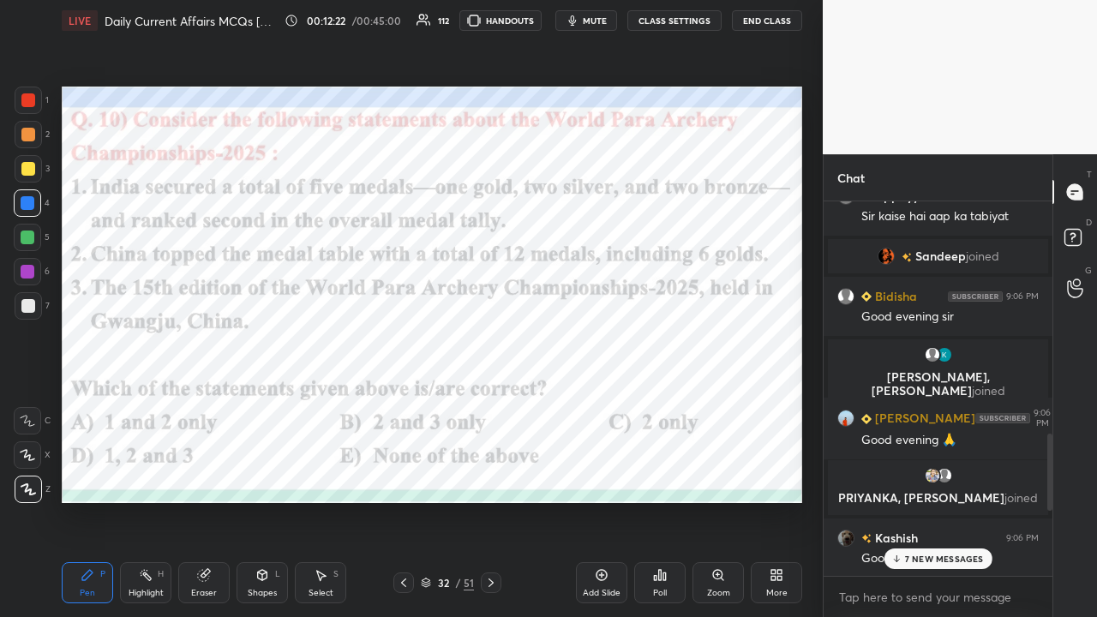
click at [495, 403] on icon at bounding box center [491, 583] width 14 height 14
click at [488, 403] on icon at bounding box center [491, 583] width 14 height 14
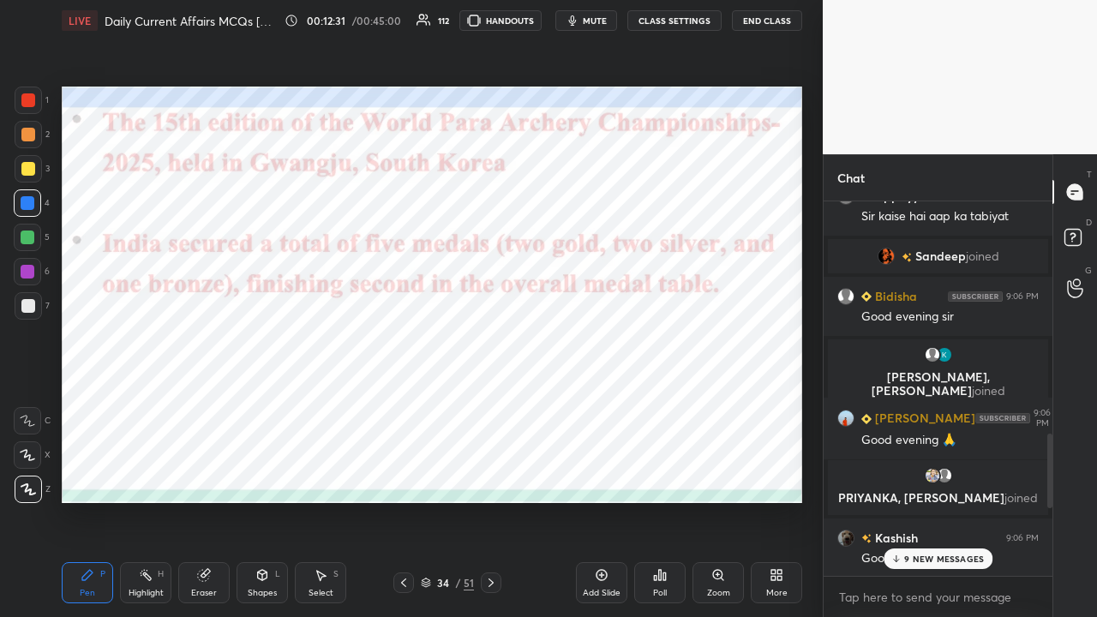
click at [491, 403] on icon at bounding box center [491, 583] width 14 height 14
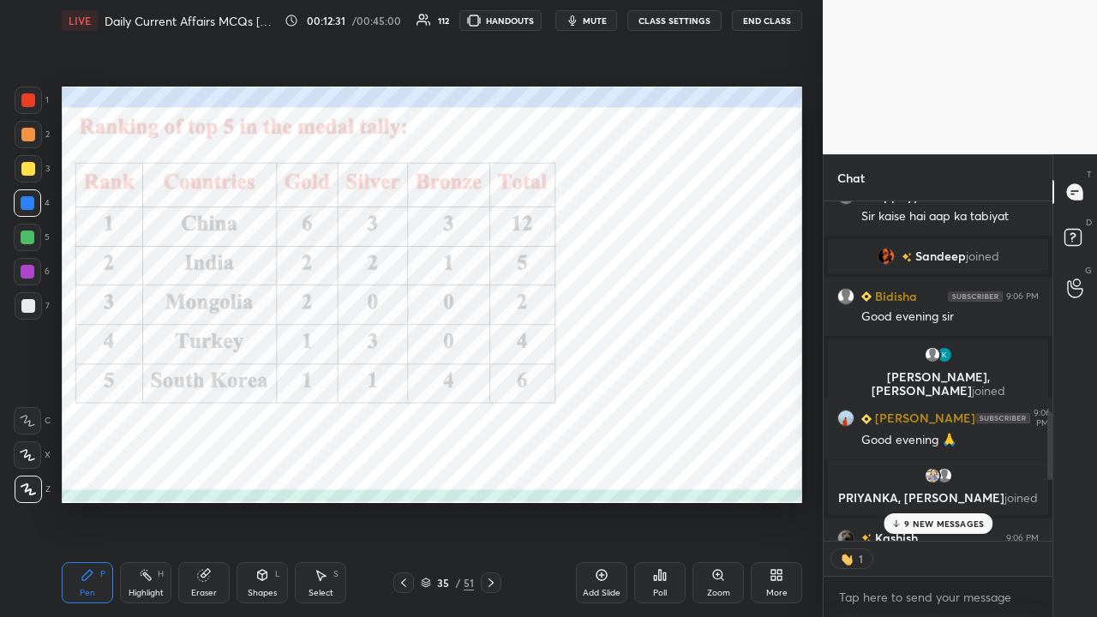
scroll to position [5, 5]
click at [490, 403] on icon at bounding box center [491, 583] width 14 height 14
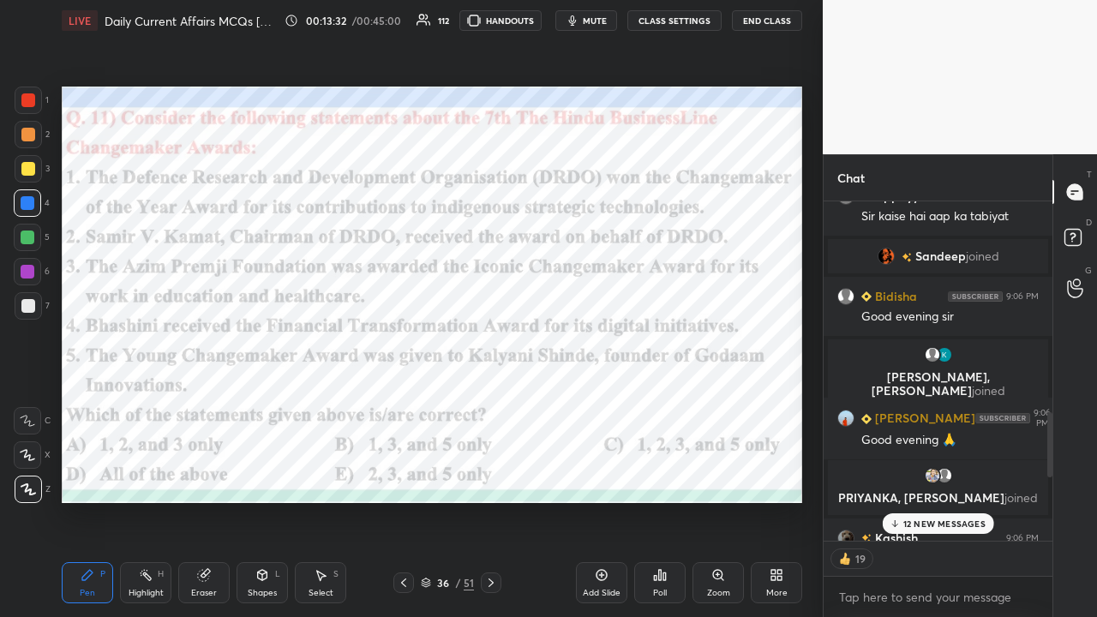
type textarea "x"
click at [615, 403] on p "12 NEW MESSAGES" at bounding box center [944, 524] width 82 height 10
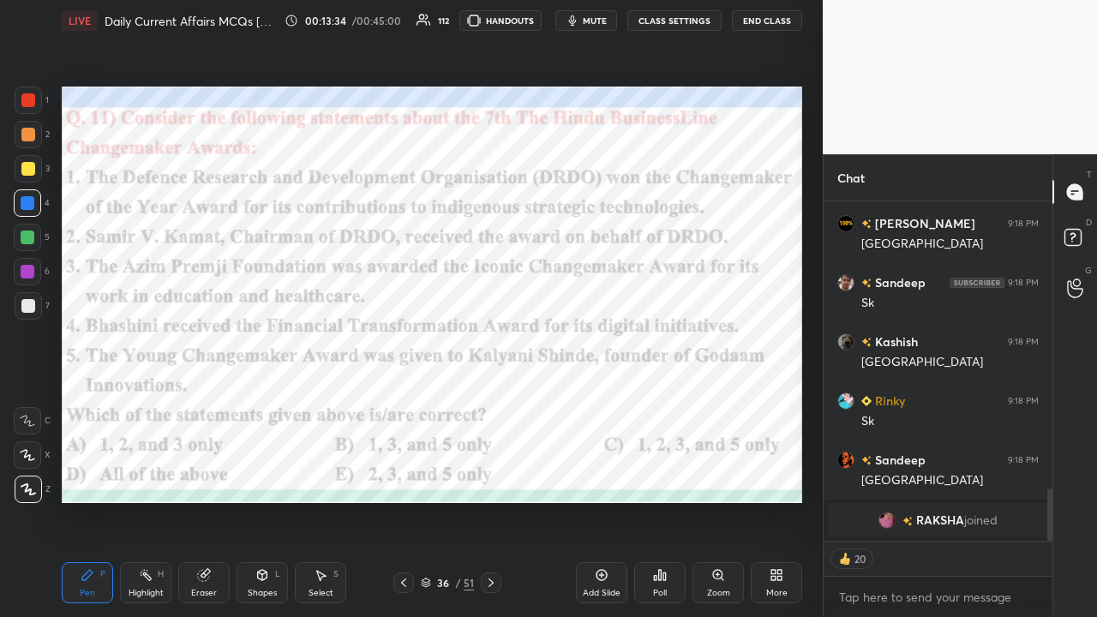
scroll to position [1882, 0]
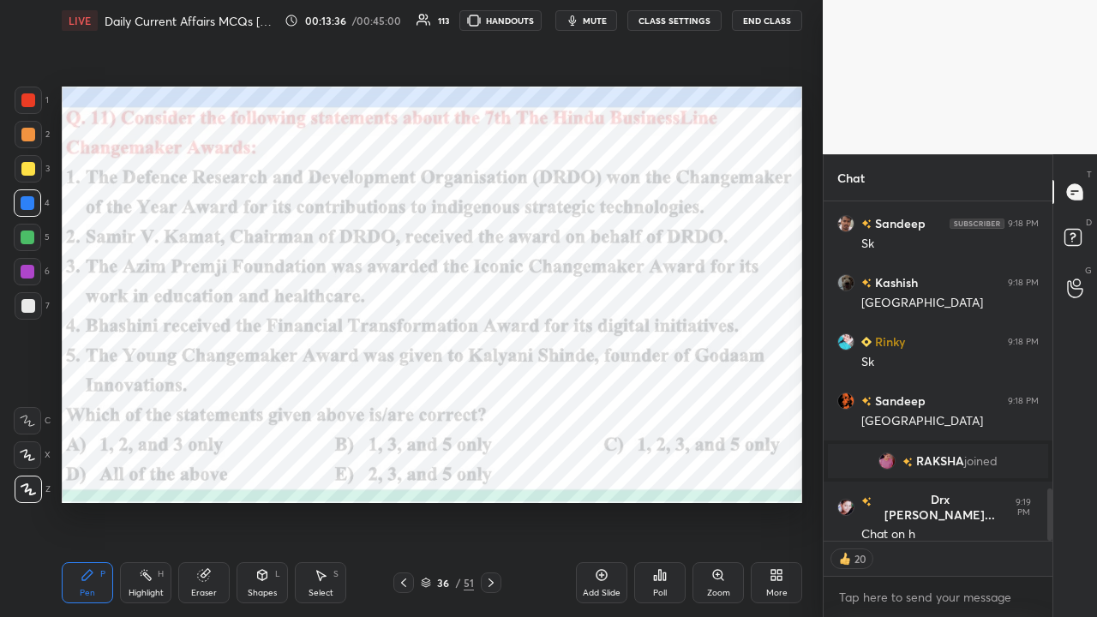
click at [615, 21] on button "CLASS SETTINGS" at bounding box center [674, 20] width 94 height 21
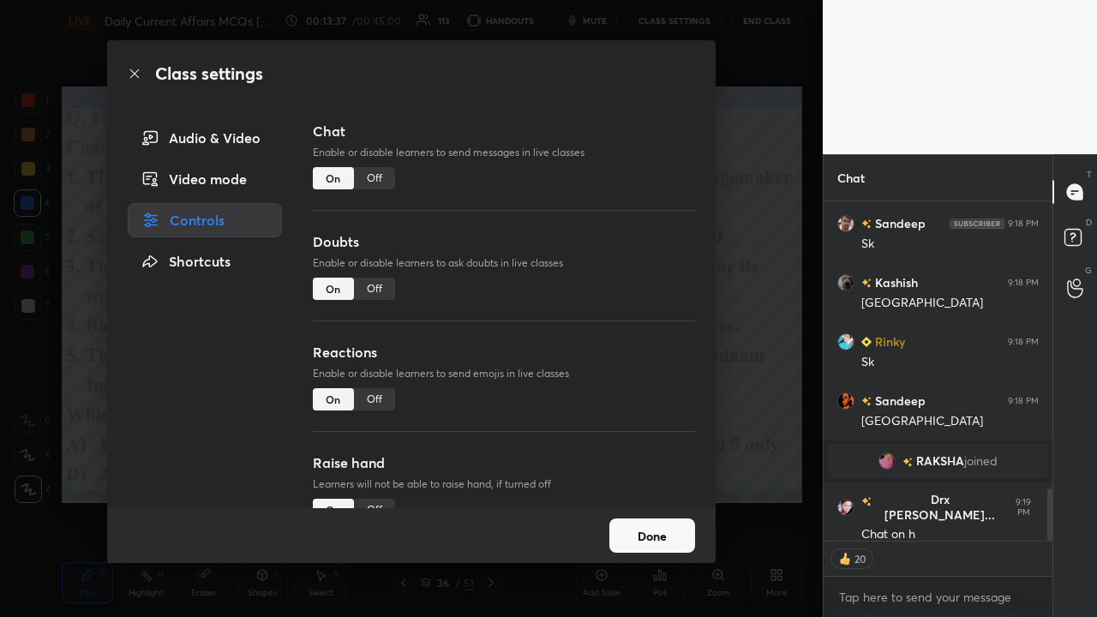
click at [369, 183] on div "Off" at bounding box center [374, 178] width 41 height 22
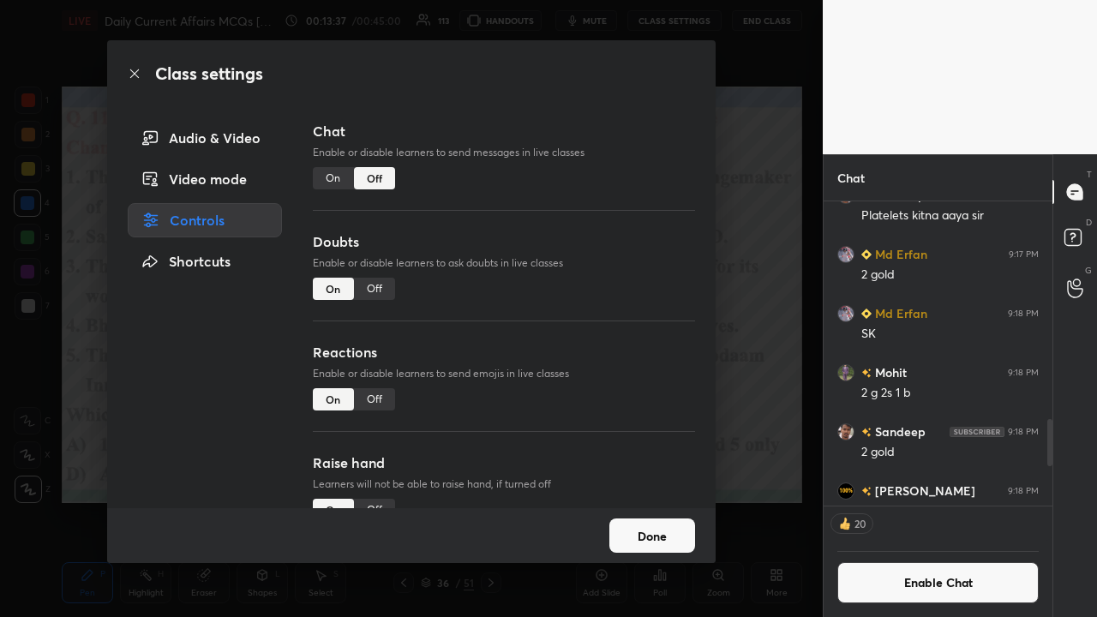
click at [615, 286] on div "Class settings Audio & Video Video mode Controls Shortcuts Chat Enable or disab…" at bounding box center [411, 308] width 823 height 617
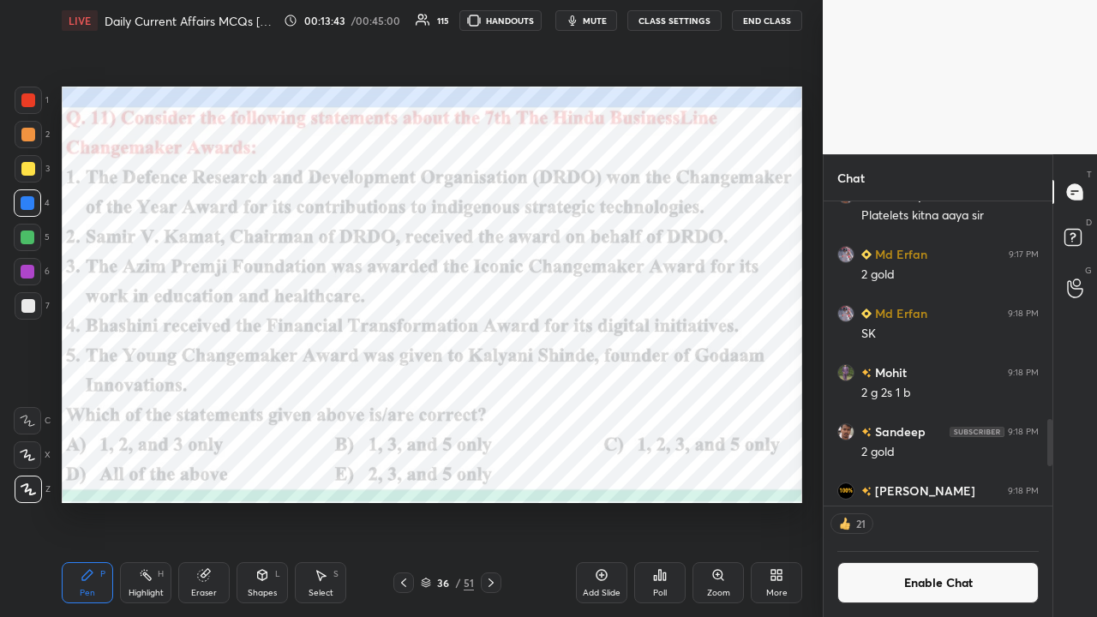
click at [615, 403] on div "Poll" at bounding box center [659, 582] width 51 height 41
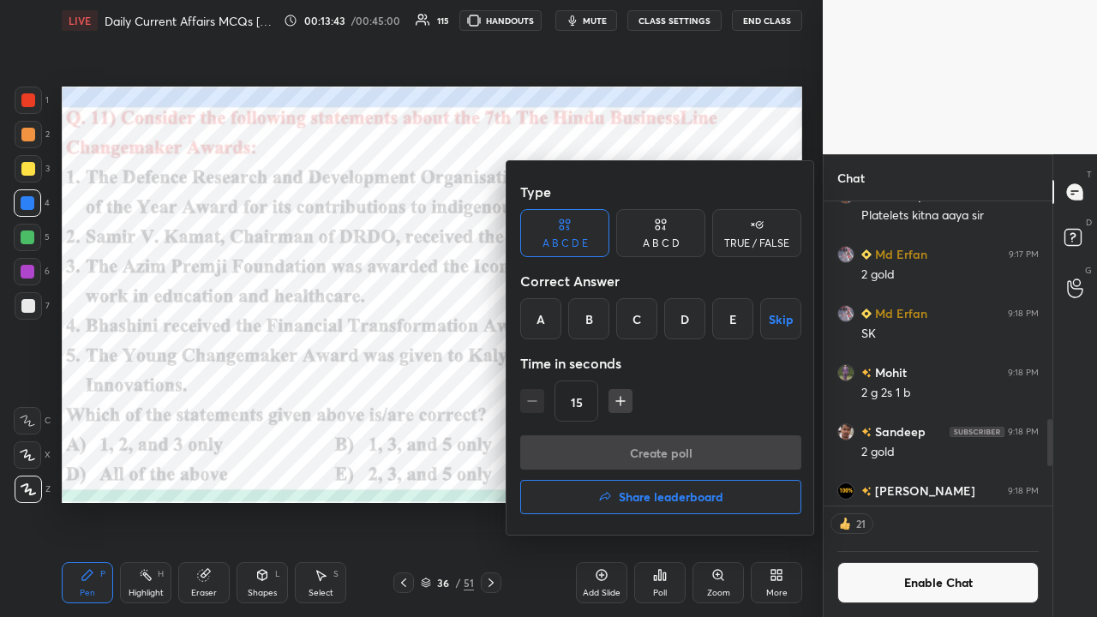
click at [597, 315] on div "B" at bounding box center [588, 318] width 41 height 41
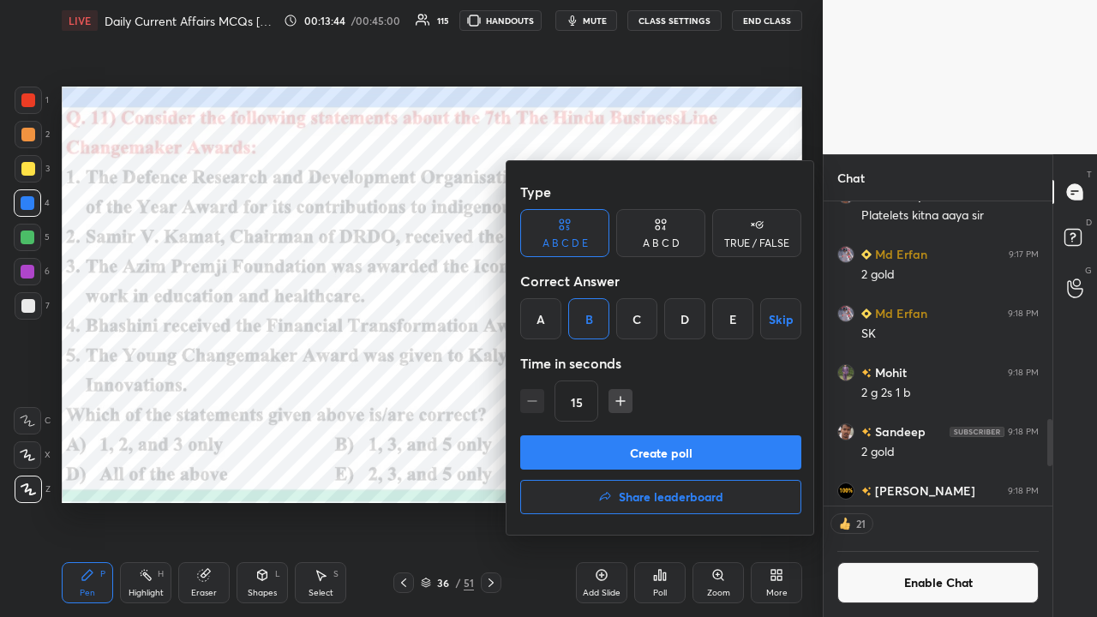
click at [607, 403] on button "Create poll" at bounding box center [660, 452] width 281 height 34
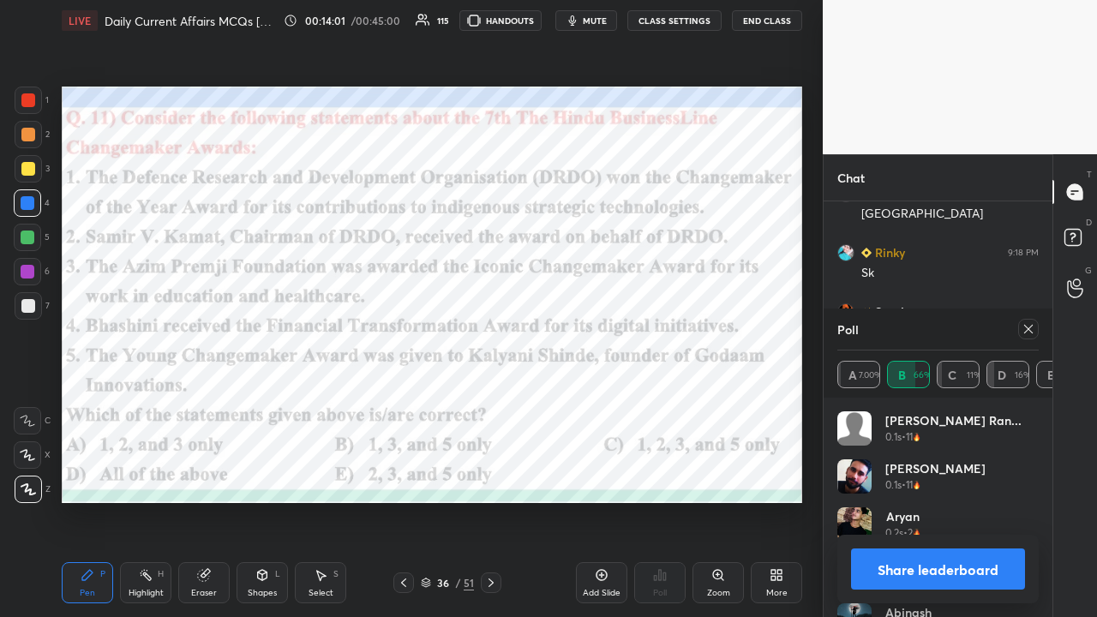
scroll to position [210, 224]
click at [615, 329] on icon at bounding box center [1029, 329] width 14 height 14
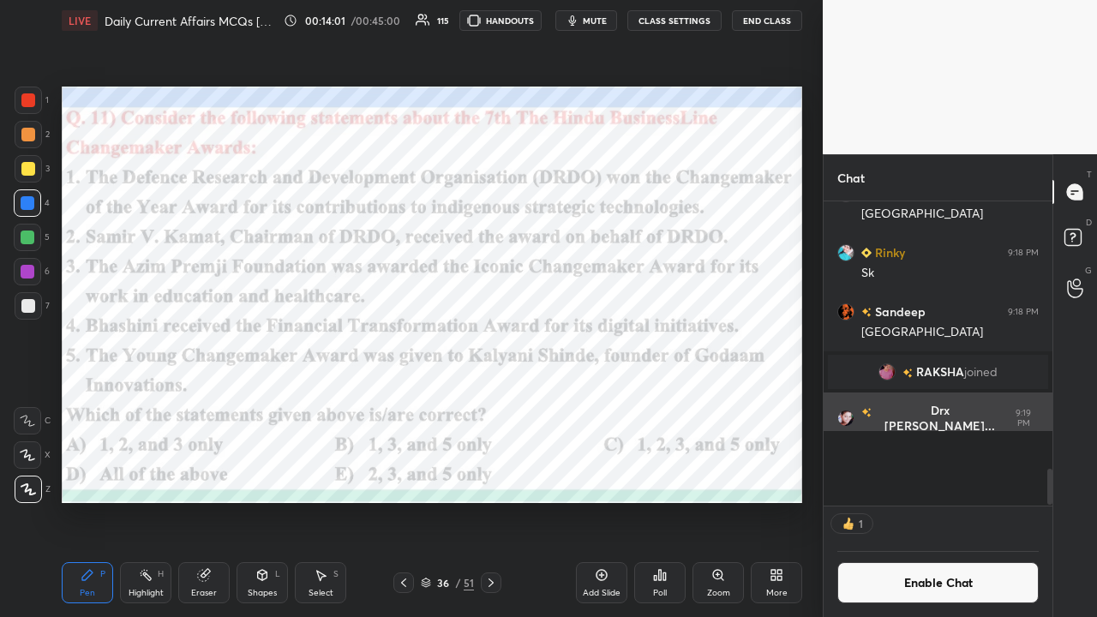
scroll to position [218, 224]
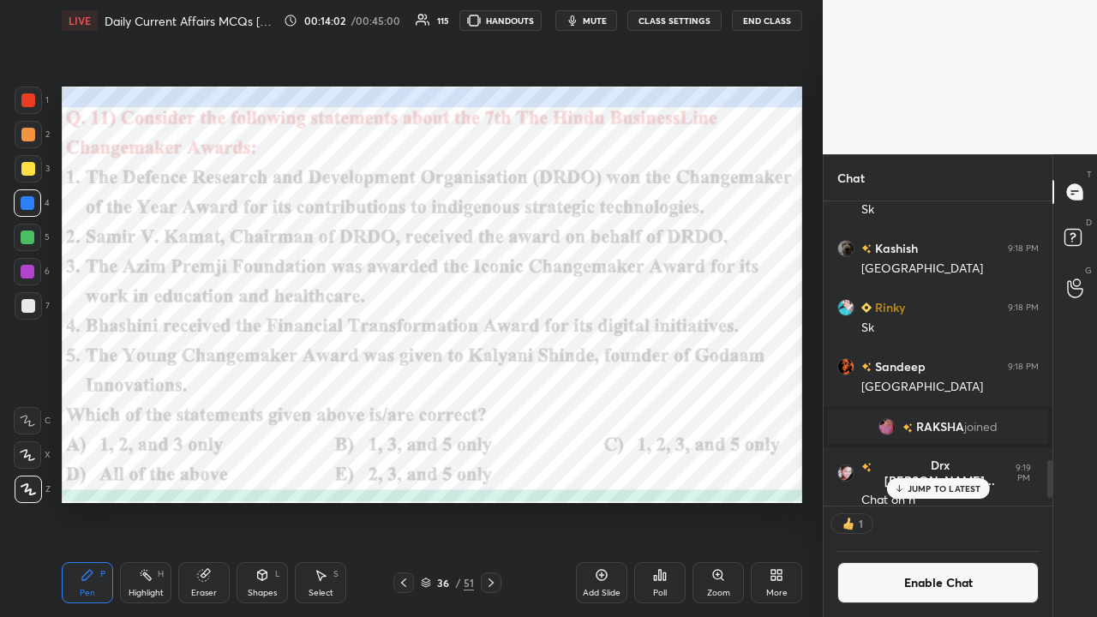
click at [496, 403] on icon at bounding box center [491, 583] width 14 height 14
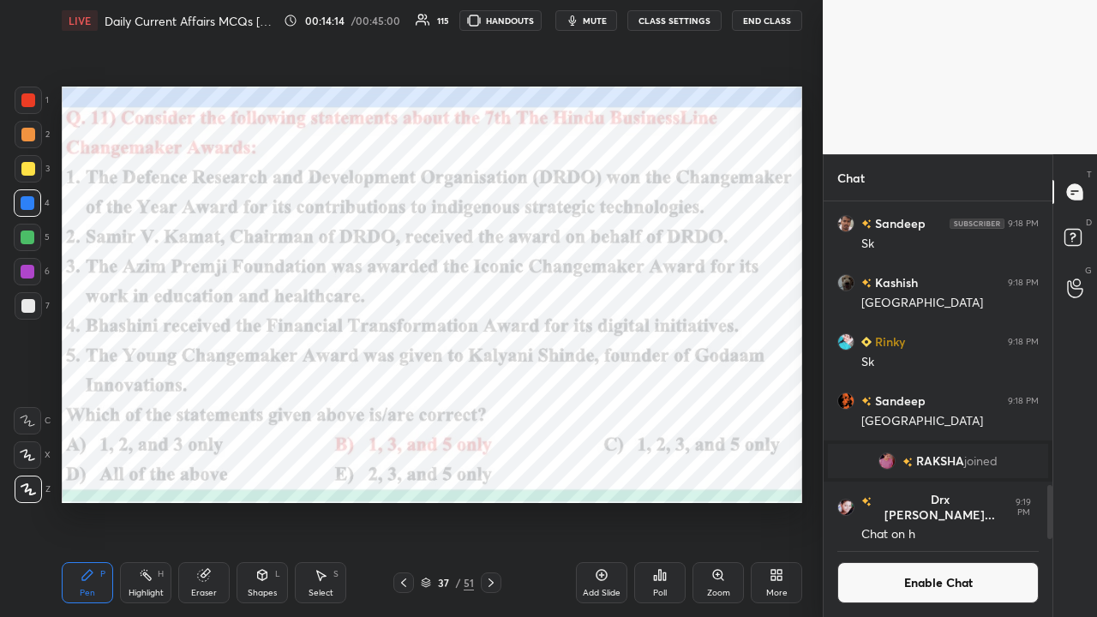
click at [61, 234] on div "Setting up your live class Poll for secs No correct answer Start poll" at bounding box center [432, 294] width 754 height 507
click at [491, 403] on icon at bounding box center [491, 583] width 14 height 14
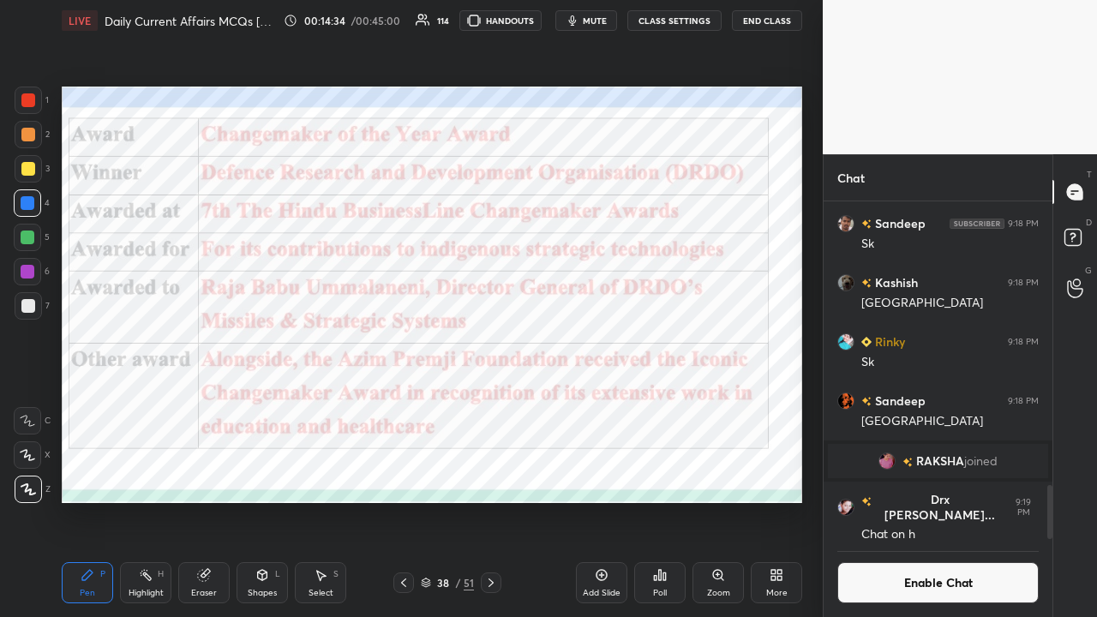
click at [402, 403] on icon at bounding box center [404, 583] width 14 height 14
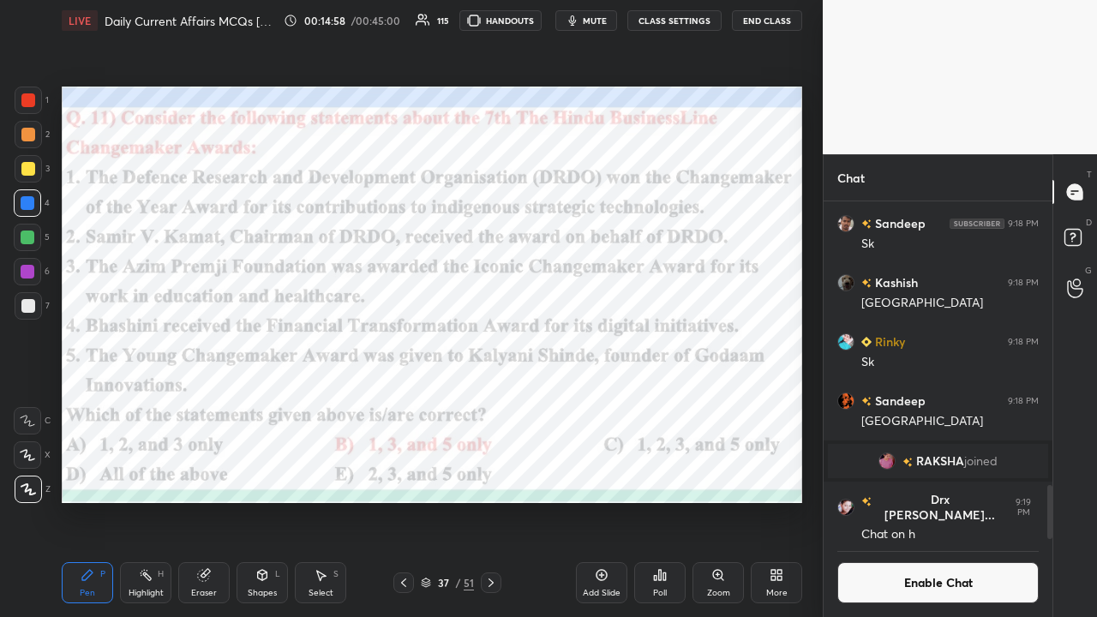
click at [495, 403] on icon at bounding box center [491, 583] width 14 height 14
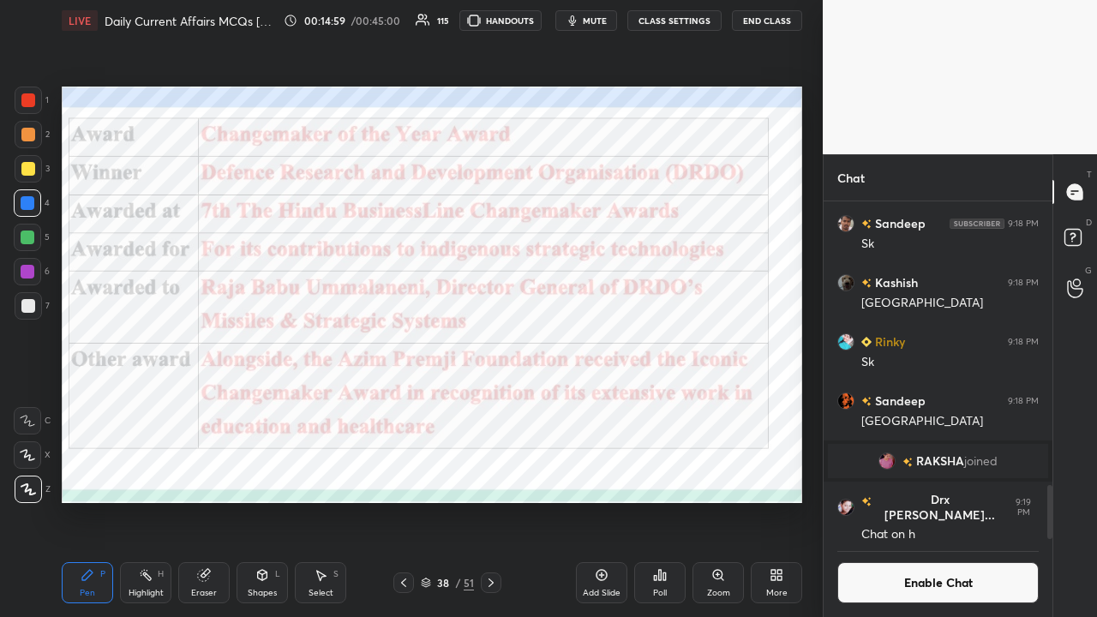
click at [491, 403] on icon at bounding box center [491, 583] width 14 height 14
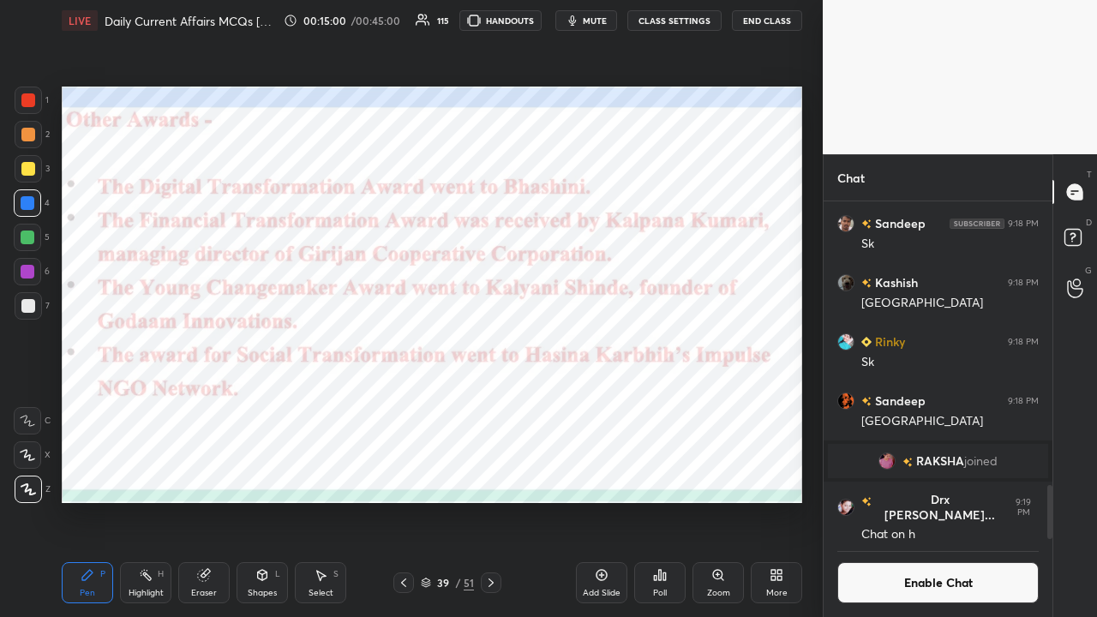
click at [499, 403] on div at bounding box center [491, 583] width 21 height 21
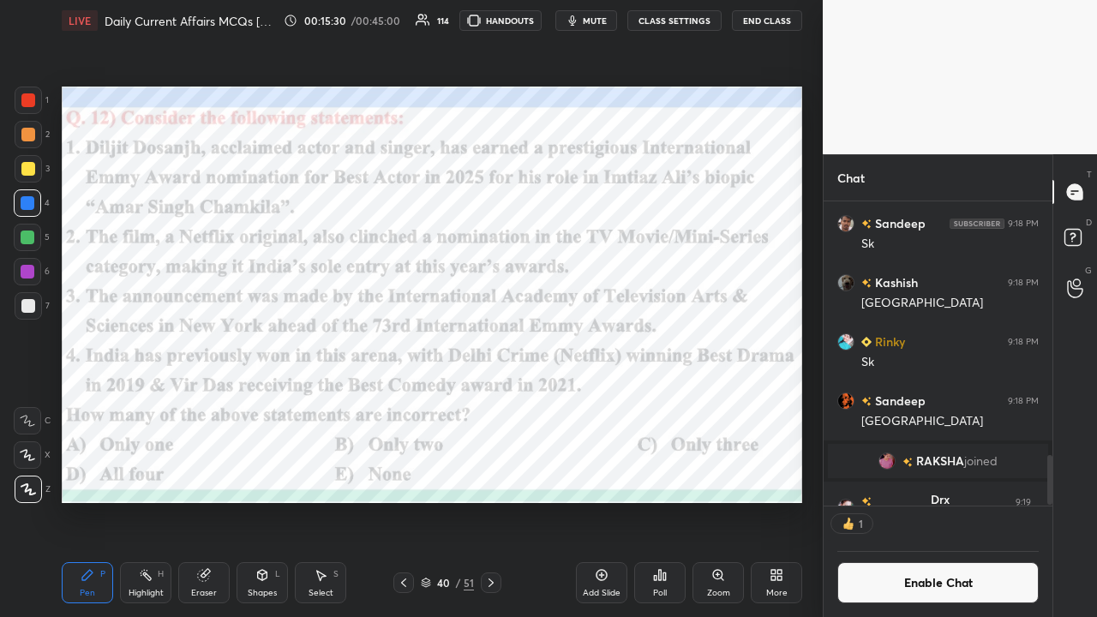
scroll to position [5, 5]
click at [615, 403] on div "Poll" at bounding box center [659, 582] width 51 height 41
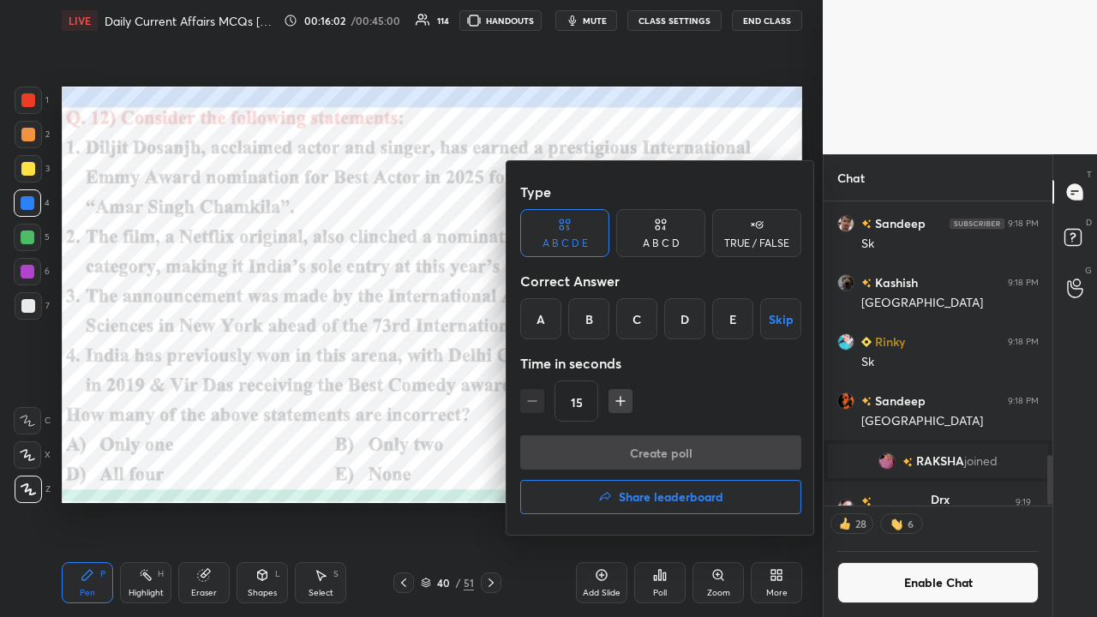
drag, startPoint x: 585, startPoint y: 314, endPoint x: 586, endPoint y: 353, distance: 39.4
click at [586, 315] on div "B" at bounding box center [588, 318] width 41 height 41
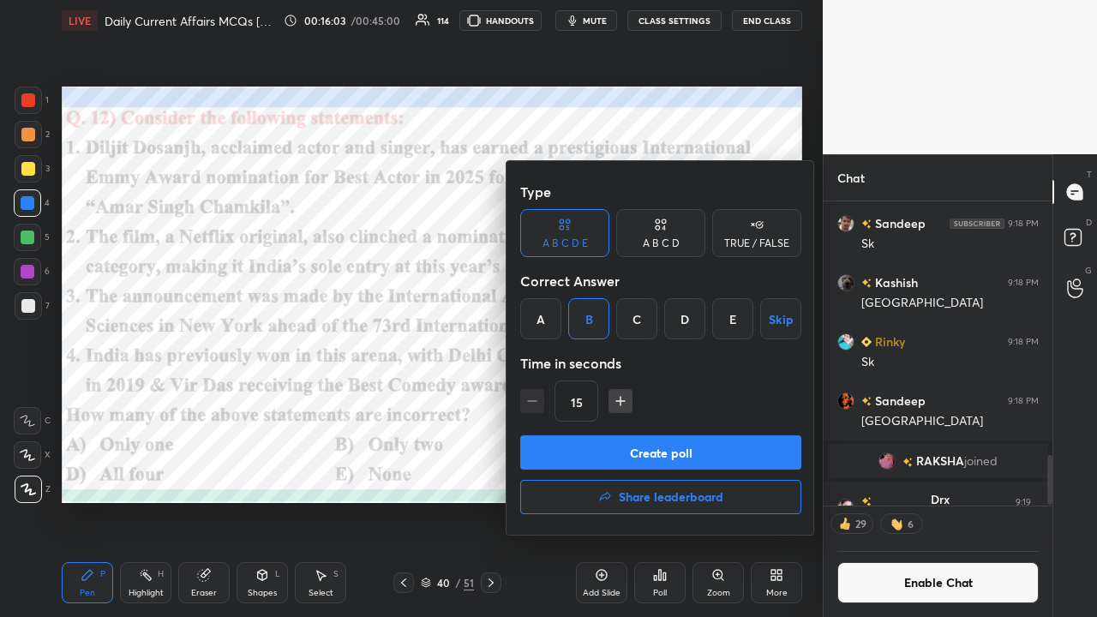
click at [609, 403] on button "Create poll" at bounding box center [660, 452] width 281 height 34
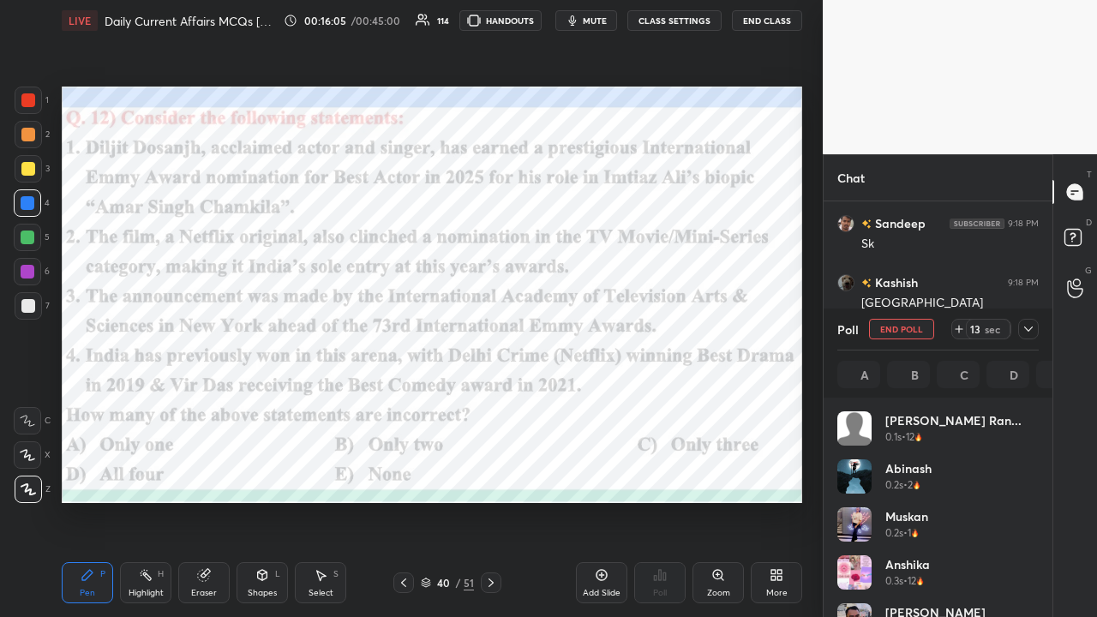
scroll to position [201, 196]
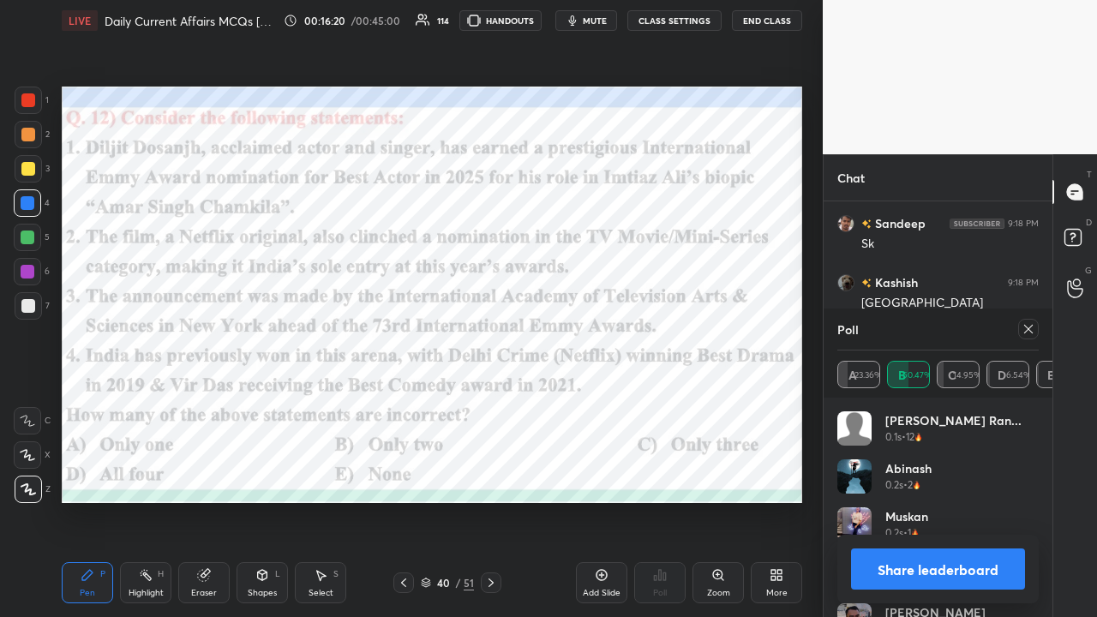
click at [615, 329] on icon at bounding box center [1028, 329] width 9 height 9
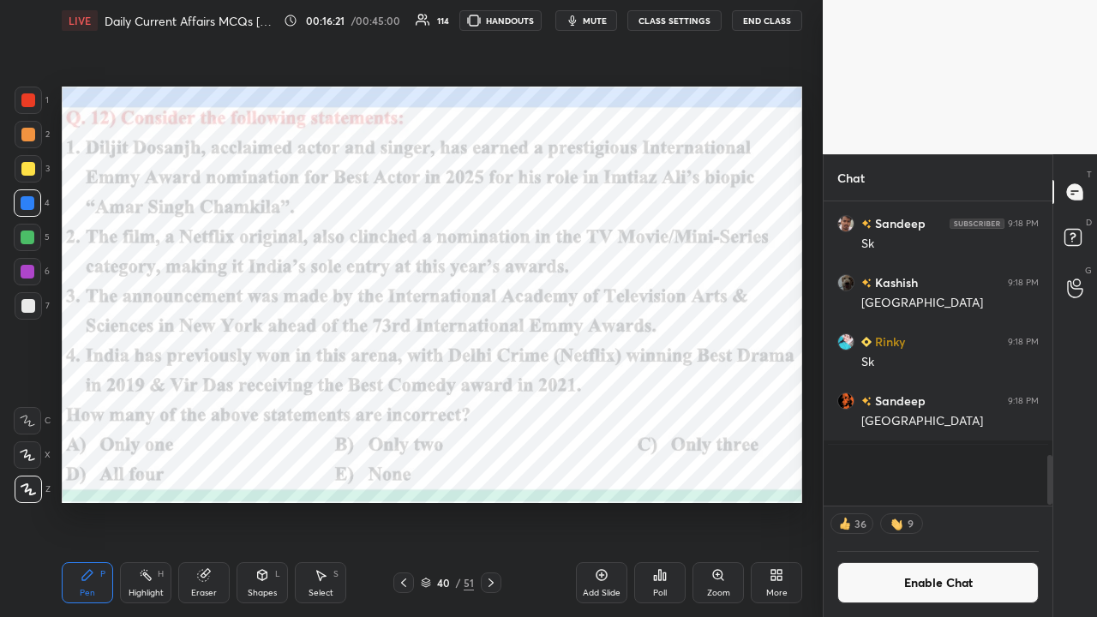
scroll to position [6, 5]
click at [491, 403] on icon at bounding box center [491, 583] width 14 height 14
click at [490, 403] on icon at bounding box center [491, 583] width 14 height 14
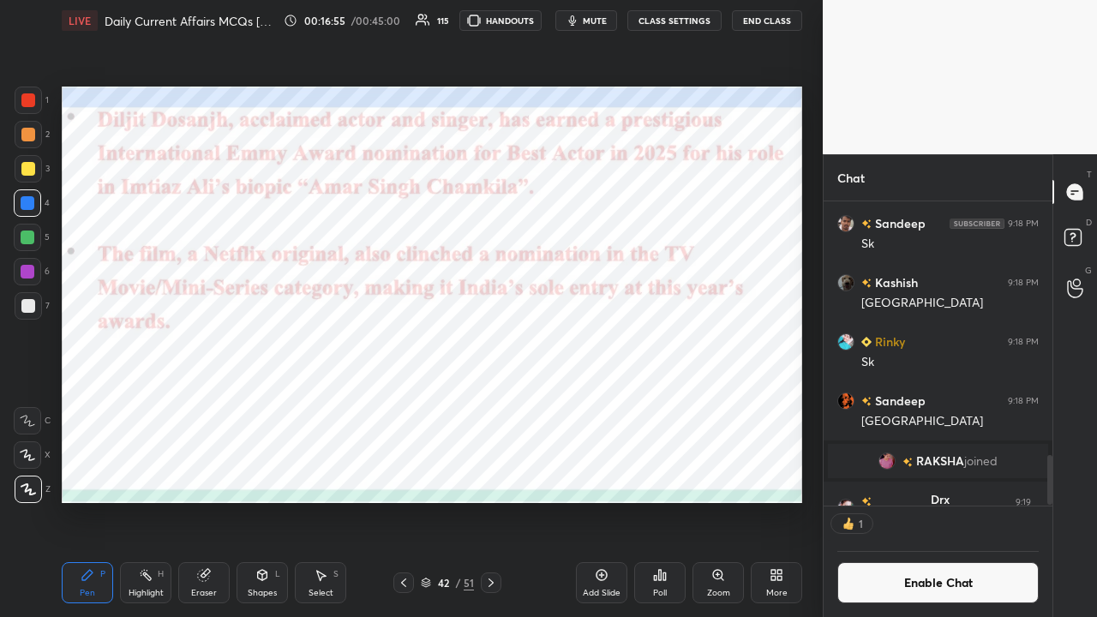
click at [495, 403] on icon at bounding box center [491, 583] width 14 height 14
click at [408, 403] on icon at bounding box center [404, 583] width 14 height 14
click at [406, 403] on icon at bounding box center [404, 583] width 14 height 14
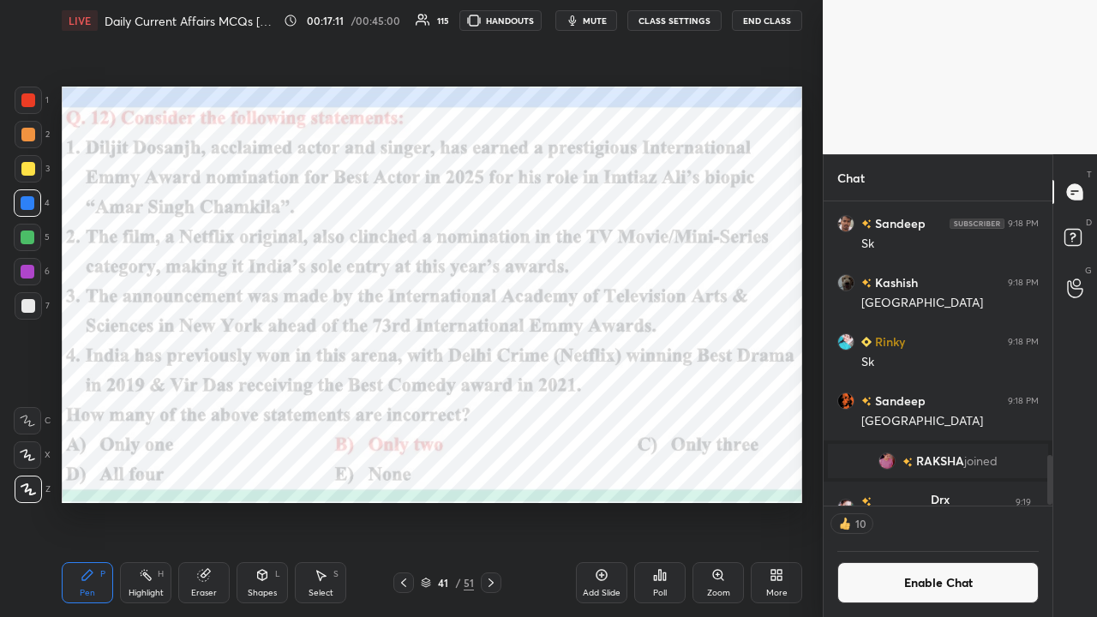
click at [493, 403] on icon at bounding box center [491, 583] width 5 height 9
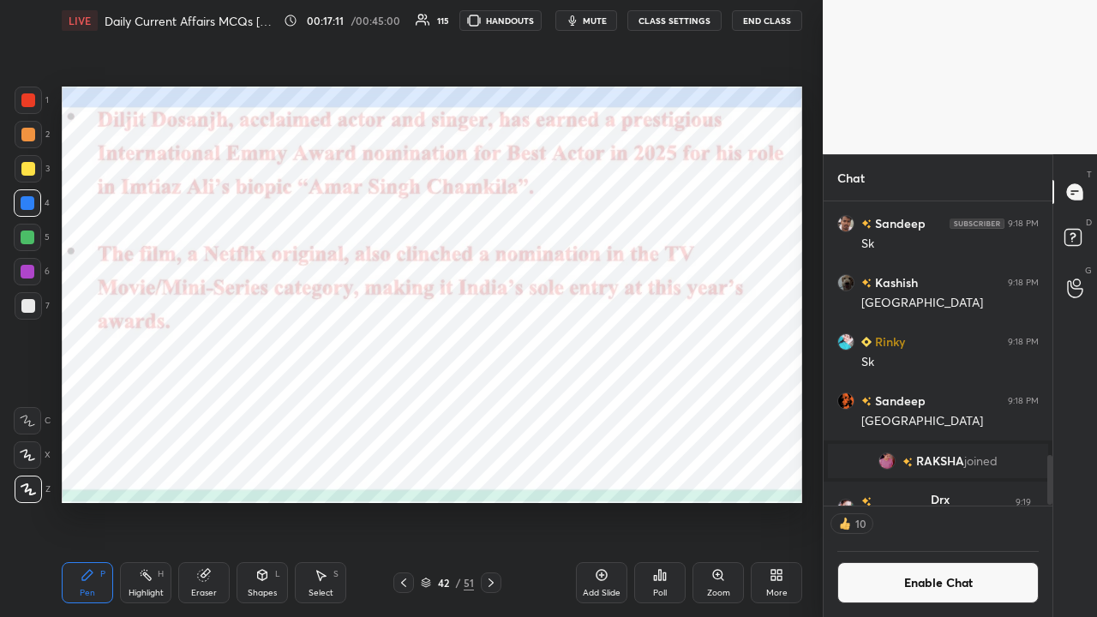
click at [494, 403] on icon at bounding box center [491, 583] width 14 height 14
drag, startPoint x: 494, startPoint y: 585, endPoint x: 478, endPoint y: 571, distance: 20.6
click at [490, 403] on icon at bounding box center [491, 583] width 14 height 14
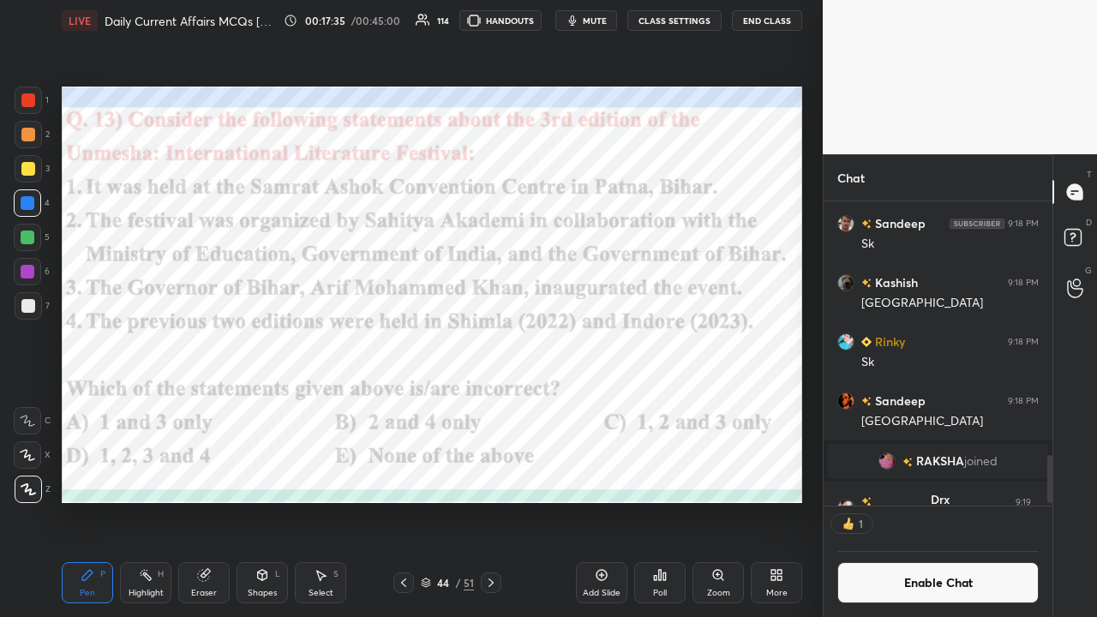
scroll to position [5, 5]
click at [615, 403] on div "Poll" at bounding box center [659, 582] width 51 height 41
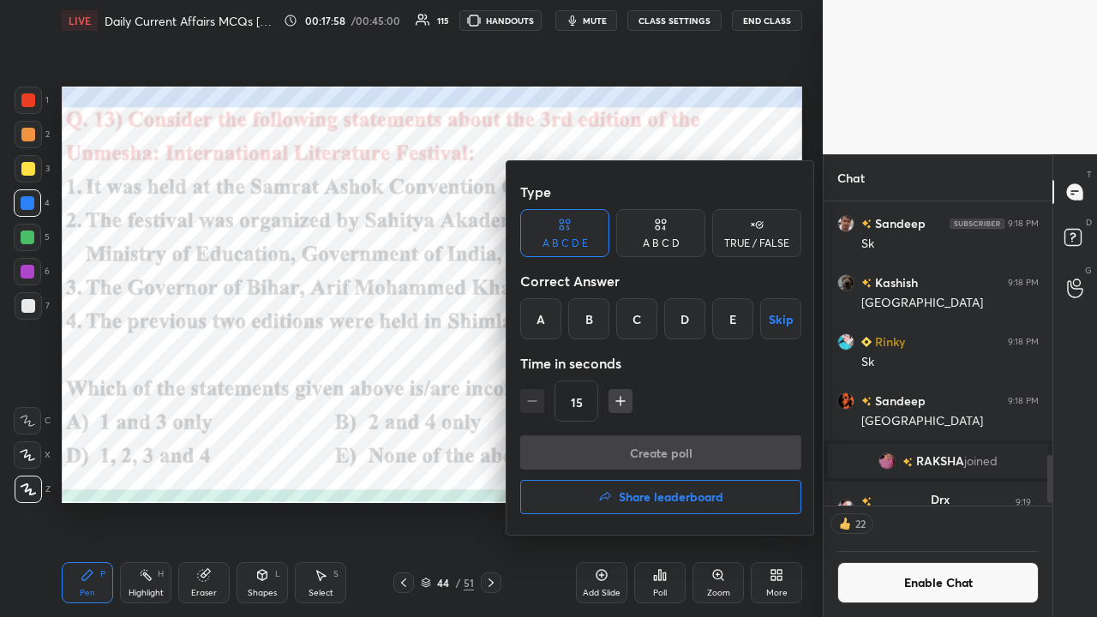
click at [588, 315] on div "B" at bounding box center [588, 318] width 41 height 41
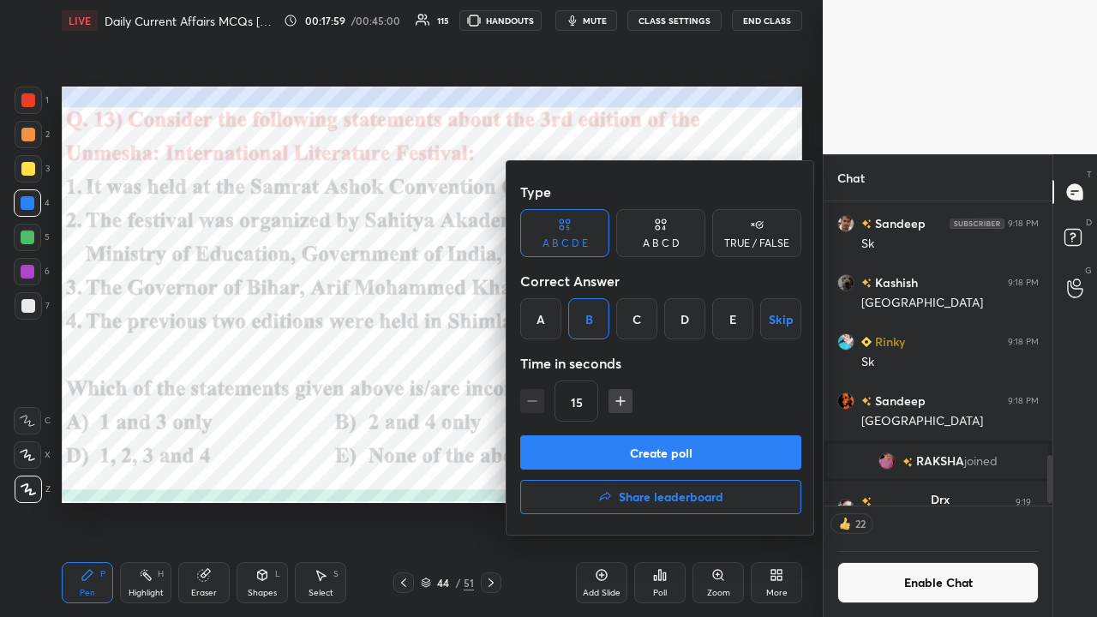
click at [598, 403] on button "Create poll" at bounding box center [660, 452] width 281 height 34
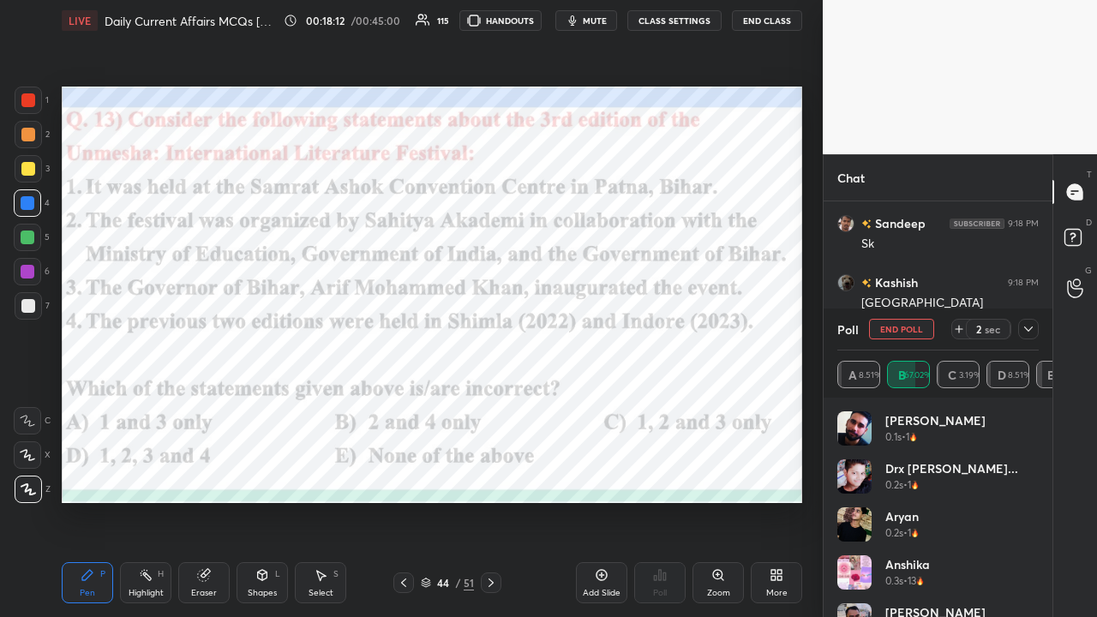
scroll to position [1805, 0]
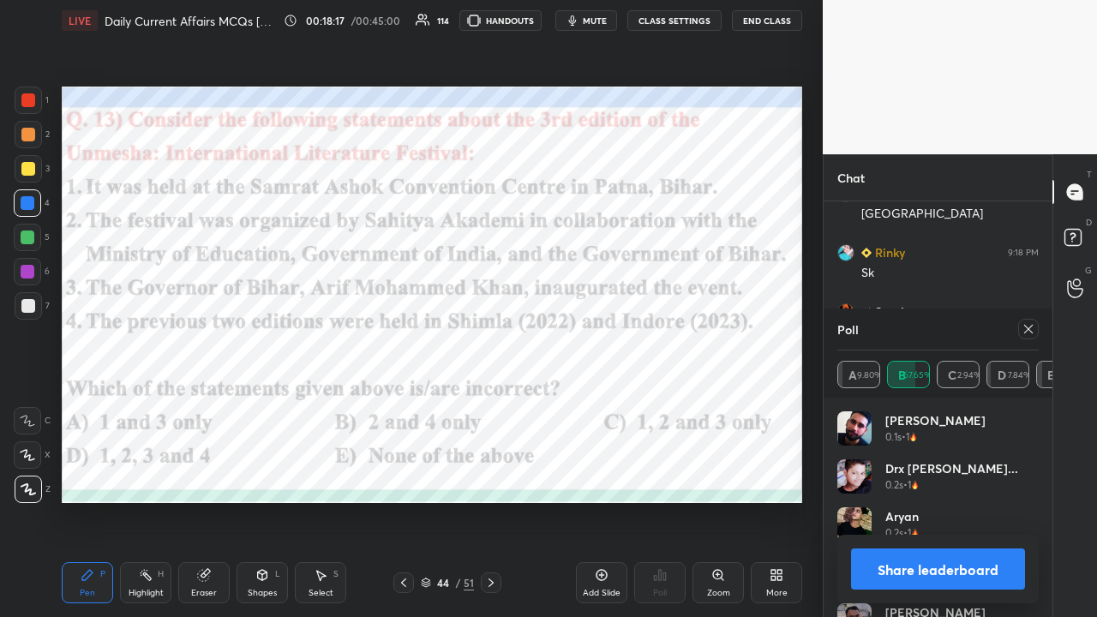
click at [615, 333] on icon at bounding box center [1029, 329] width 14 height 14
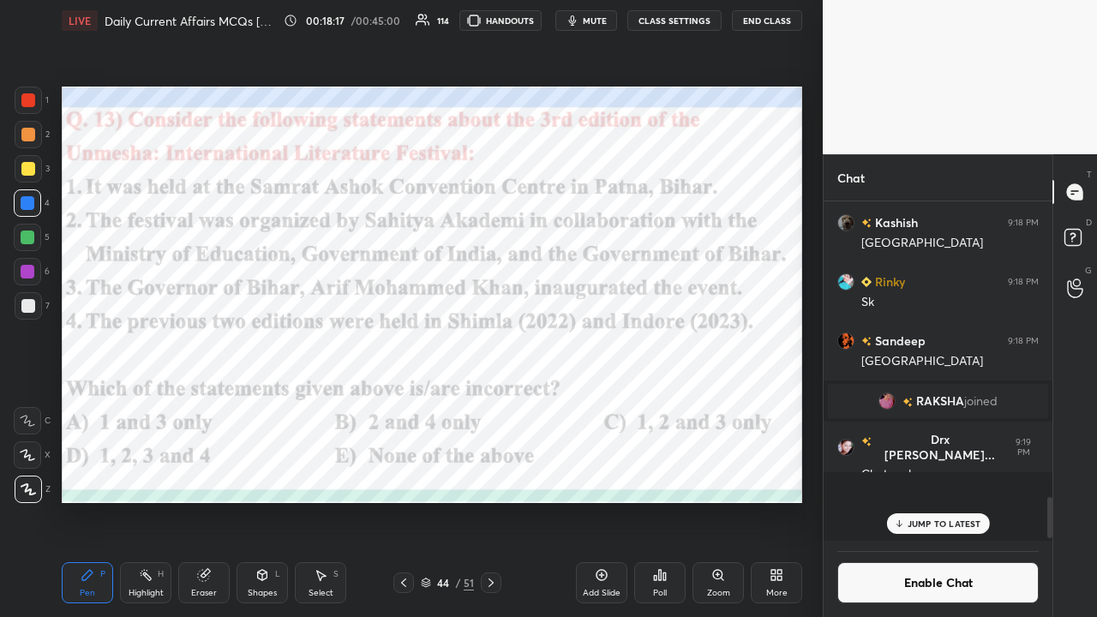
scroll to position [334, 224]
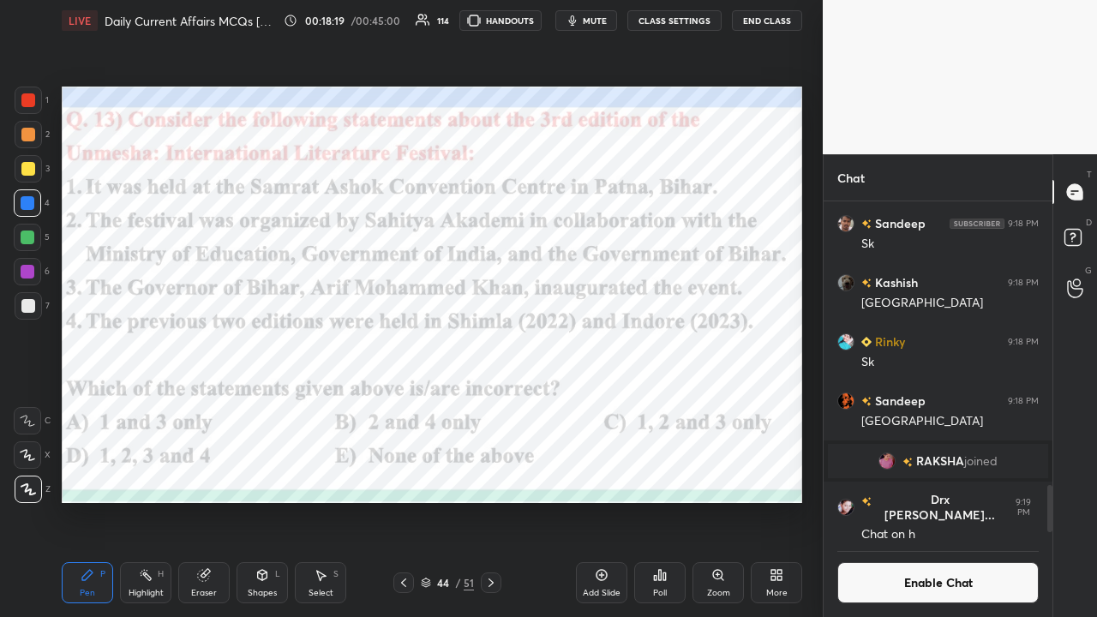
click at [492, 403] on icon at bounding box center [491, 583] width 5 height 9
click at [495, 403] on icon at bounding box center [491, 583] width 14 height 14
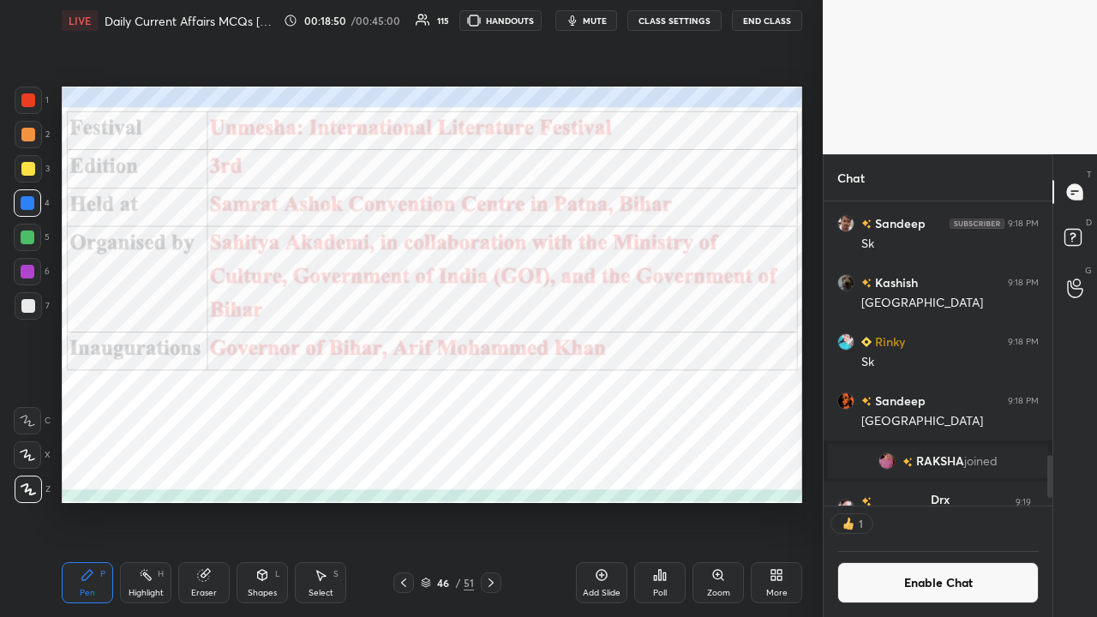
click at [495, 403] on div at bounding box center [491, 583] width 21 height 21
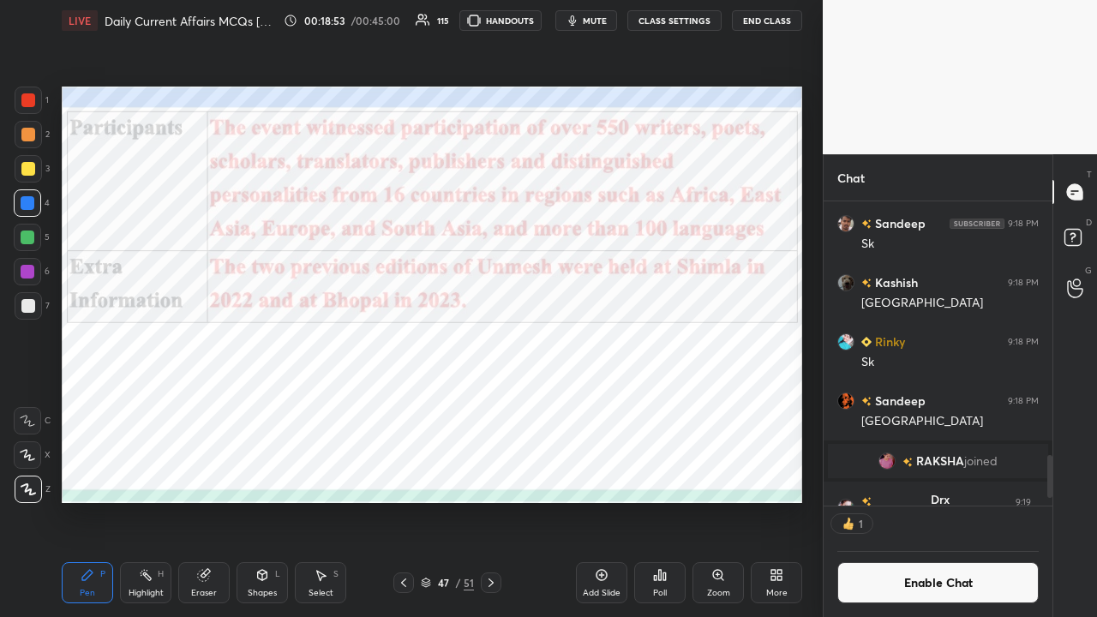
click at [403, 403] on icon at bounding box center [403, 583] width 5 height 9
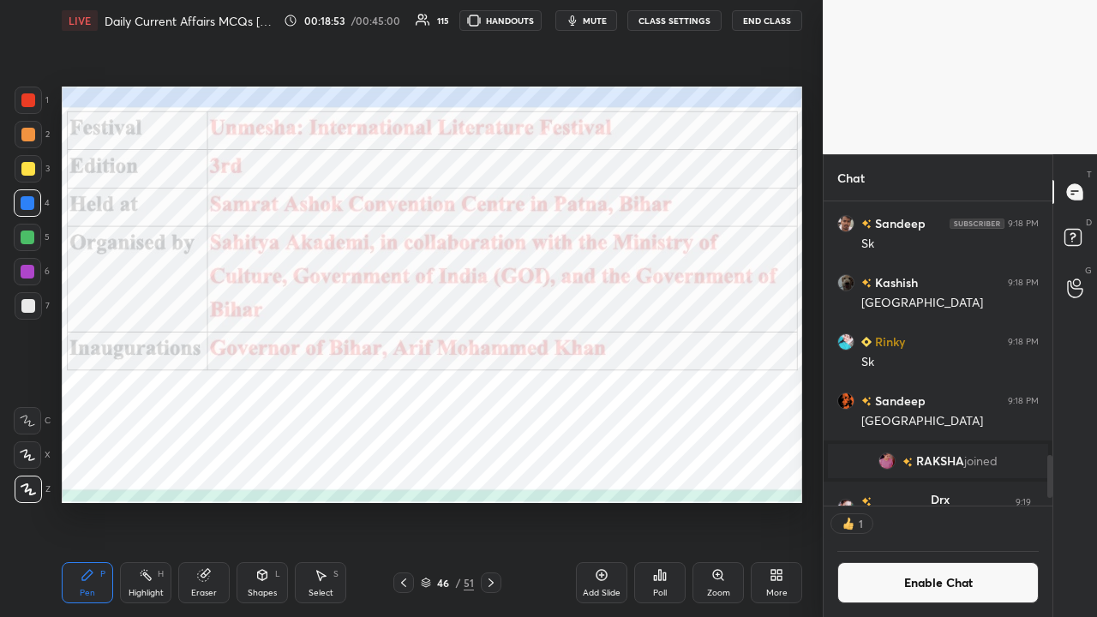
click at [405, 403] on icon at bounding box center [404, 583] width 14 height 14
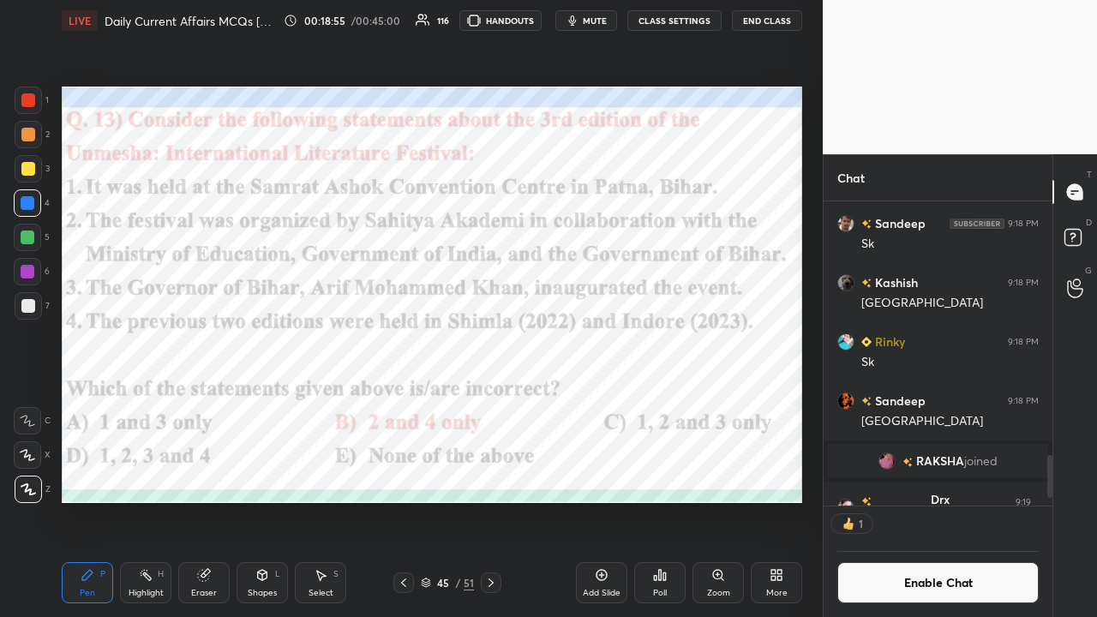
click at [495, 403] on icon at bounding box center [491, 583] width 14 height 14
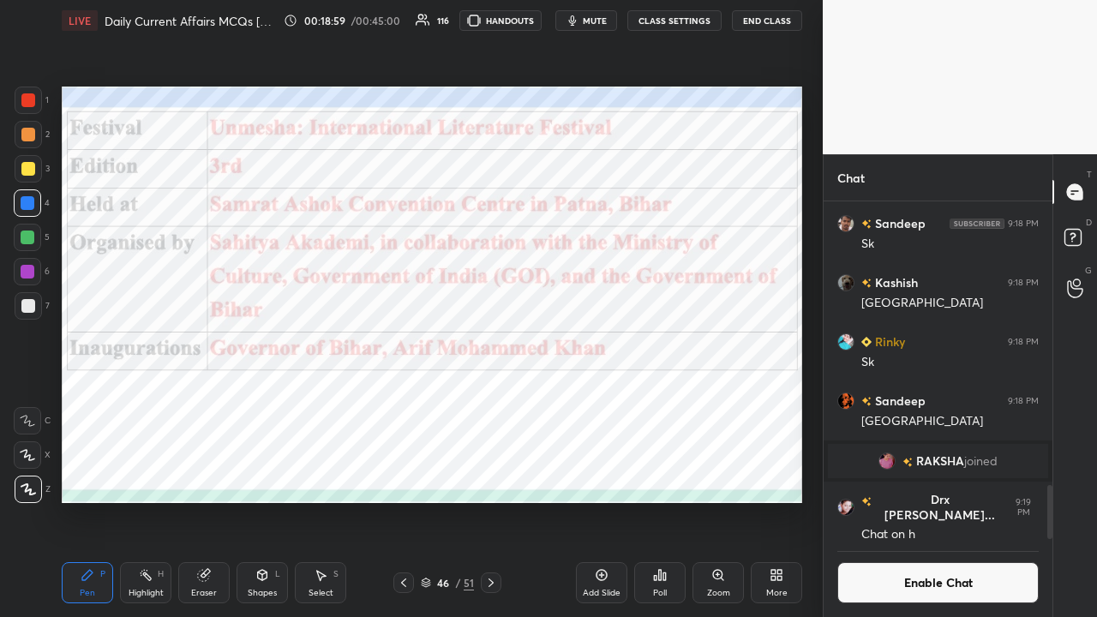
click at [495, 403] on icon at bounding box center [491, 583] width 14 height 14
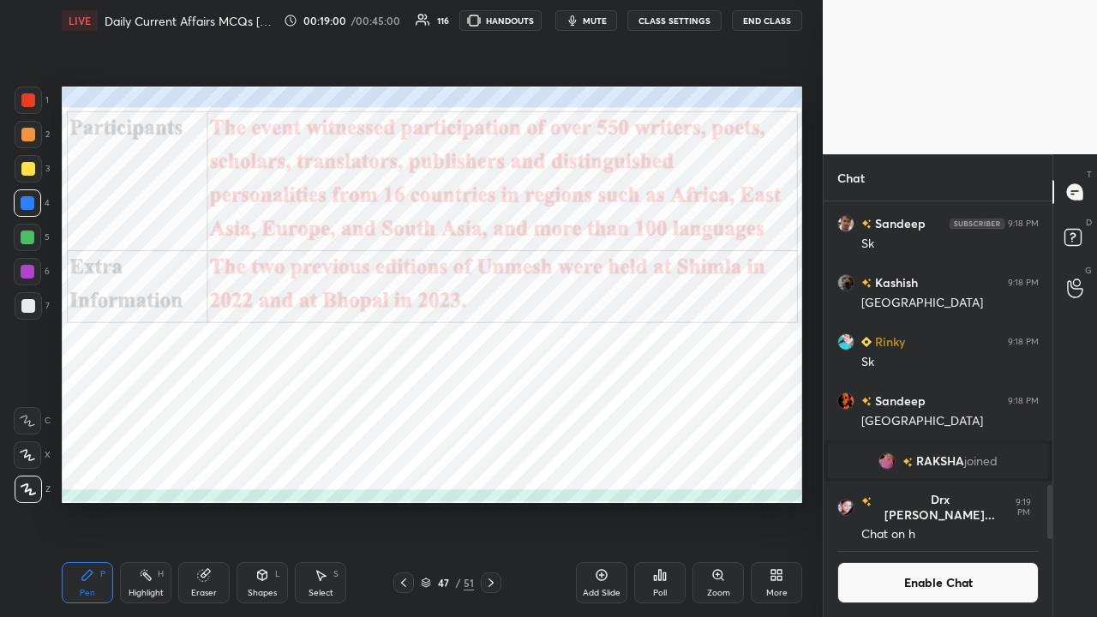
click at [492, 403] on icon at bounding box center [491, 583] width 14 height 14
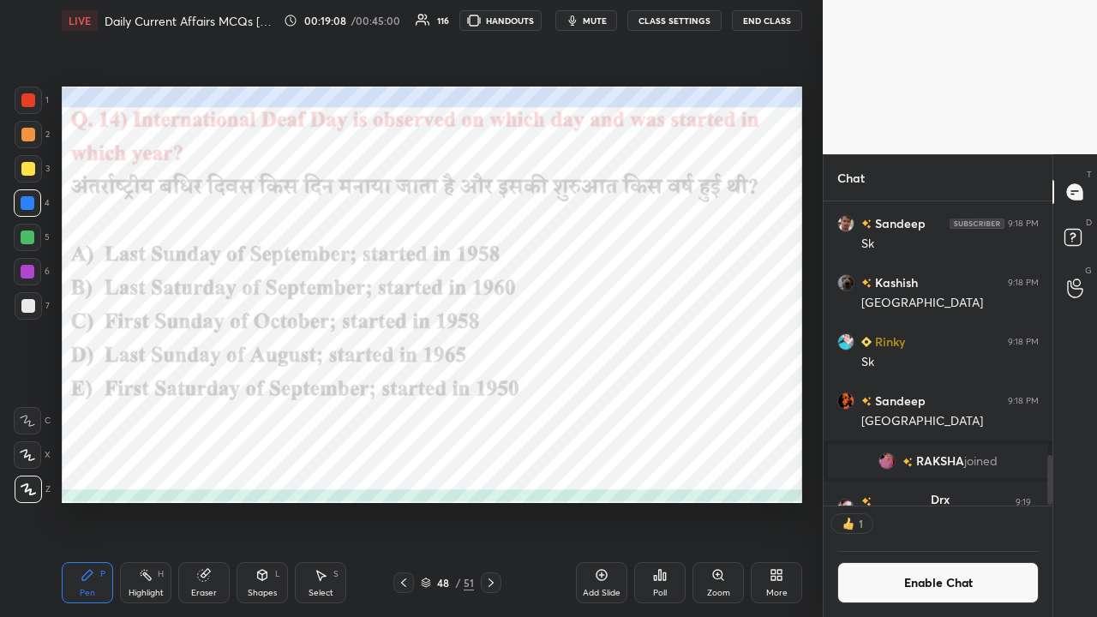
scroll to position [6, 5]
click at [615, 403] on div "Poll" at bounding box center [659, 582] width 51 height 41
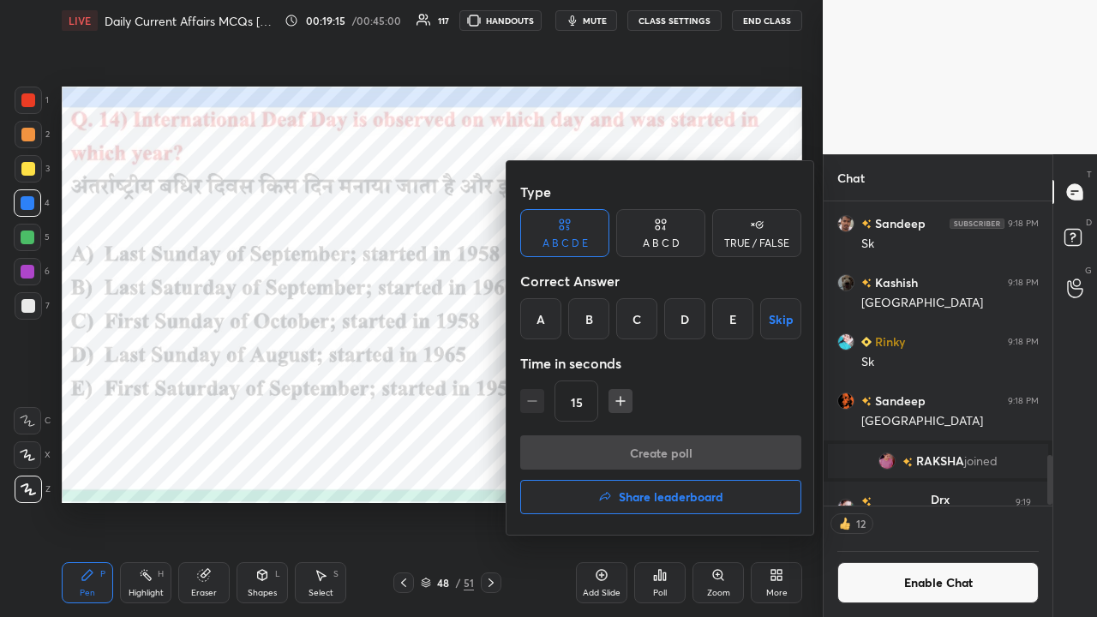
drag, startPoint x: 540, startPoint y: 314, endPoint x: 543, endPoint y: 322, distance: 9.2
click at [542, 314] on div "A" at bounding box center [540, 318] width 41 height 41
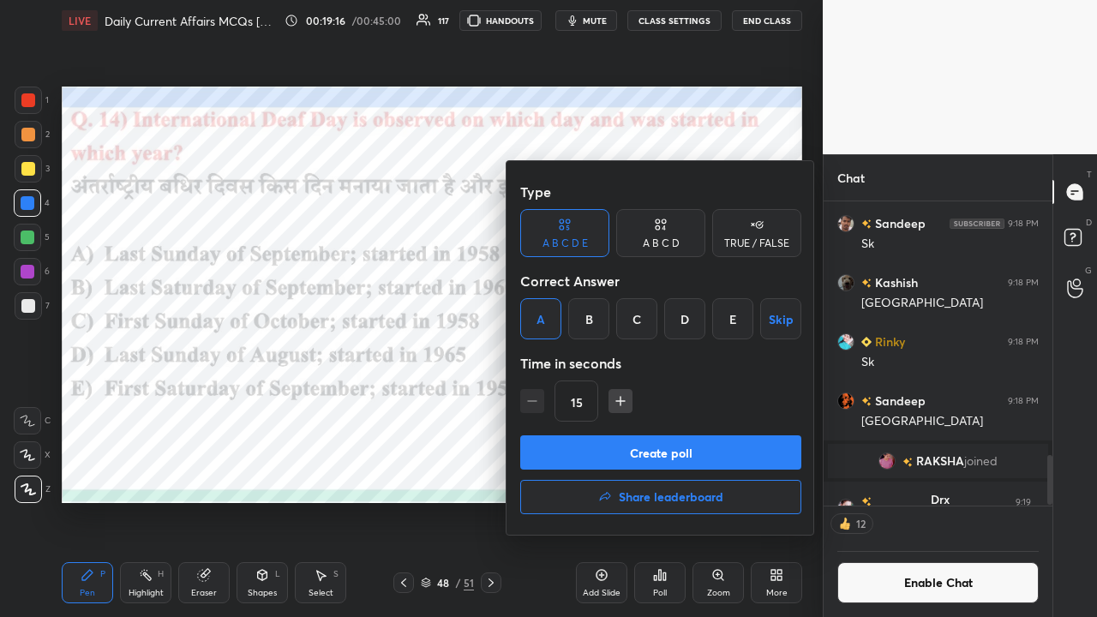
click at [585, 403] on button "Create poll" at bounding box center [660, 452] width 281 height 34
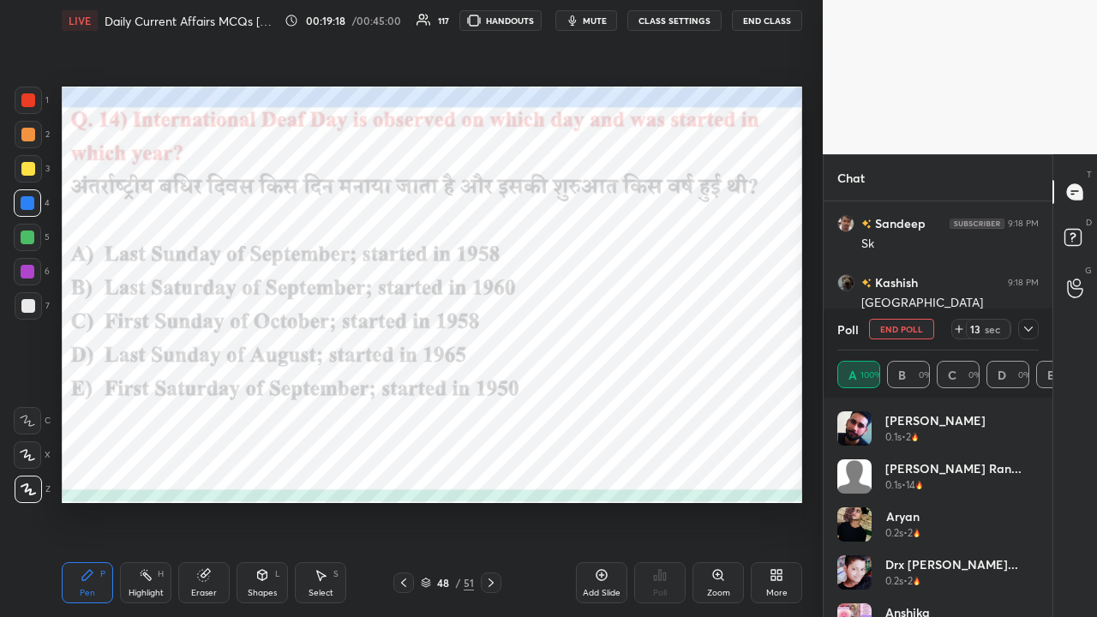
scroll to position [201, 196]
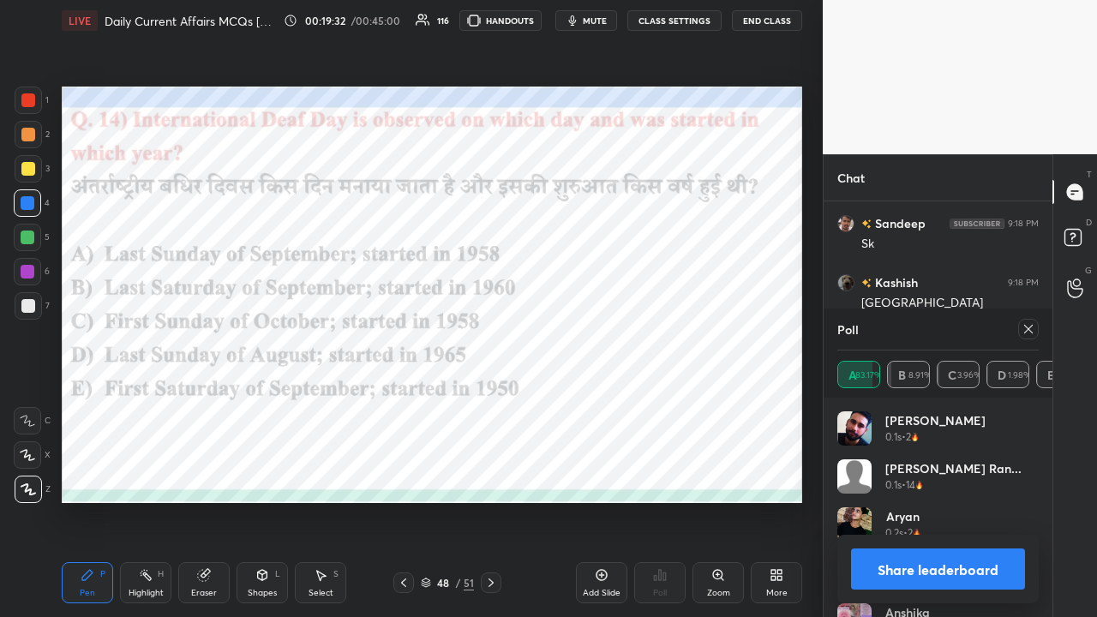
click at [497, 403] on icon at bounding box center [491, 583] width 14 height 14
click at [615, 333] on icon at bounding box center [1029, 329] width 14 height 14
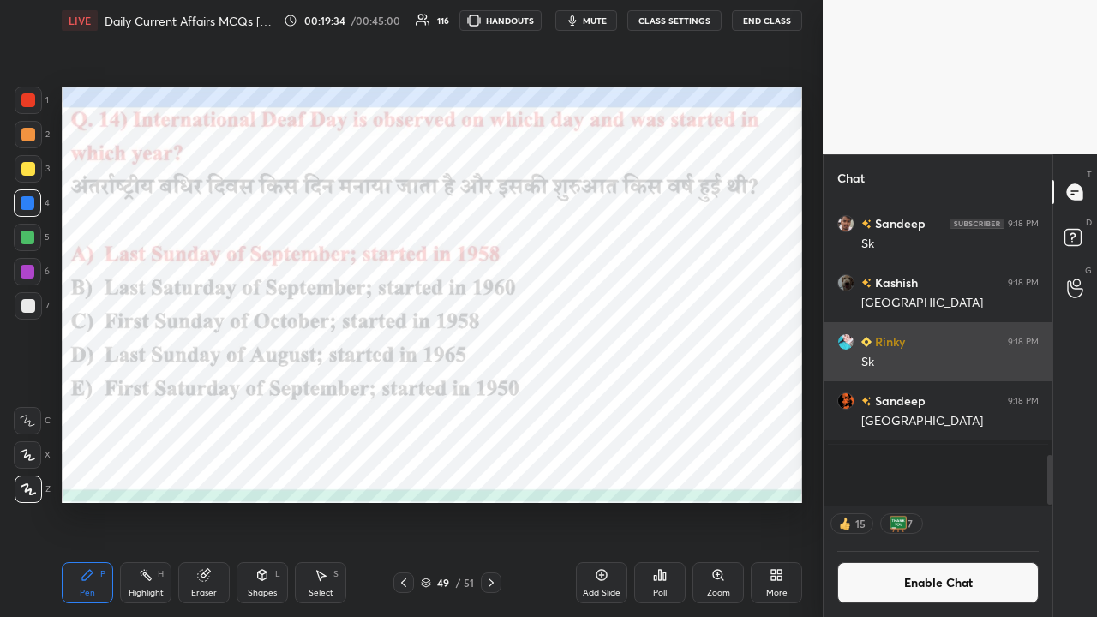
scroll to position [6, 5]
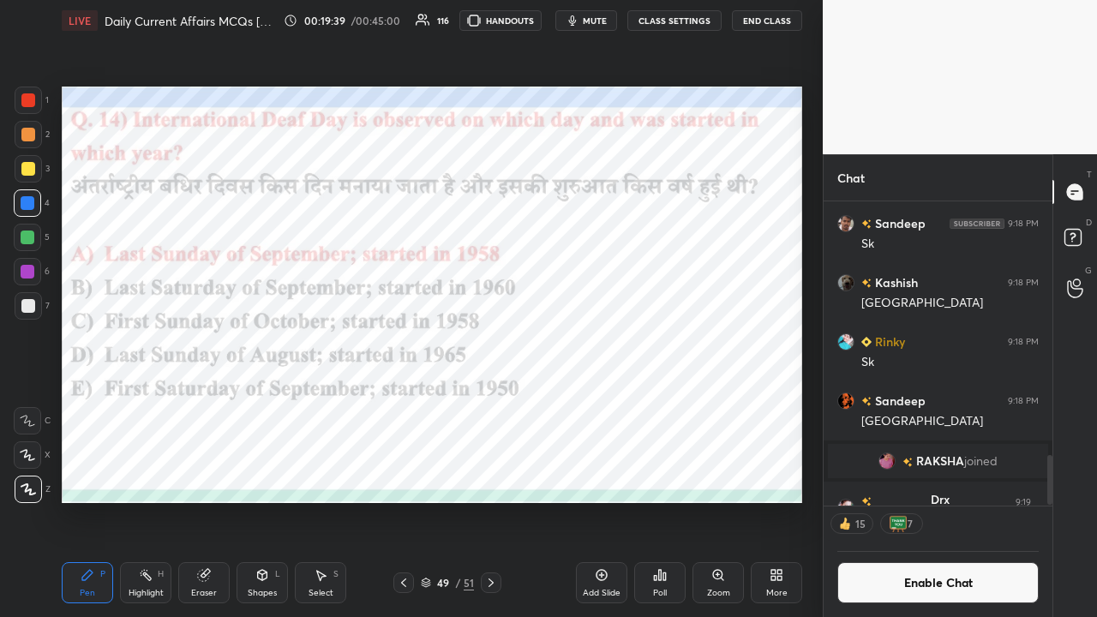
click at [615, 16] on button "CLASS SETTINGS" at bounding box center [674, 20] width 94 height 21
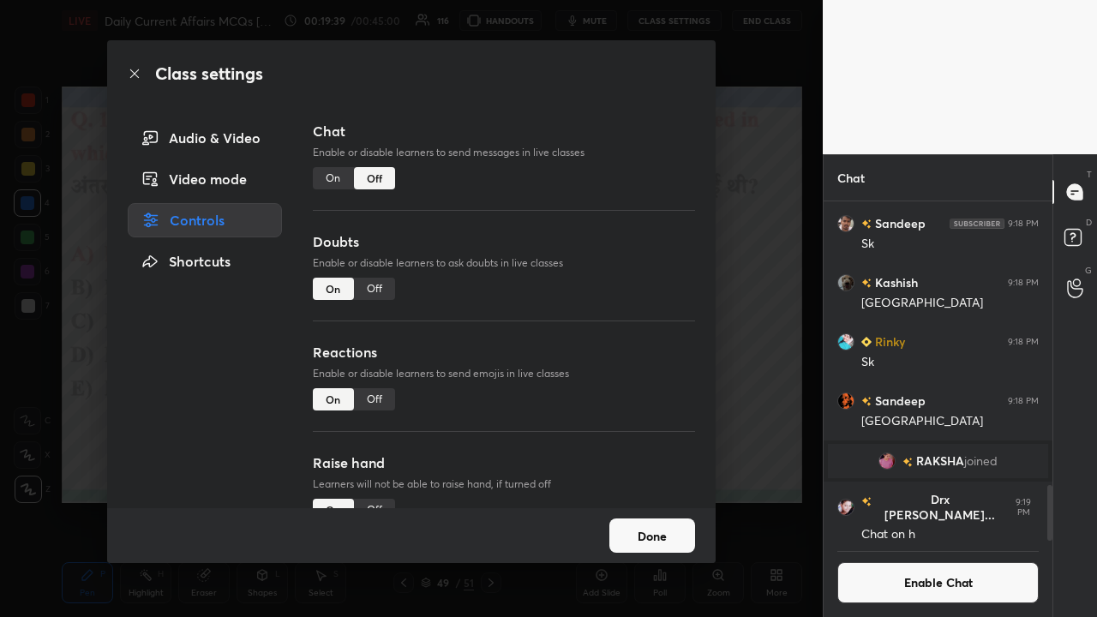
click at [336, 183] on div "On" at bounding box center [333, 178] width 41 height 22
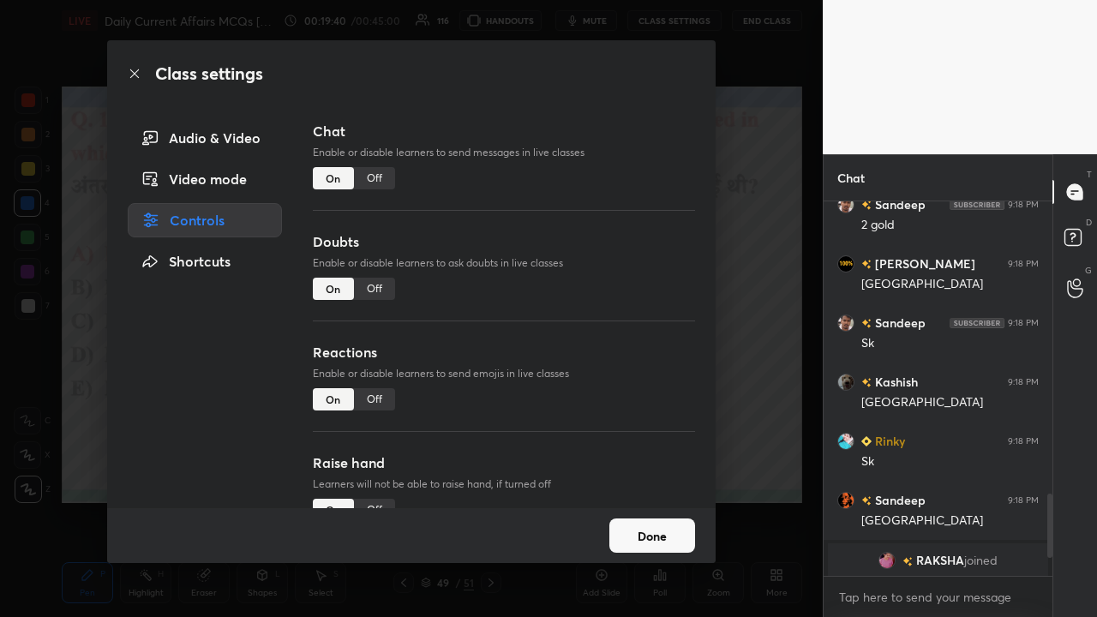
click at [615, 319] on div "Class settings Audio & Video Video mode Controls Shortcuts Chat Enable or disab…" at bounding box center [411, 308] width 823 height 617
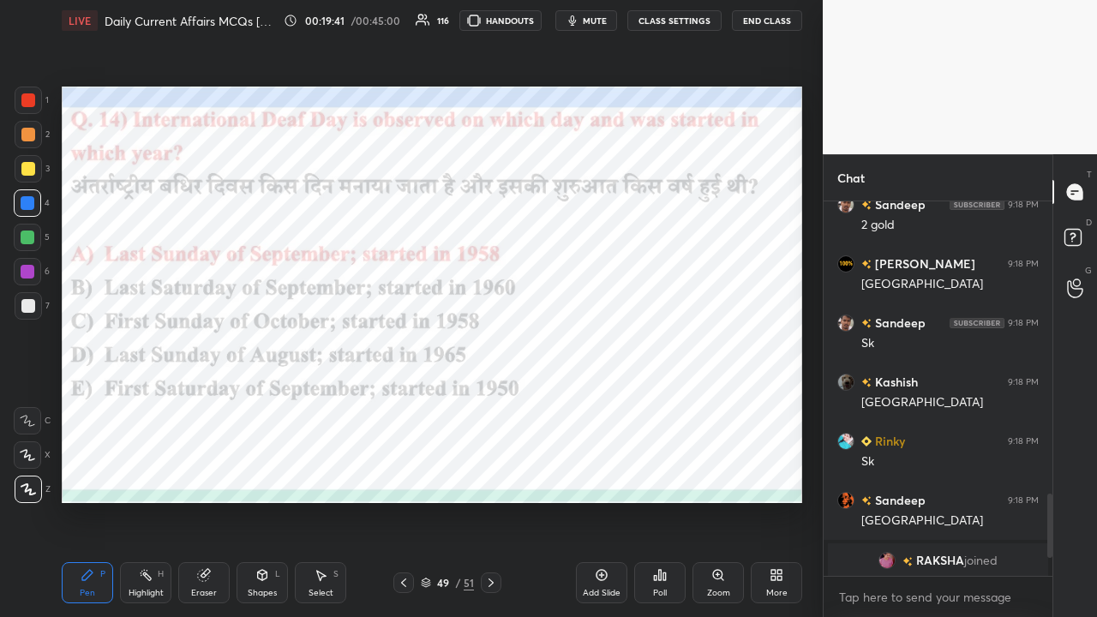
click at [489, 403] on icon at bounding box center [491, 583] width 14 height 14
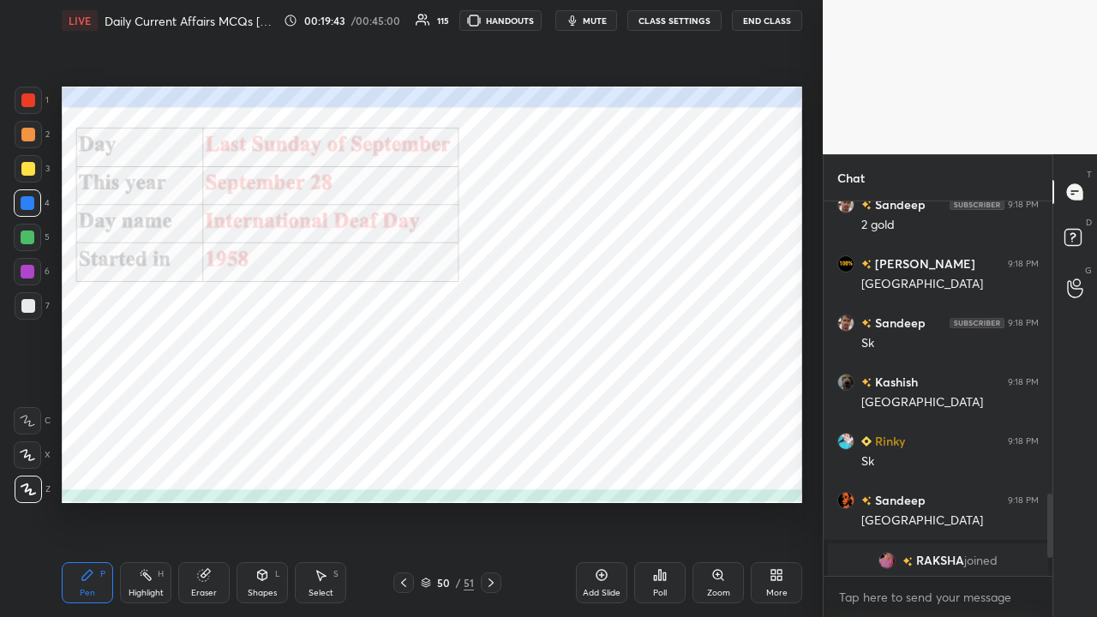
click at [490, 403] on icon at bounding box center [491, 583] width 5 height 9
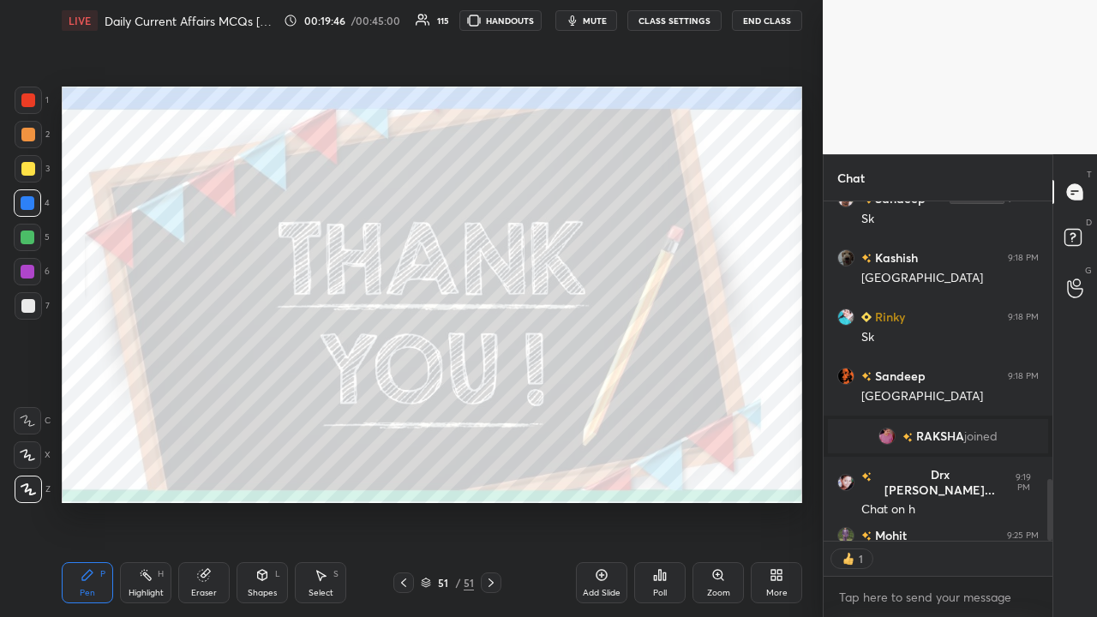
click at [615, 403] on div "Poll" at bounding box center [659, 582] width 51 height 41
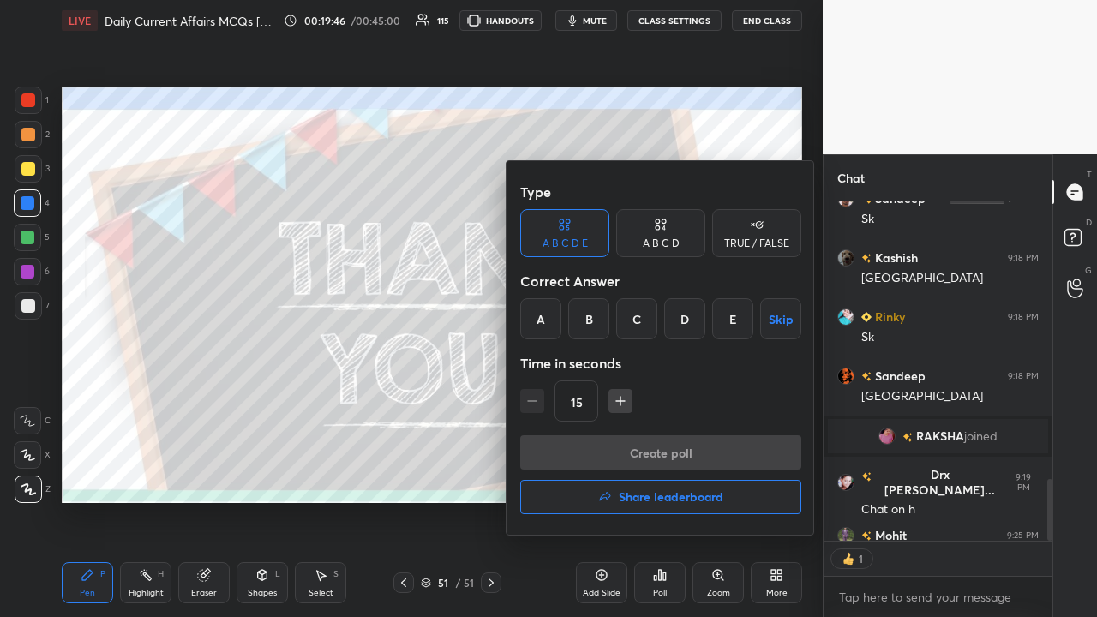
click at [615, 403] on button "Share leaderboard" at bounding box center [660, 497] width 281 height 34
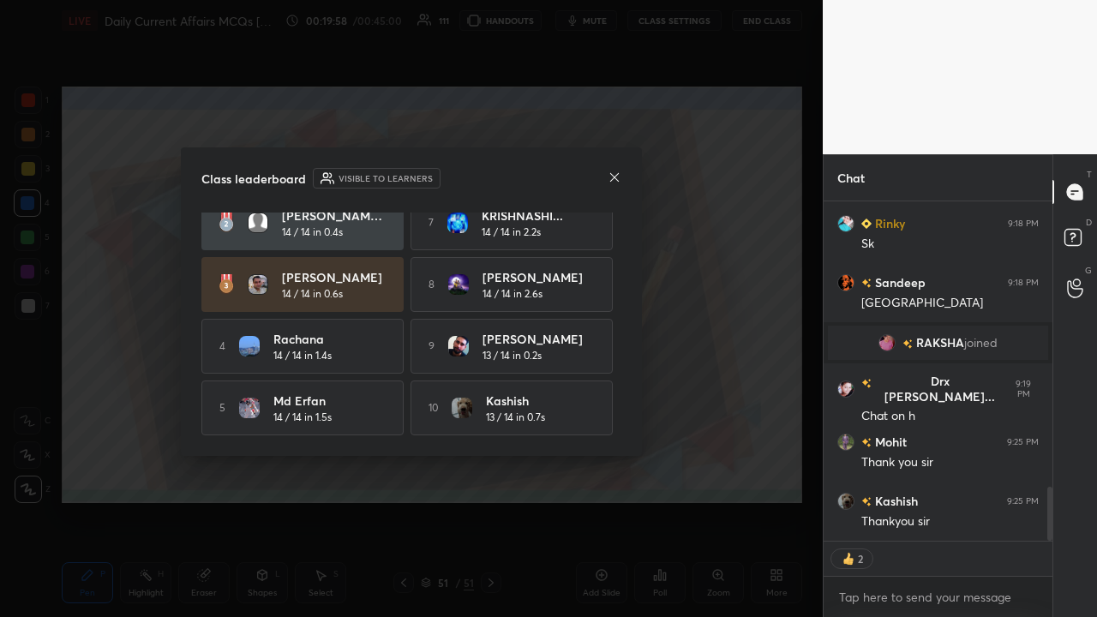
drag, startPoint x: 621, startPoint y: 399, endPoint x: 619, endPoint y: 351, distance: 48.0
click at [615, 350] on div "[PERSON_NAME] 14 / 14 in 0.4s 6 [PERSON_NAME] 14 / 14 in 2.1s [PERSON_NAME] Ran…" at bounding box center [411, 324] width 420 height 223
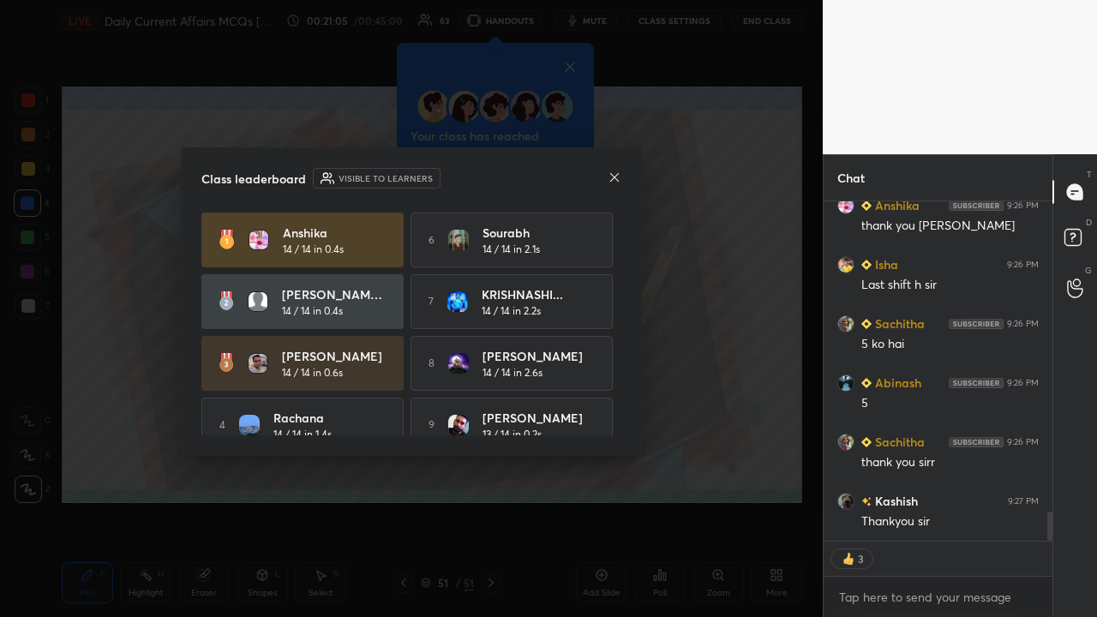
scroll to position [3652, 0]
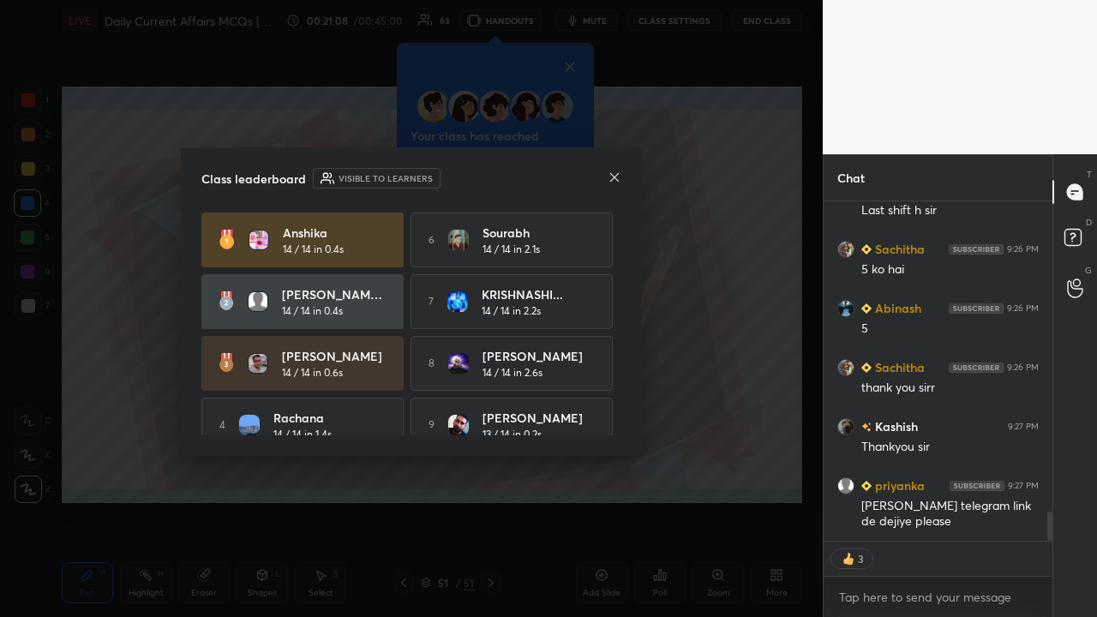
click at [614, 173] on icon at bounding box center [615, 178] width 14 height 14
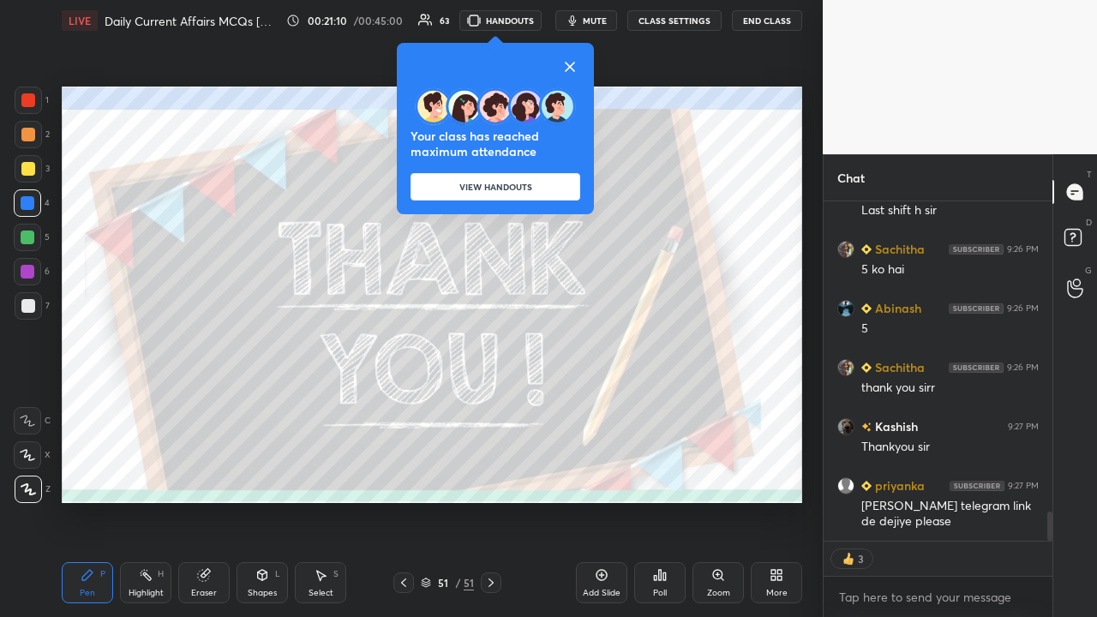
click at [615, 403] on body "1 2 3 4 5 6 7 C X Z C X Z E E Erase all H H LIVE Daily Current Affairs MCQs [DA…" at bounding box center [548, 308] width 1097 height 617
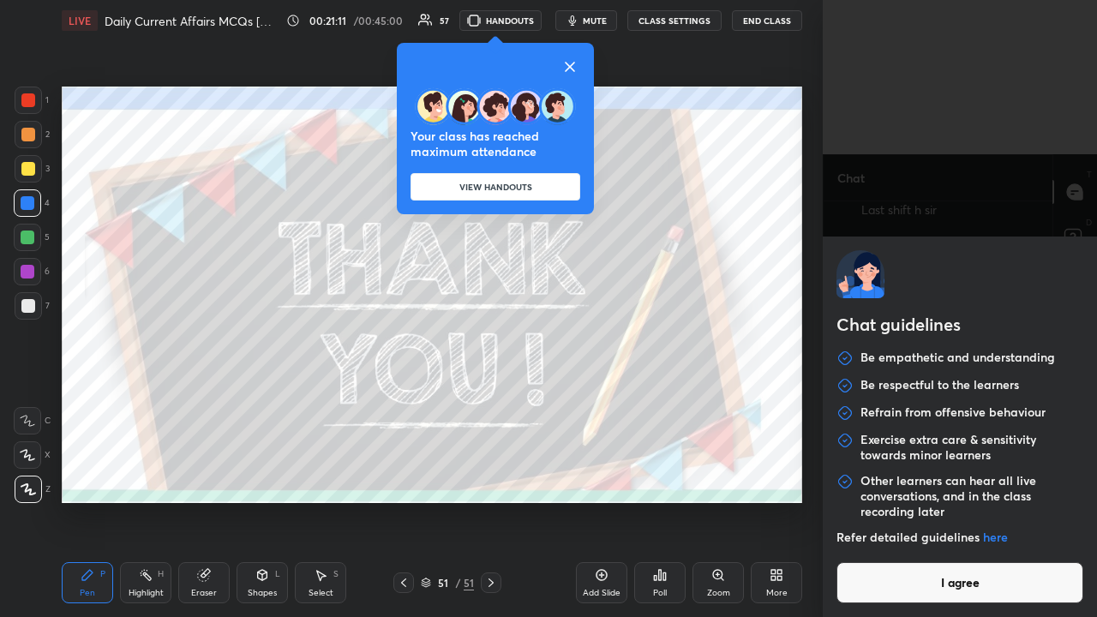
click at [615, 403] on button "I agree" at bounding box center [959, 582] width 247 height 41
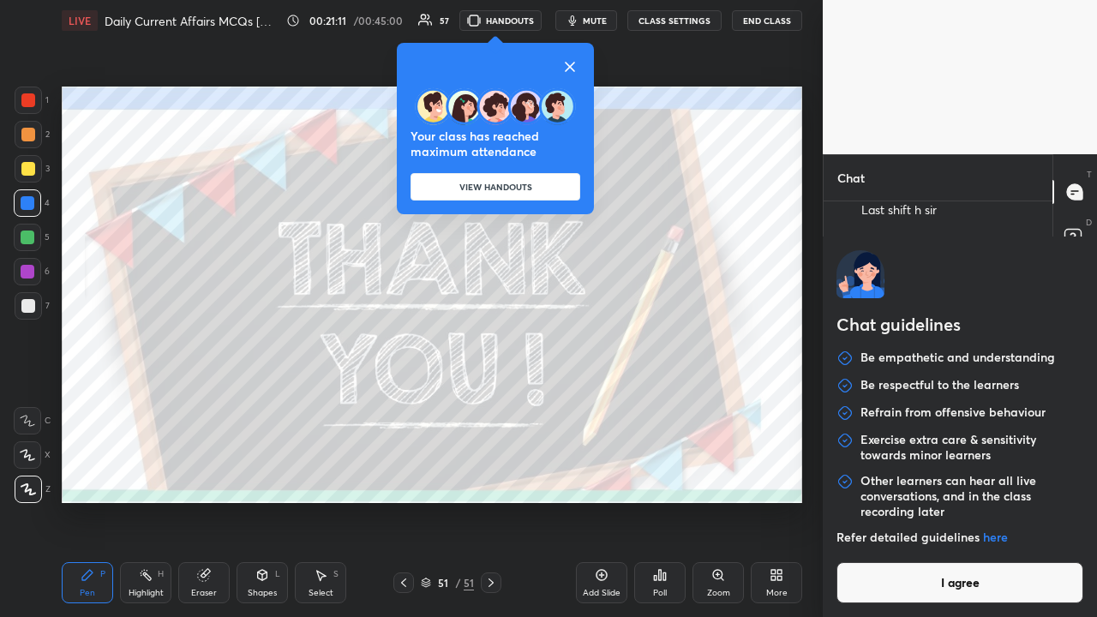
type textarea "x"
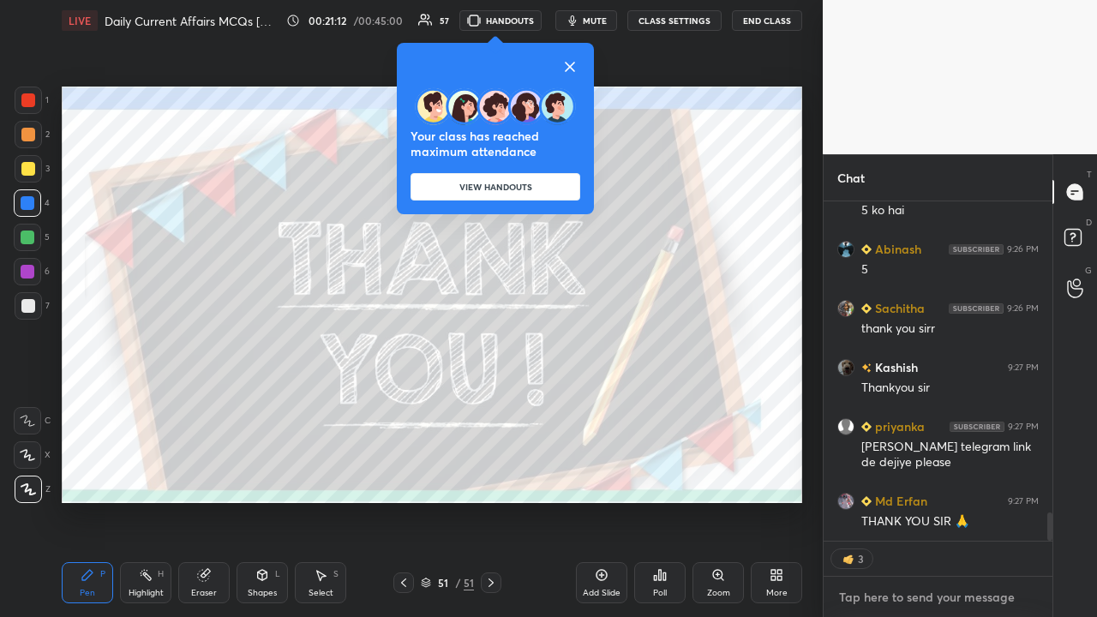
scroll to position [3770, 0]
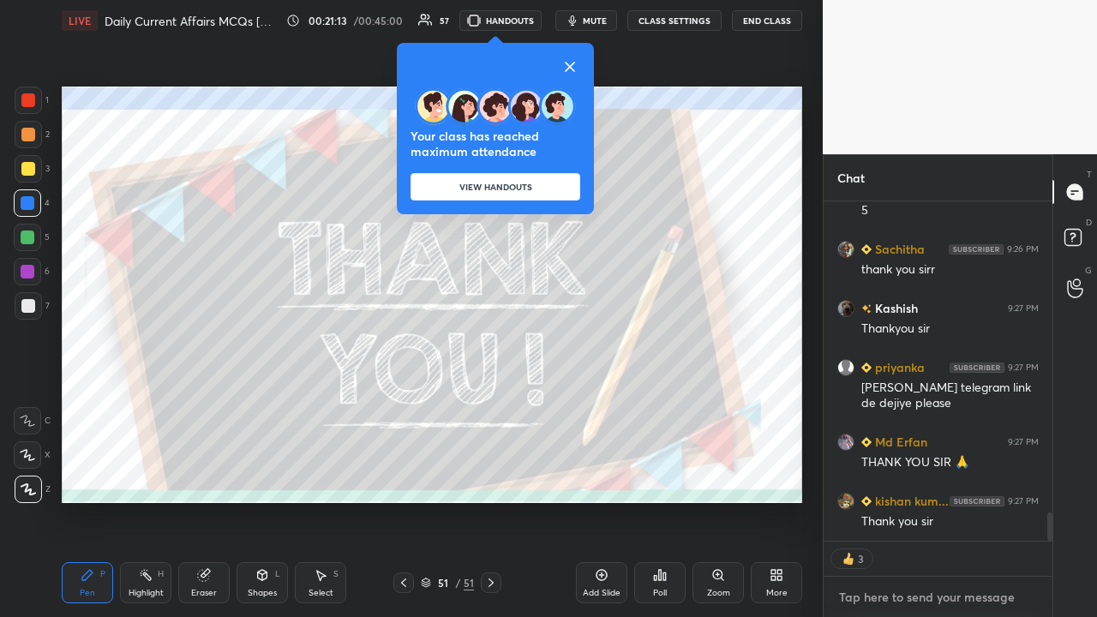
type textarea "@"
type textarea "x"
type textarea "@g"
type textarea "x"
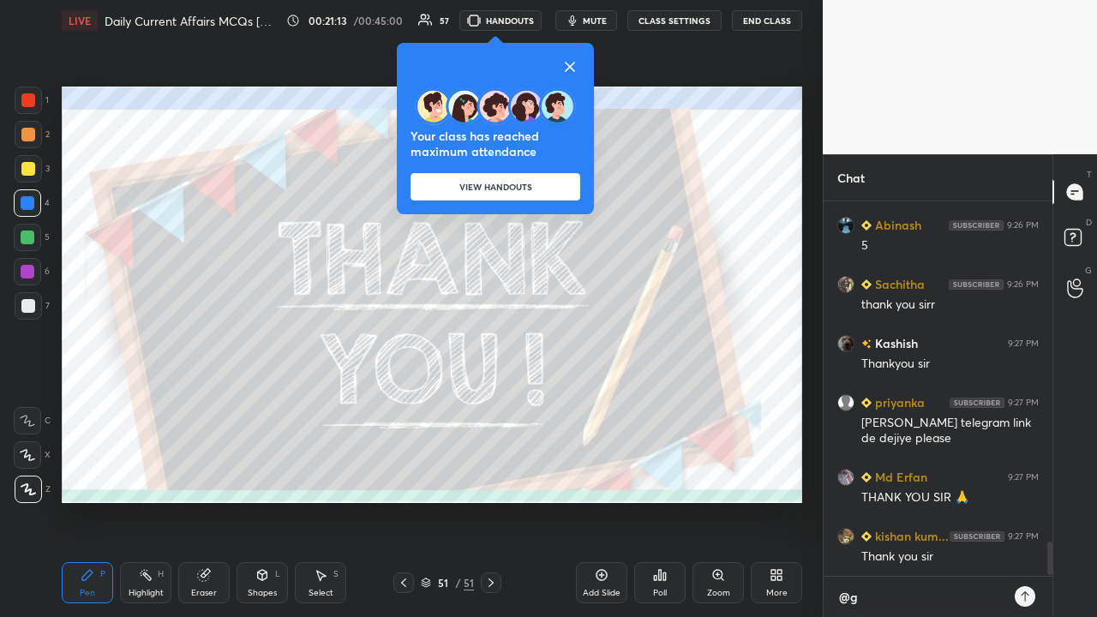
type textarea "@ga"
type textarea "x"
type textarea "@gab"
type textarea "x"
type textarea "@gaby"
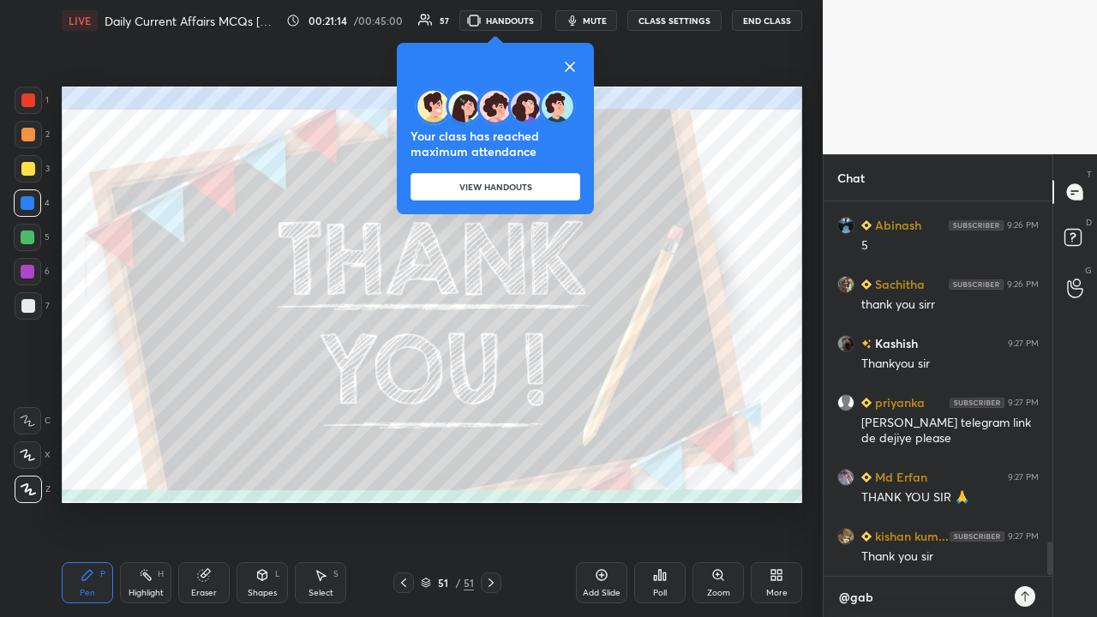
type textarea "x"
type textarea "@gabya"
type textarea "x"
type textarea "@gabyab"
type textarea "x"
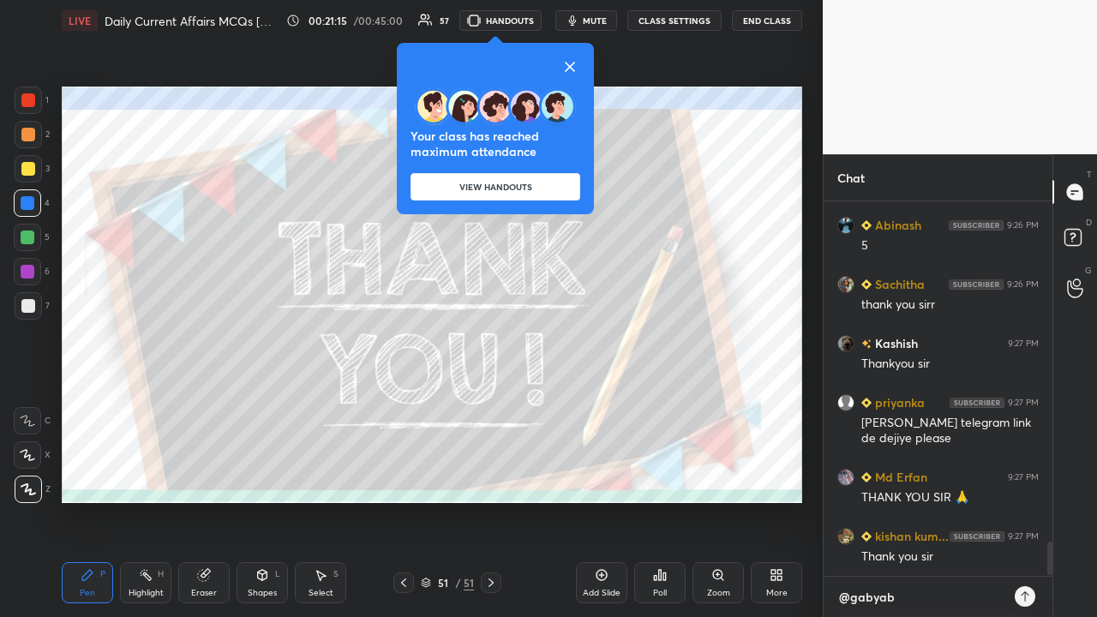
type textarea "@gabyabh"
type textarea "x"
type textarea "@gabyabhi"
type textarea "x"
type textarea "@gabyabhij"
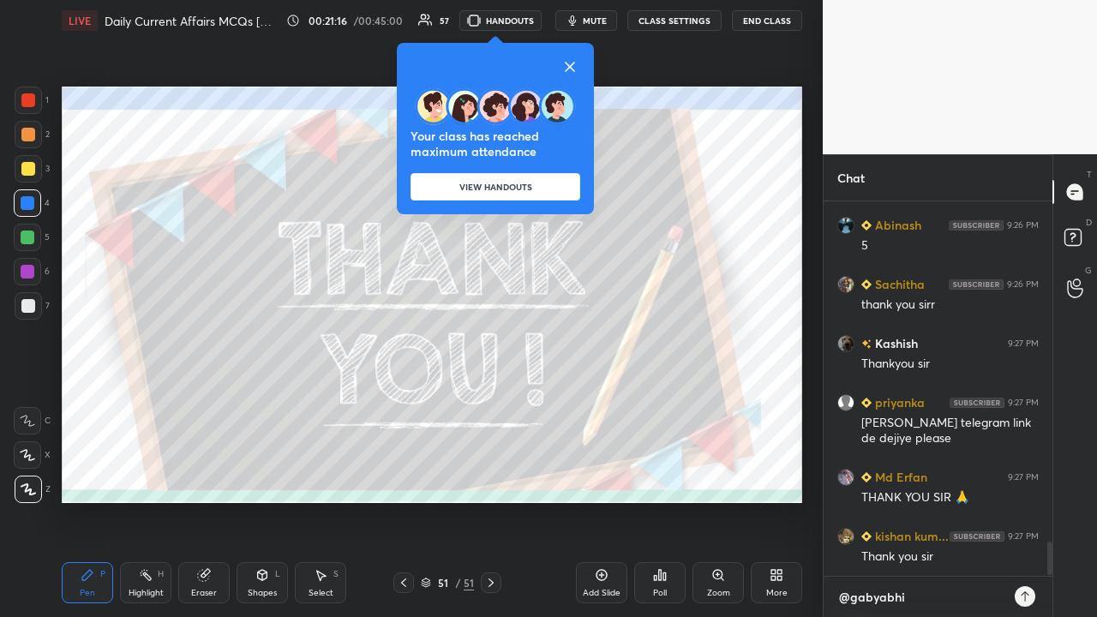
type textarea "x"
type textarea "@gabyabhije"
type textarea "x"
type textarea "@gabyabhijee"
type textarea "x"
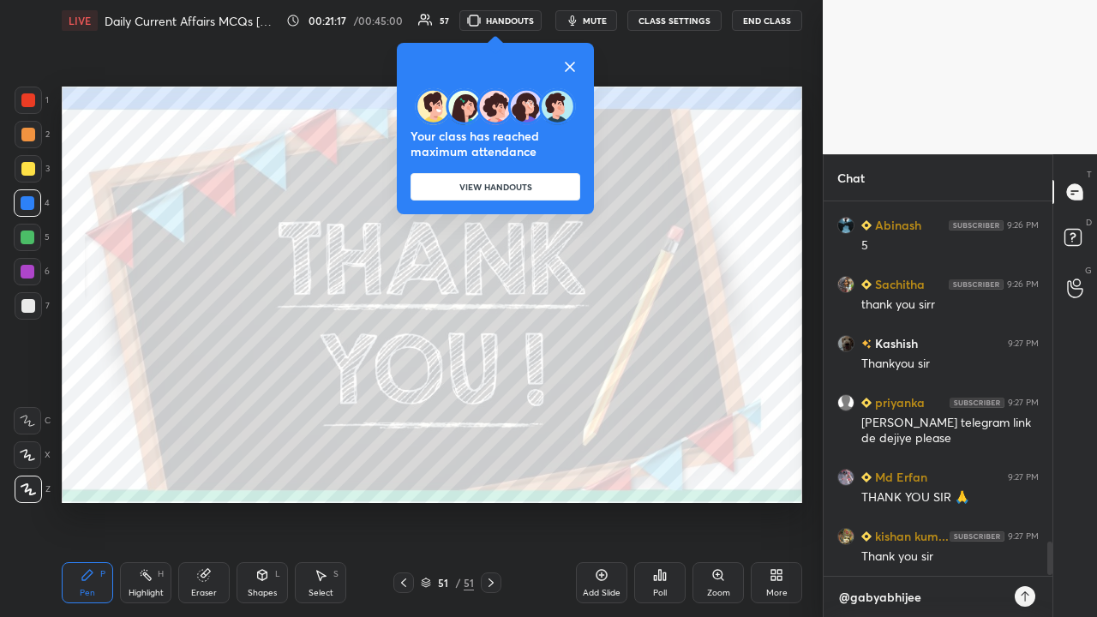
type textarea "@gabyabhijeet"
type textarea "x"
type textarea "@gabyabhijeets"
type textarea "x"
type textarea "@gabyabhijeetsi"
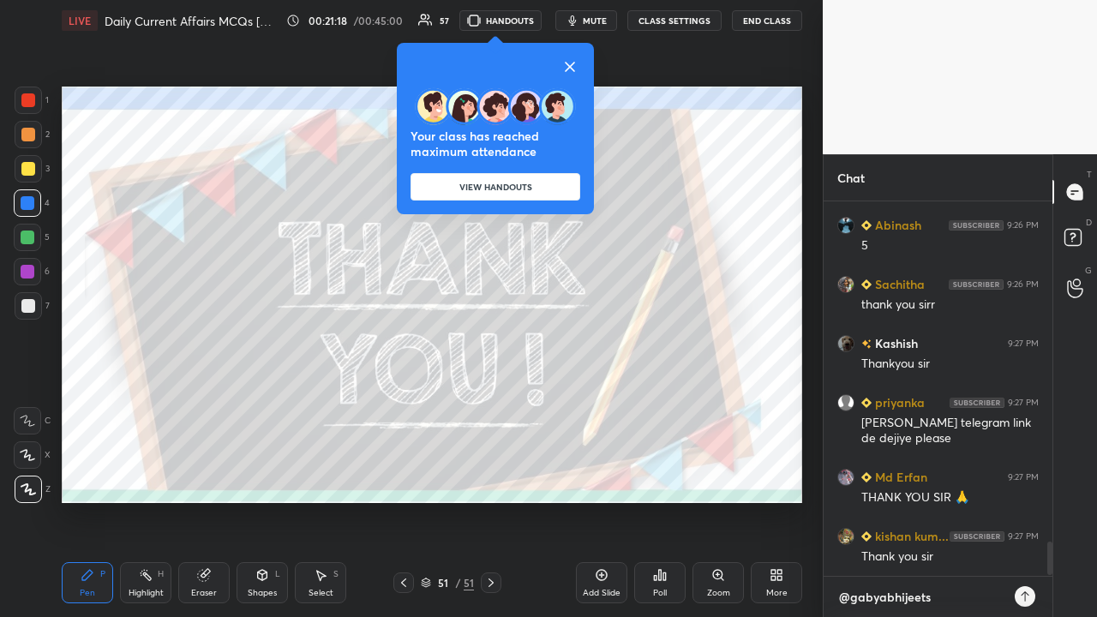
type textarea "x"
type textarea "@gabyabhijeetsir"
type textarea "x"
type textarea "@gabyabhijeetsirj"
type textarea "x"
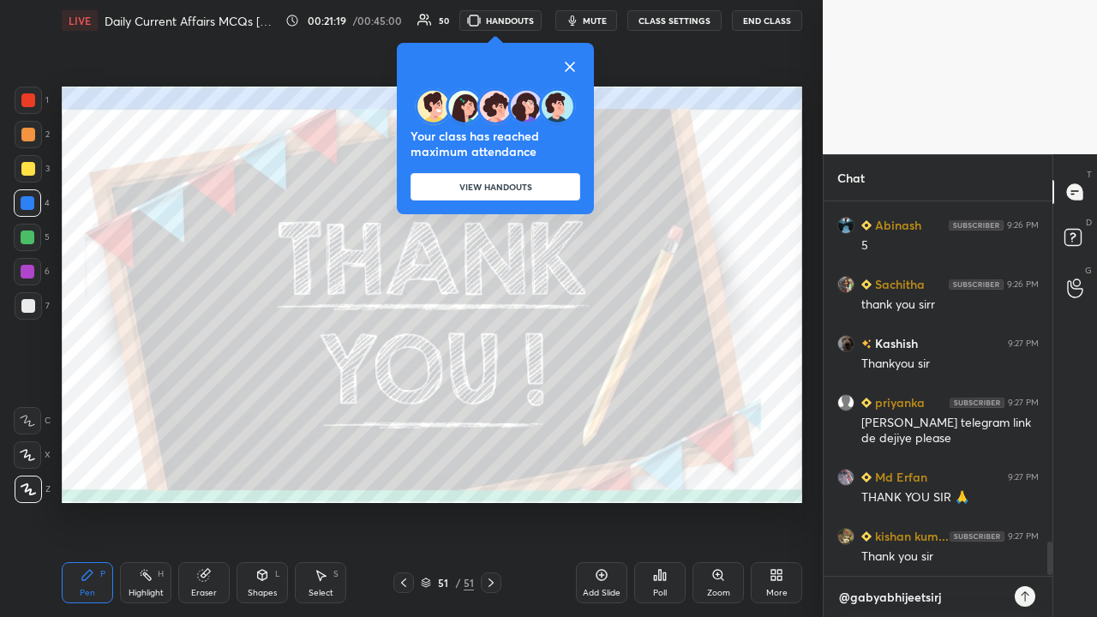
type textarea "@gabyabhijeetsirji"
type textarea "x"
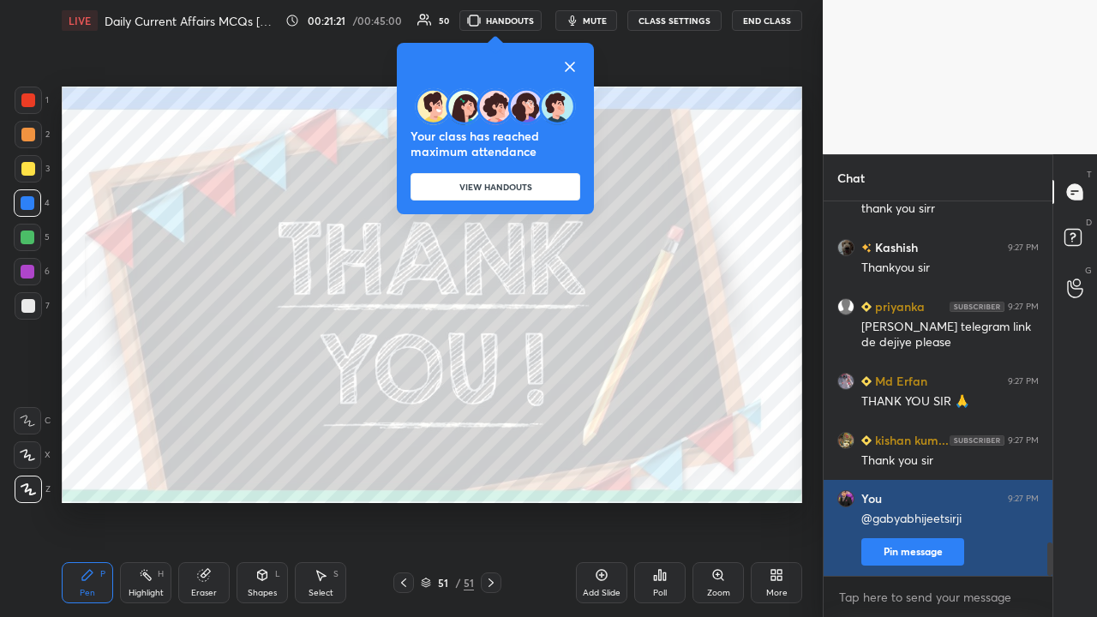
click at [615, 403] on button "Pin message" at bounding box center [912, 551] width 103 height 27
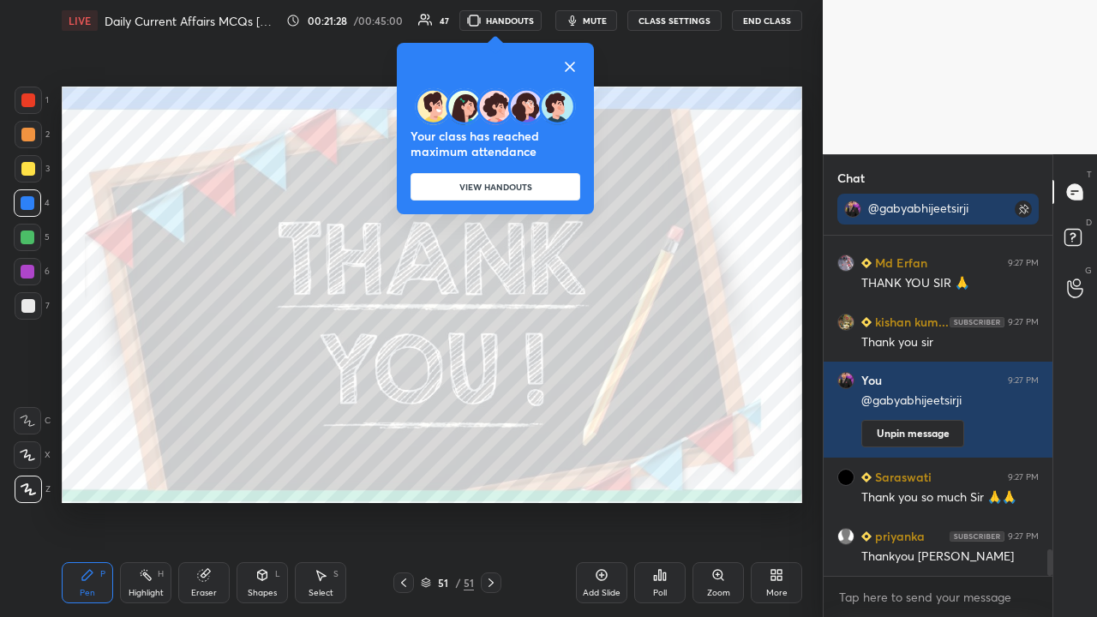
click at [615, 19] on button "End Class" at bounding box center [767, 20] width 70 height 21
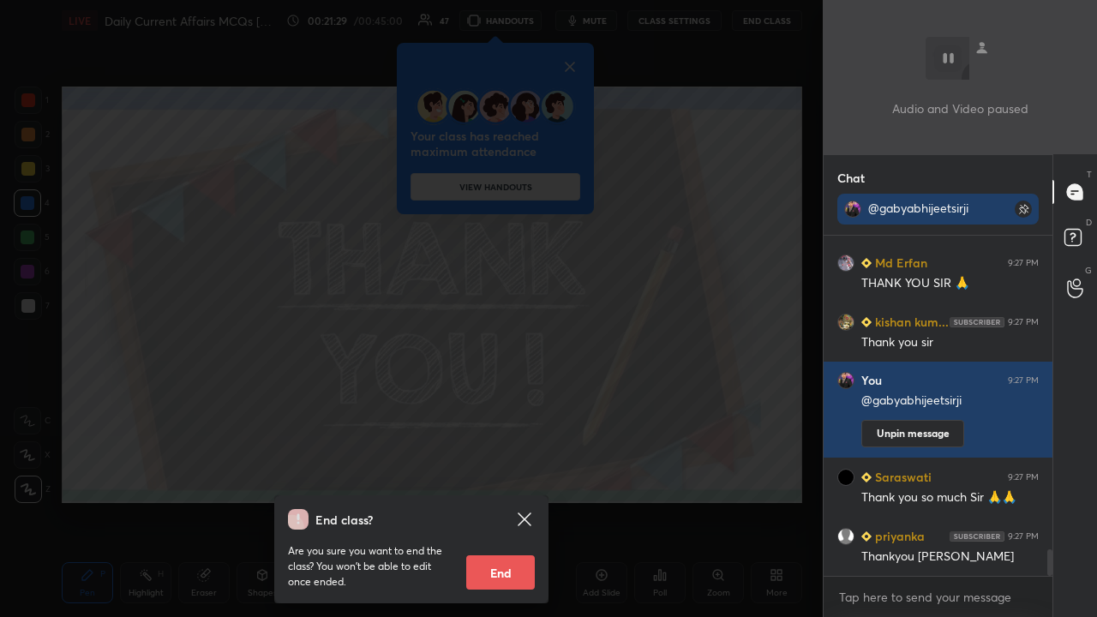
click at [500, 403] on button "End" at bounding box center [500, 572] width 69 height 34
type textarea "x"
